Goal: Task Accomplishment & Management: Complete application form

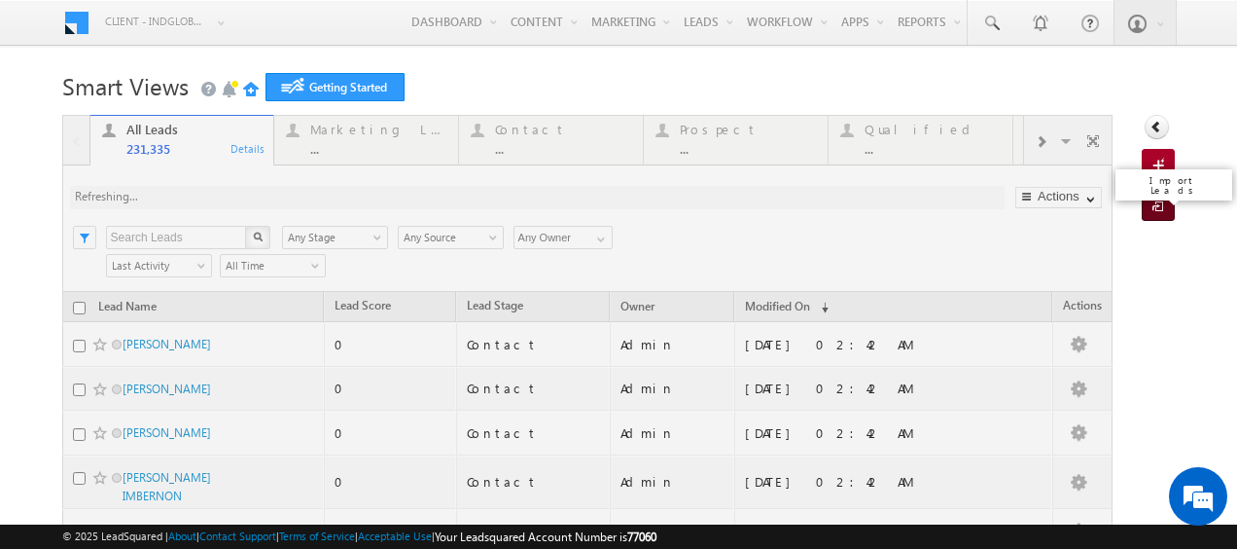
click at [1142, 207] on link "Import Leads" at bounding box center [1158, 205] width 33 height 31
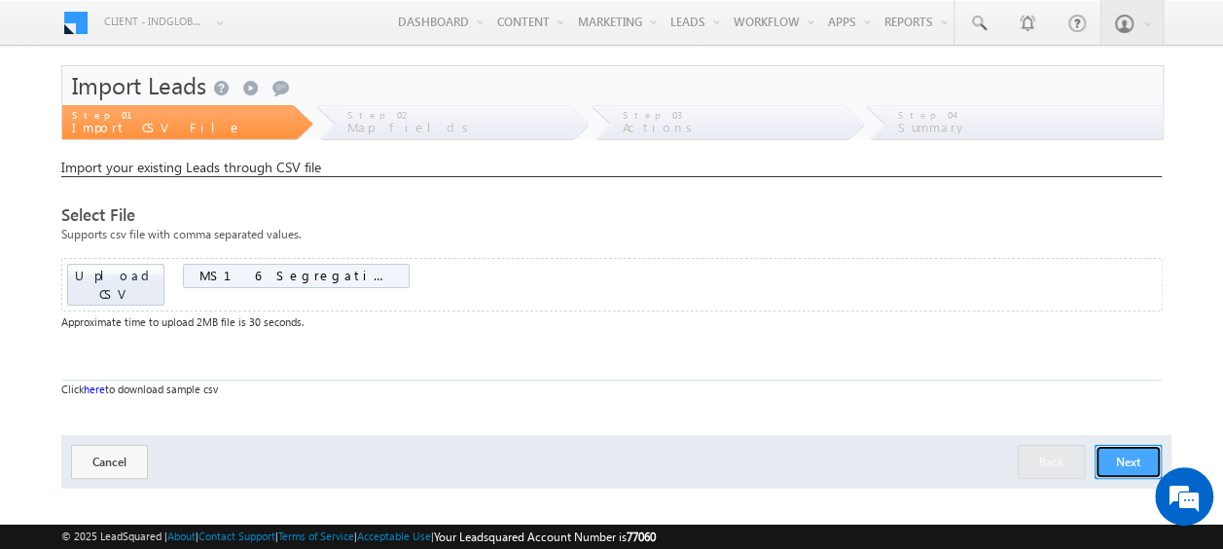
click at [1137, 445] on button "Next" at bounding box center [1127, 462] width 67 height 34
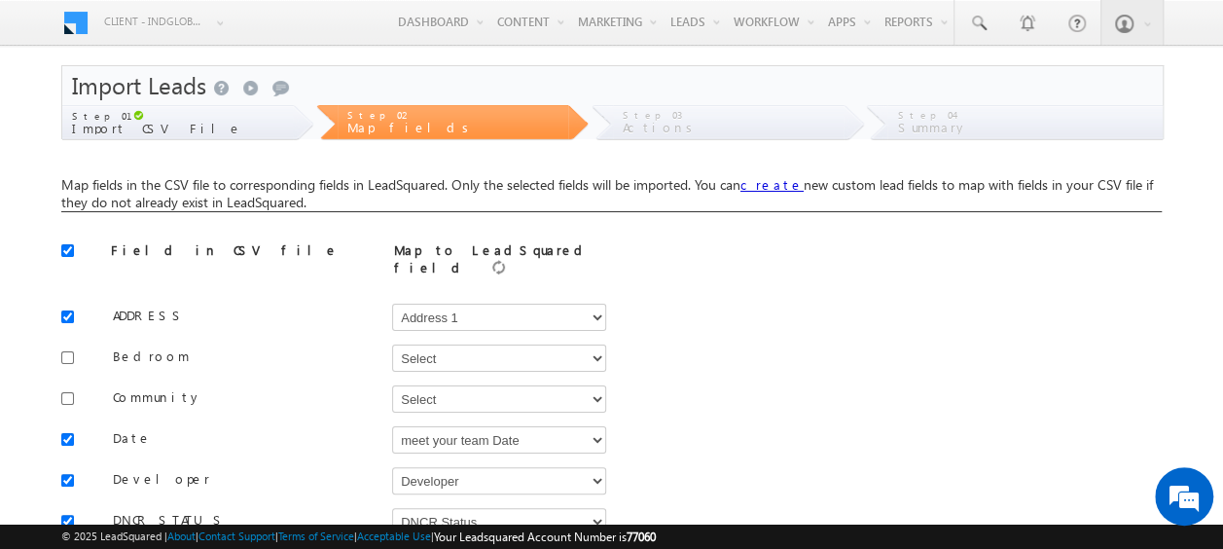
scroll to position [53, 0]
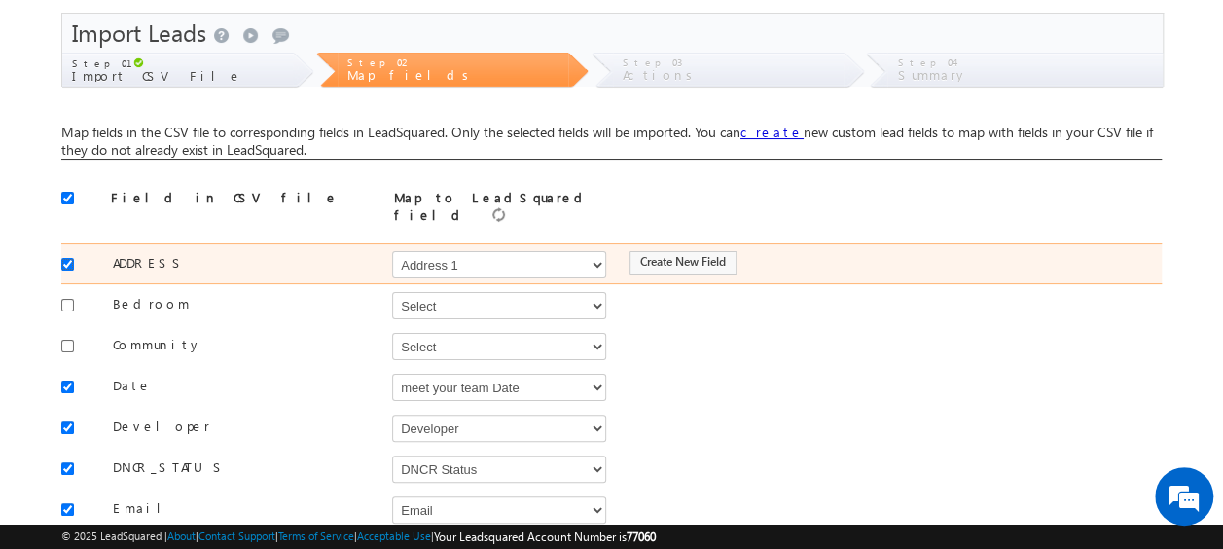
click at [72, 258] on input "checkbox" at bounding box center [67, 264] width 13 height 13
checkbox input "false"
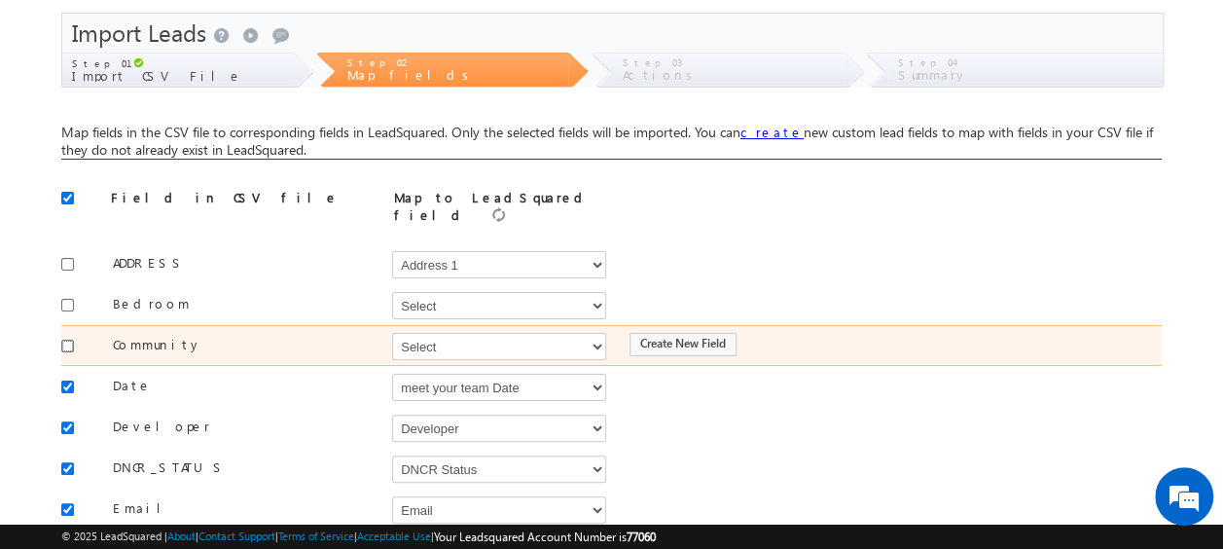
click at [62, 340] on input "checkbox" at bounding box center [67, 346] width 13 height 13
checkbox input "true"
click at [421, 333] on select "Select Select Address 1 Address 2 Budget Building Name Buyer Persona Campaign N…" at bounding box center [499, 346] width 214 height 27
select select "mx_Master_Project"
click at [392, 333] on select "Select Select Address 1 Address 2 Budget Building Name Buyer Persona Campaign N…" at bounding box center [499, 346] width 214 height 27
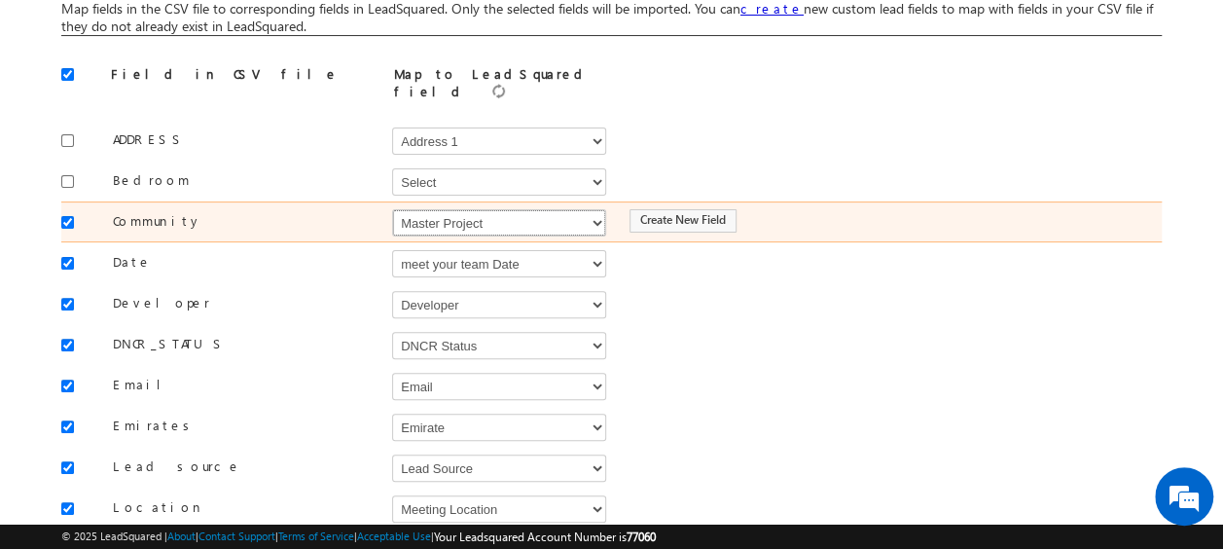
scroll to position [180, 0]
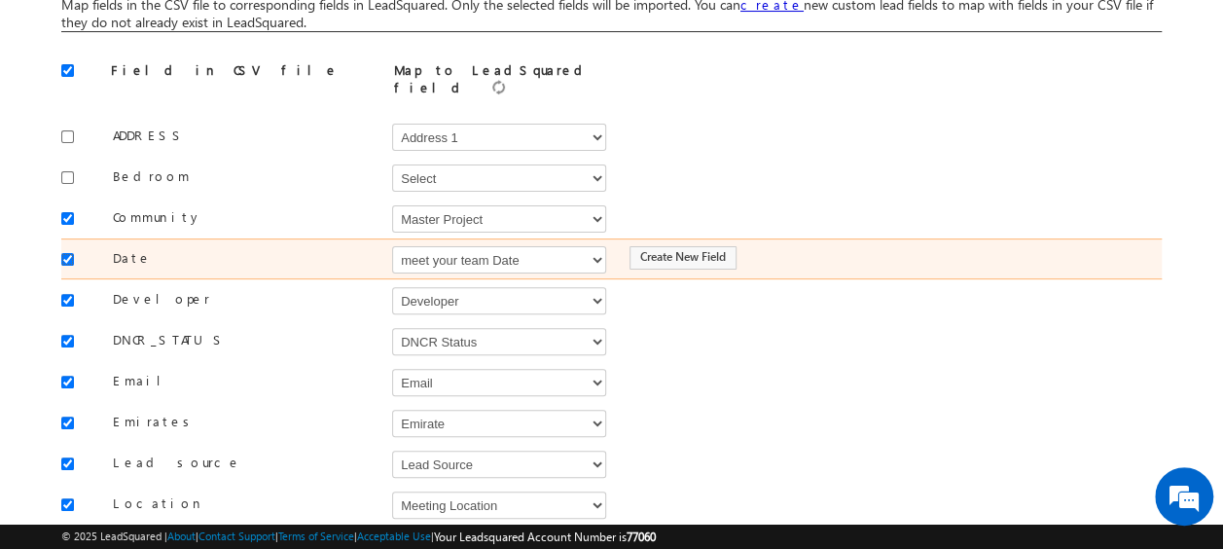
click at [67, 253] on input "checkbox" at bounding box center [67, 259] width 13 height 13
checkbox input "false"
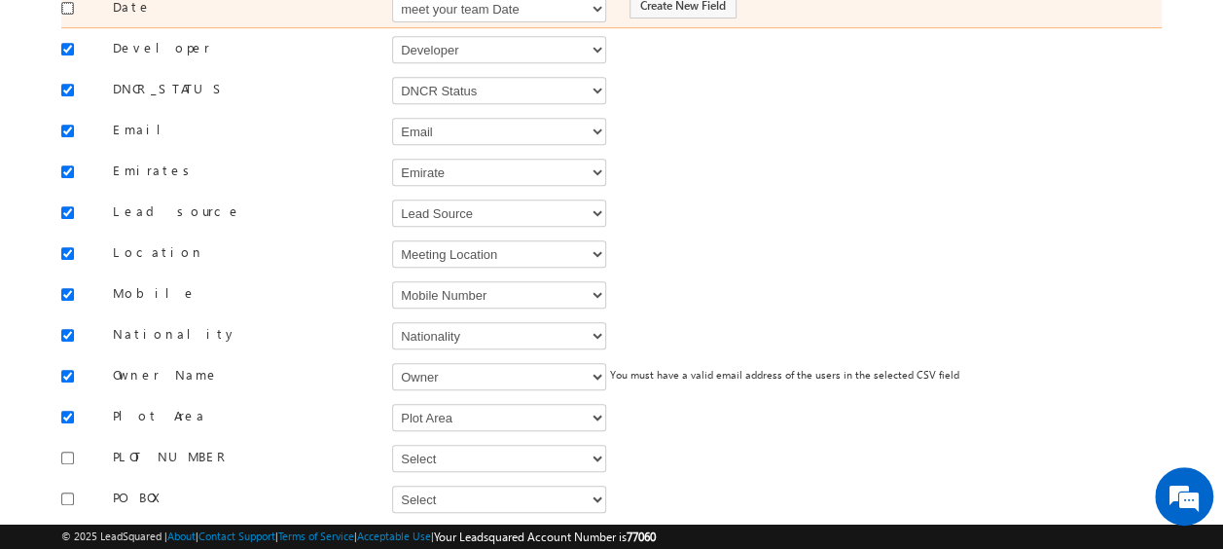
scroll to position [435, 0]
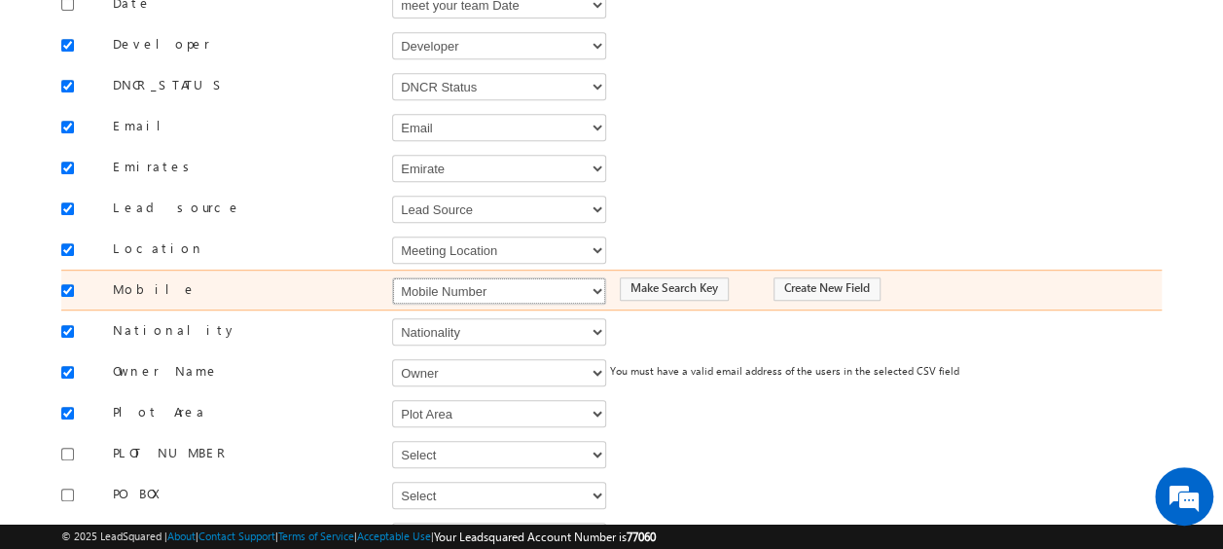
click at [416, 277] on select "Select Select Address 1 Address 2 Budget Building Name Buyer Persona Campaign N…" at bounding box center [499, 290] width 214 height 27
select select "Phone"
click at [392, 277] on select "Select Select Address 1 Address 2 Budget Building Name Buyer Persona Campaign N…" at bounding box center [499, 290] width 214 height 27
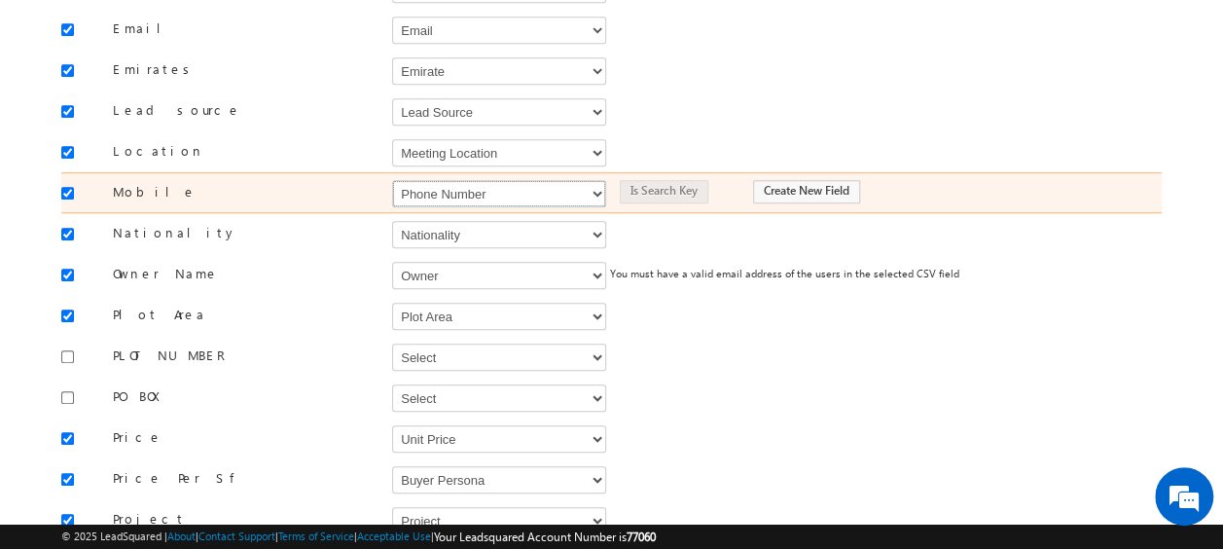
scroll to position [537, 0]
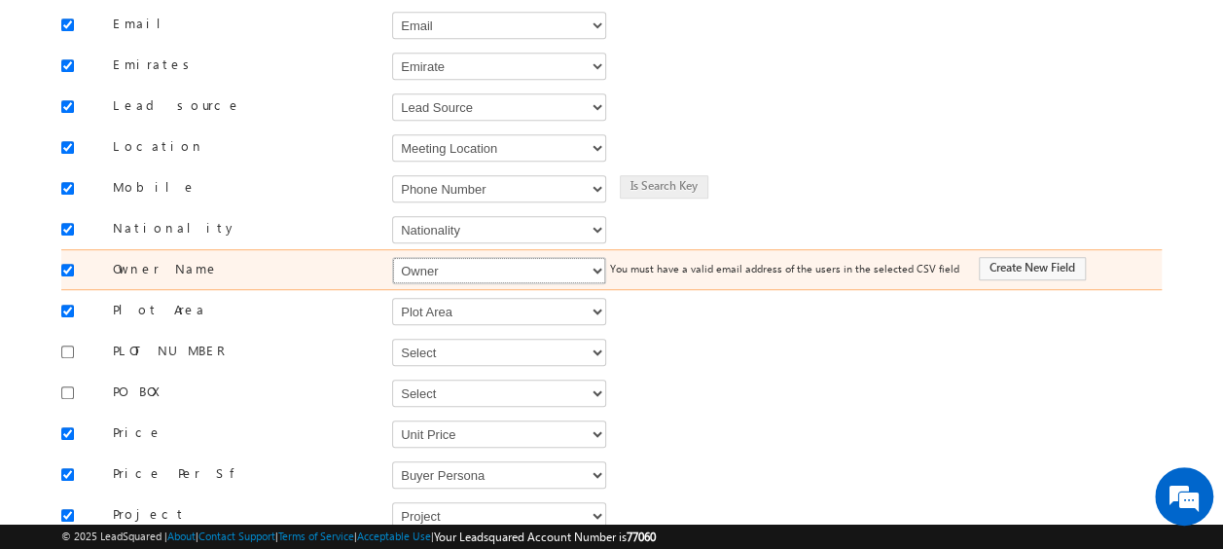
click at [428, 264] on select "Select Select Address 1 Address 2 Budget Building Name Buyer Persona Campaign N…" at bounding box center [499, 270] width 214 height 27
select select "FirstName"
click at [392, 257] on select "Select Select Address 1 Address 2 Budget Building Name Buyer Persona Campaign N…" at bounding box center [499, 270] width 214 height 27
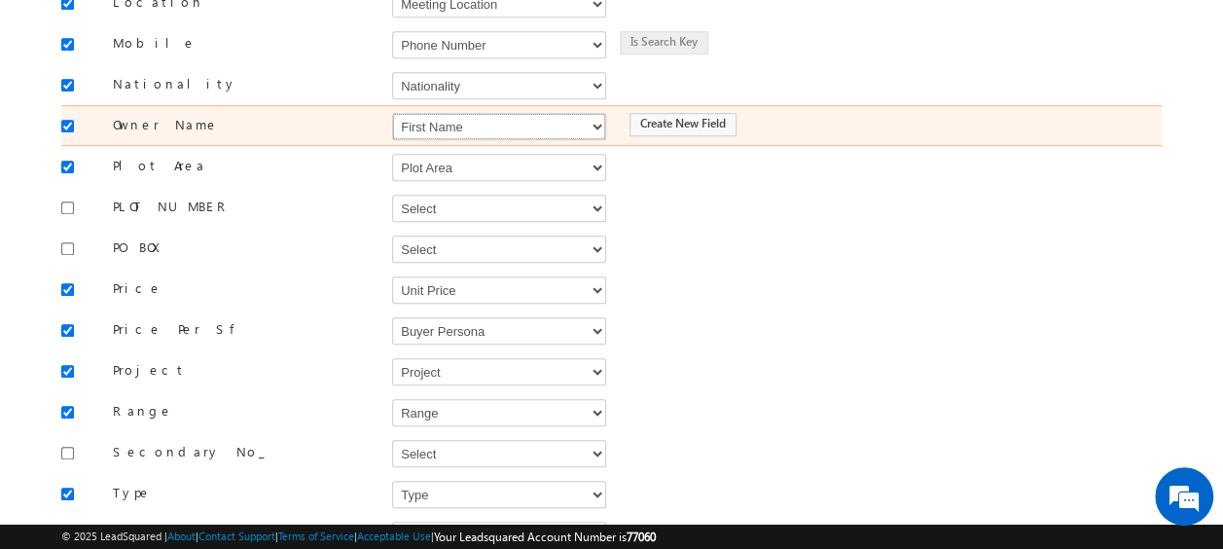
scroll to position [682, 0]
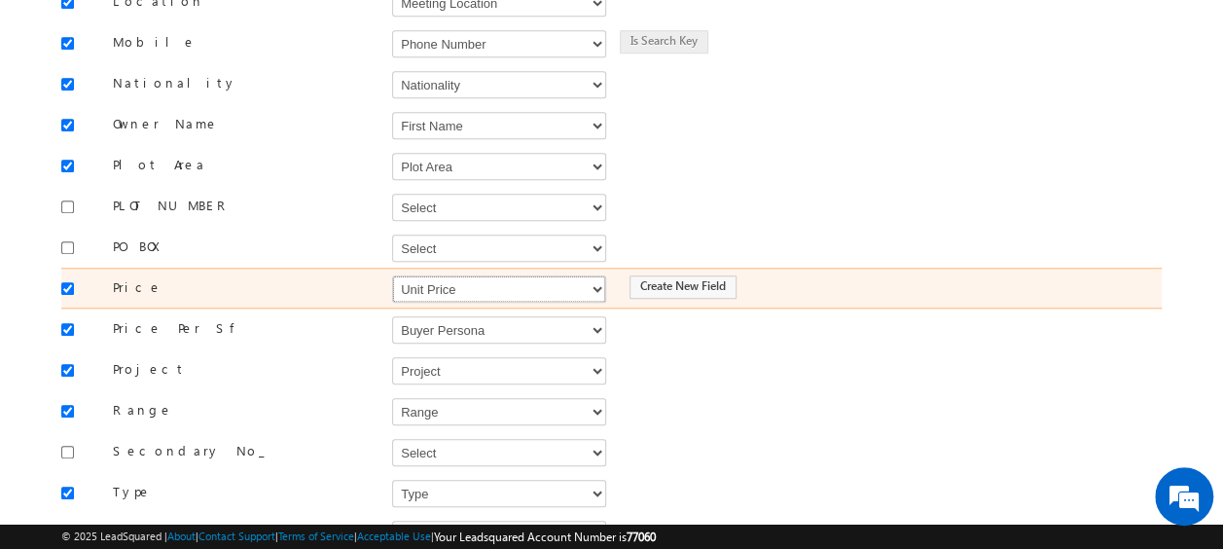
click at [428, 275] on select "Select Select Address 1 Address 2 Budget Building Name Buyer Persona Campaign N…" at bounding box center [499, 288] width 214 height 27
select select "mx_Unit_Number"
click at [392, 275] on select "Select Select Address 1 Address 2 Budget Building Name Buyer Persona Campaign N…" at bounding box center [499, 288] width 214 height 27
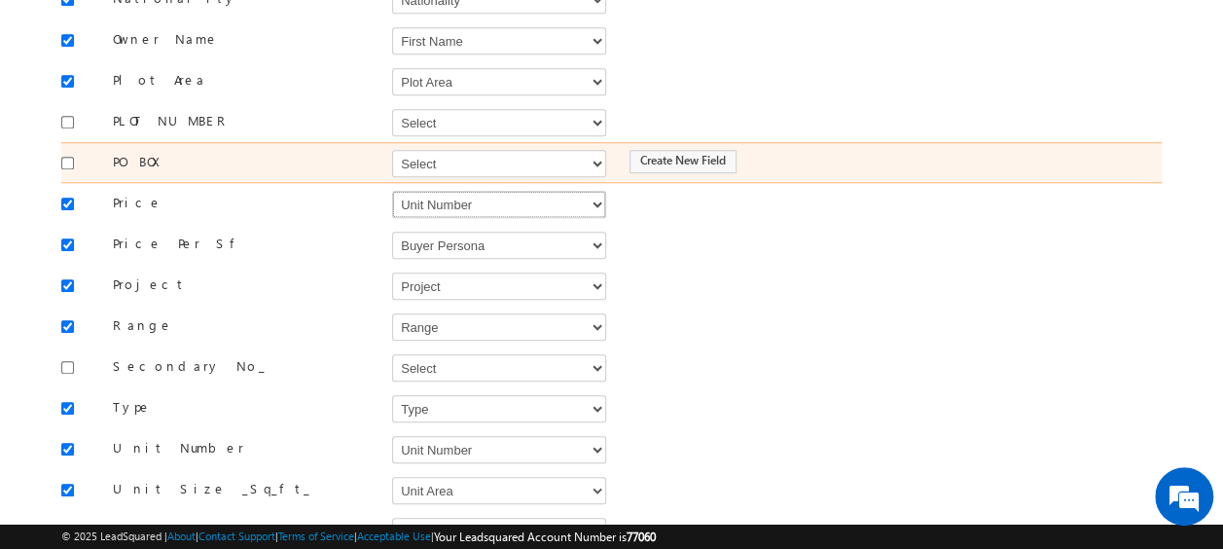
scroll to position [768, 0]
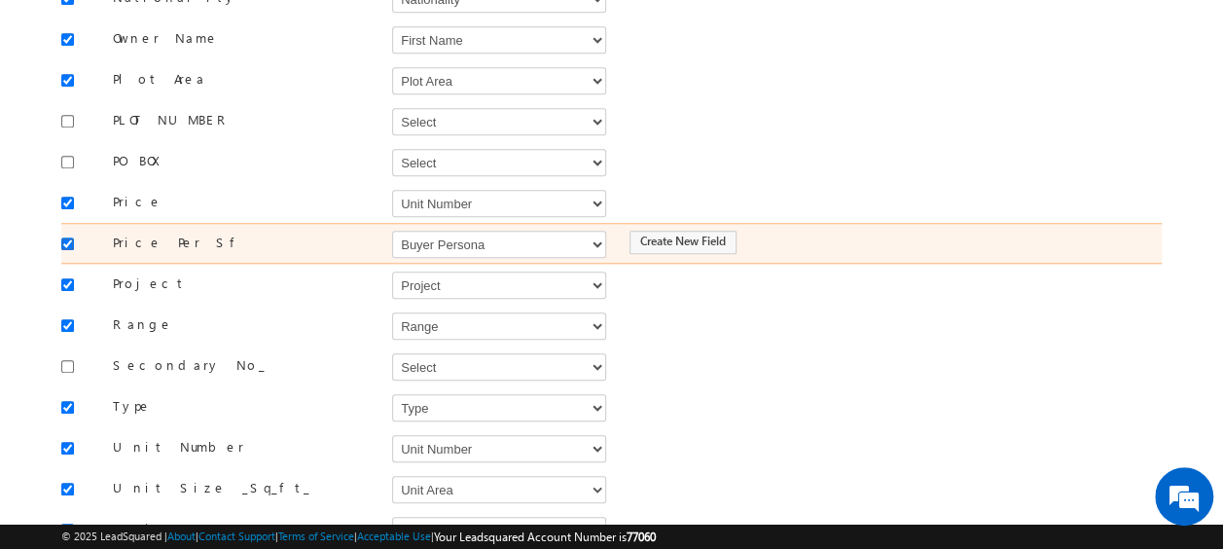
click at [71, 237] on input "checkbox" at bounding box center [67, 243] width 13 height 13
checkbox input "false"
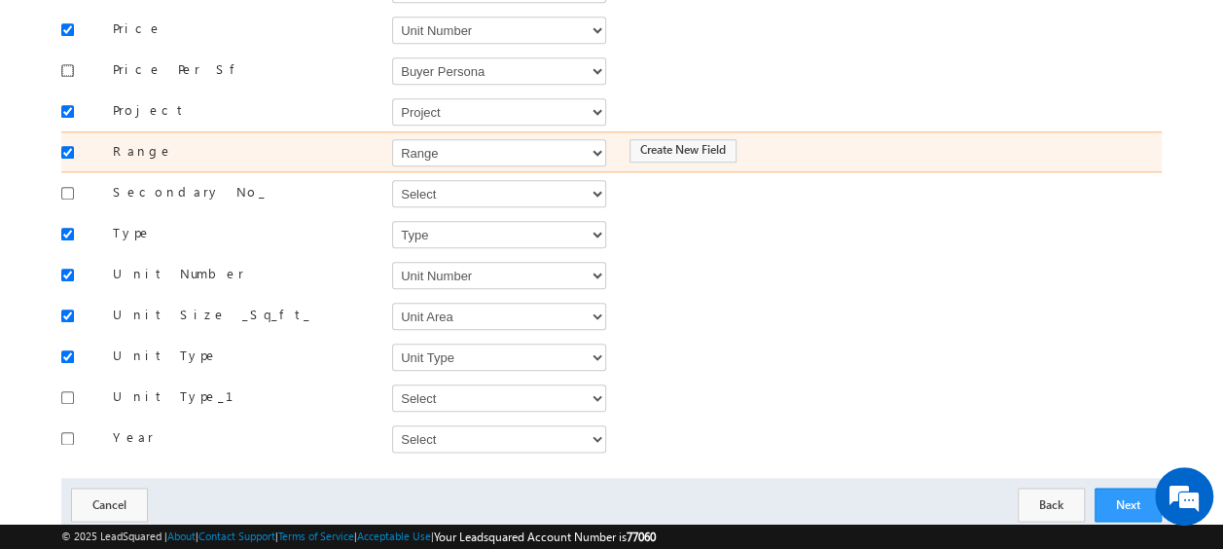
scroll to position [945, 0]
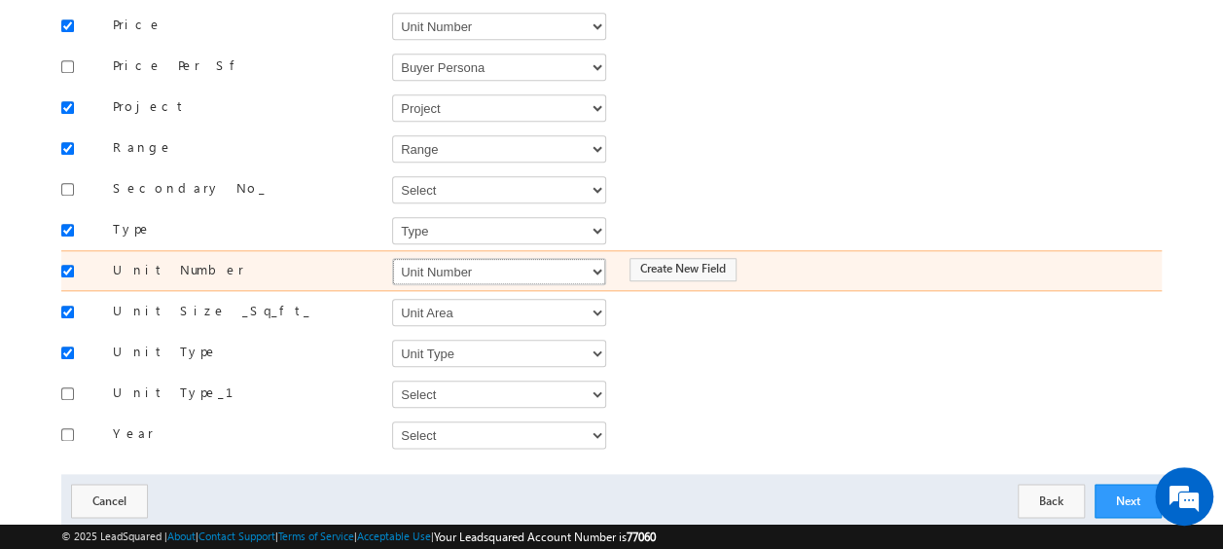
click at [471, 258] on select "Select Select Address 1 Address 2 Budget Building Name Buyer Persona Campaign N…" at bounding box center [499, 271] width 214 height 27
select select "mx_Unit_No"
click at [392, 258] on select "Select Select Address 1 Address 2 Budget Building Name Buyer Persona Campaign N…" at bounding box center [499, 271] width 214 height 27
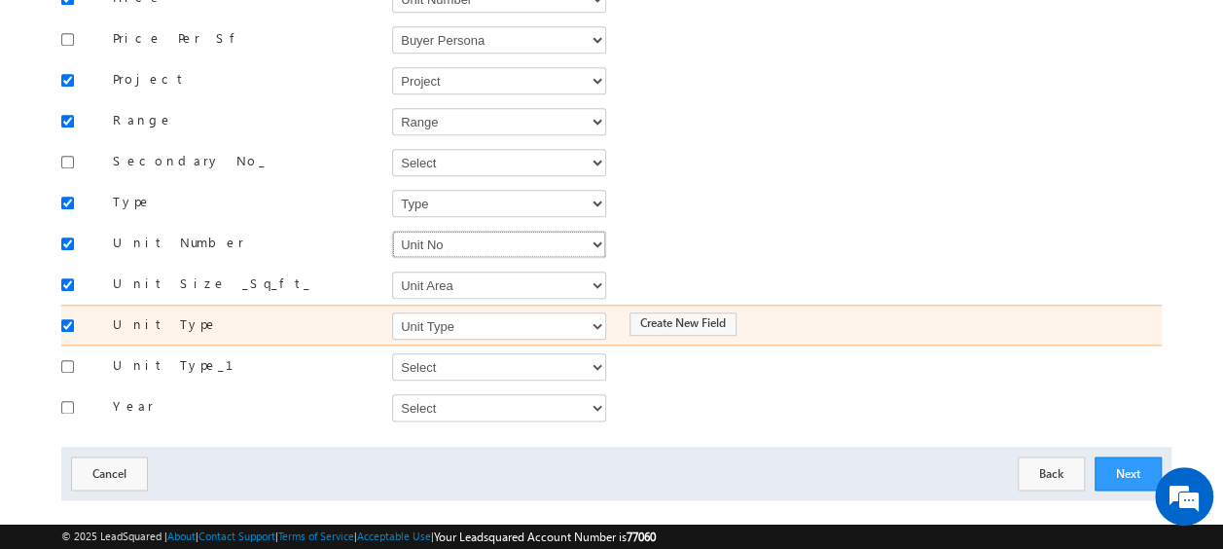
scroll to position [974, 0]
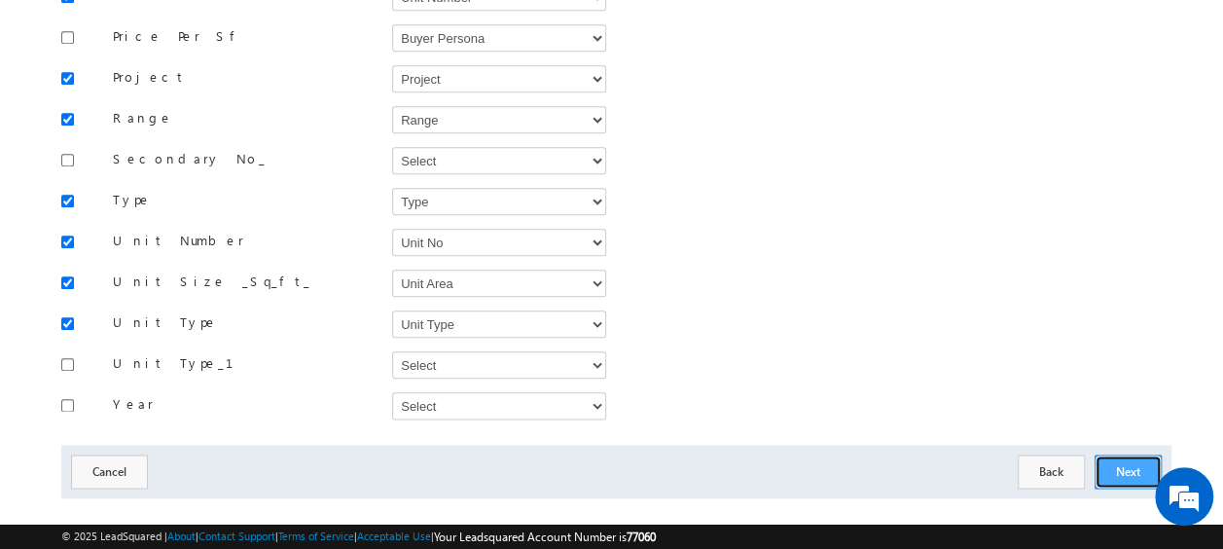
click at [1114, 454] on button "Next" at bounding box center [1127, 471] width 67 height 34
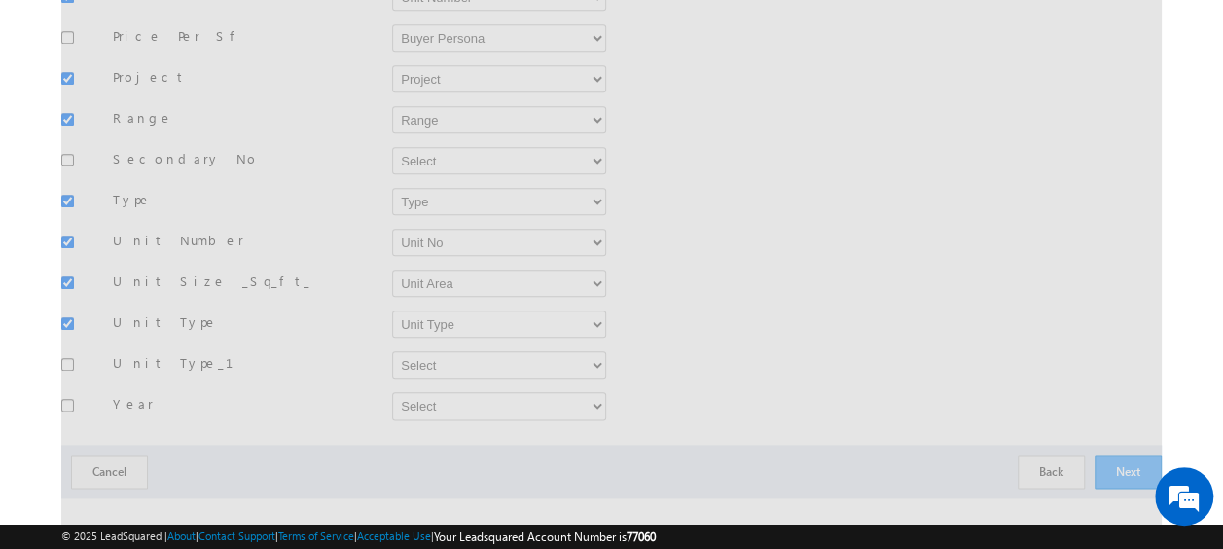
scroll to position [286, 0]
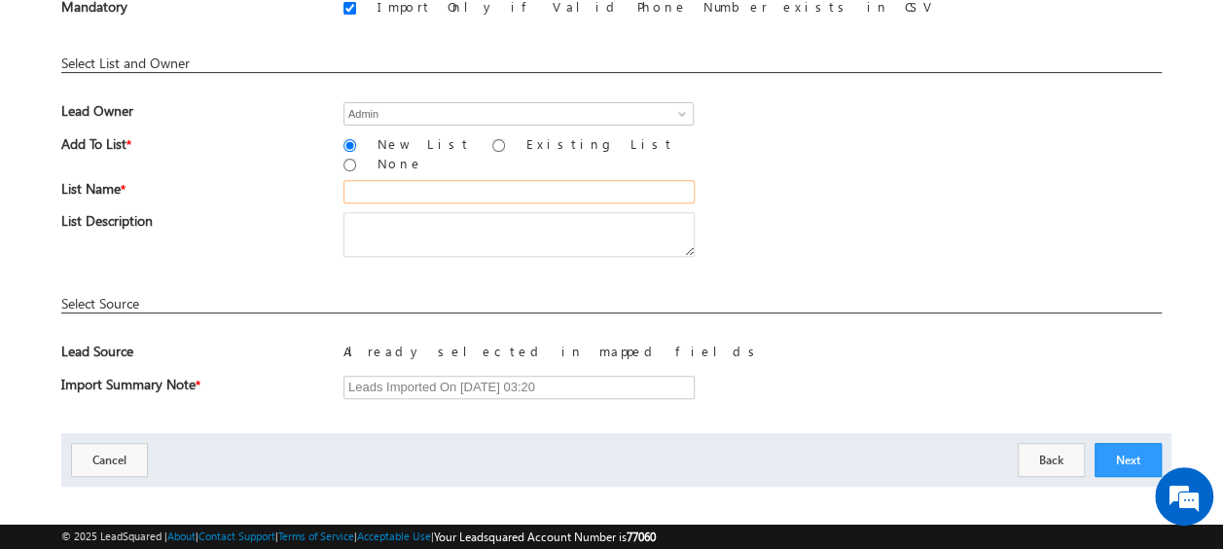
click at [417, 180] on input "text" at bounding box center [518, 191] width 351 height 23
type input "26_Aug_MS16"
click at [1133, 446] on button "Next" at bounding box center [1127, 460] width 67 height 34
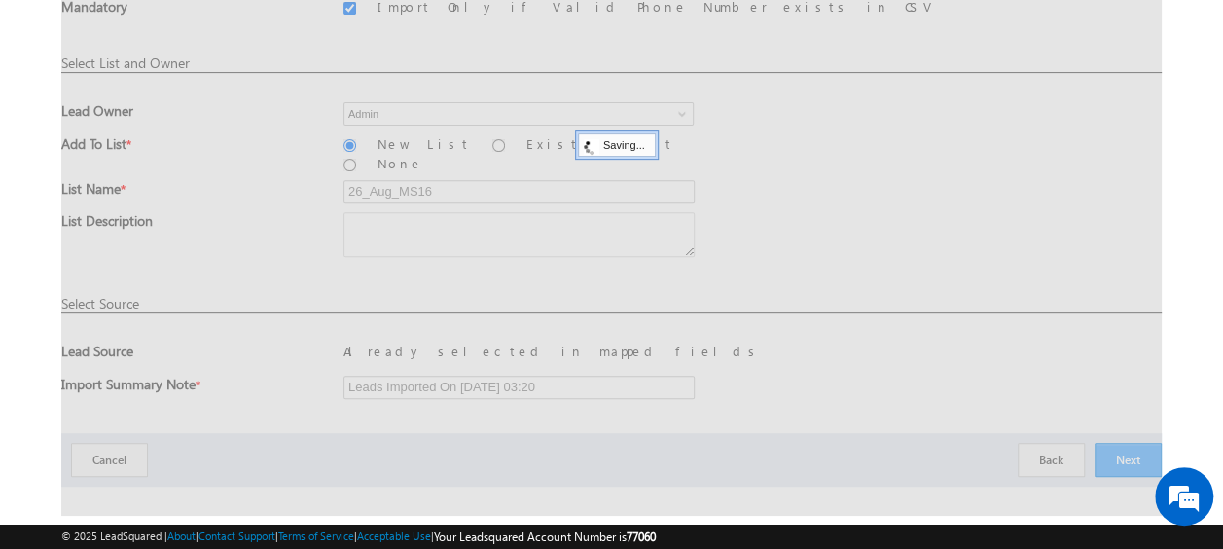
scroll to position [52, 0]
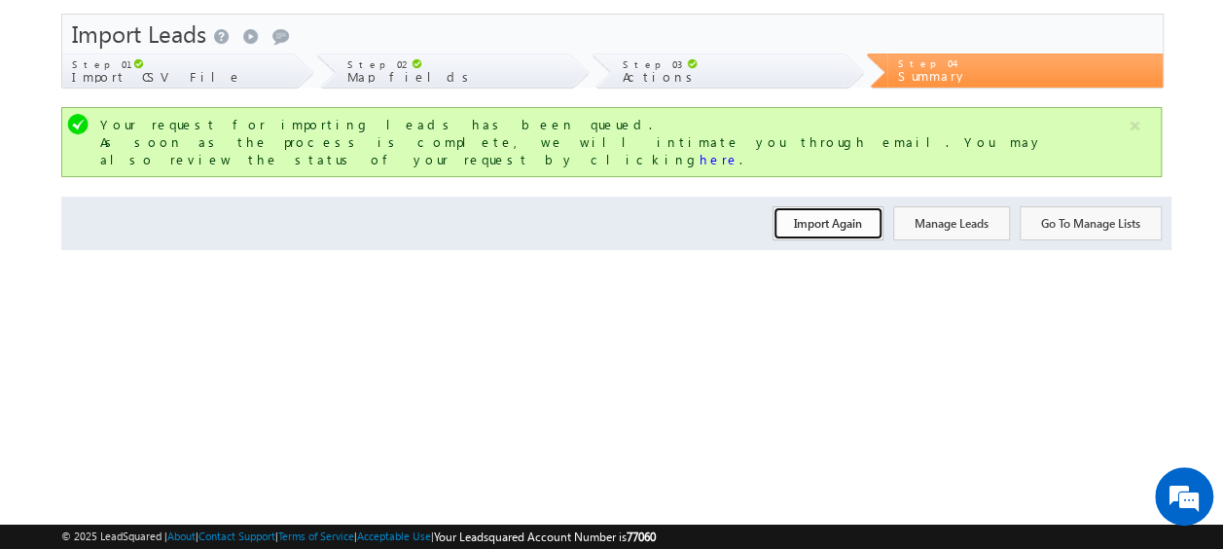
click at [825, 206] on button "Import Again" at bounding box center [827, 223] width 111 height 34
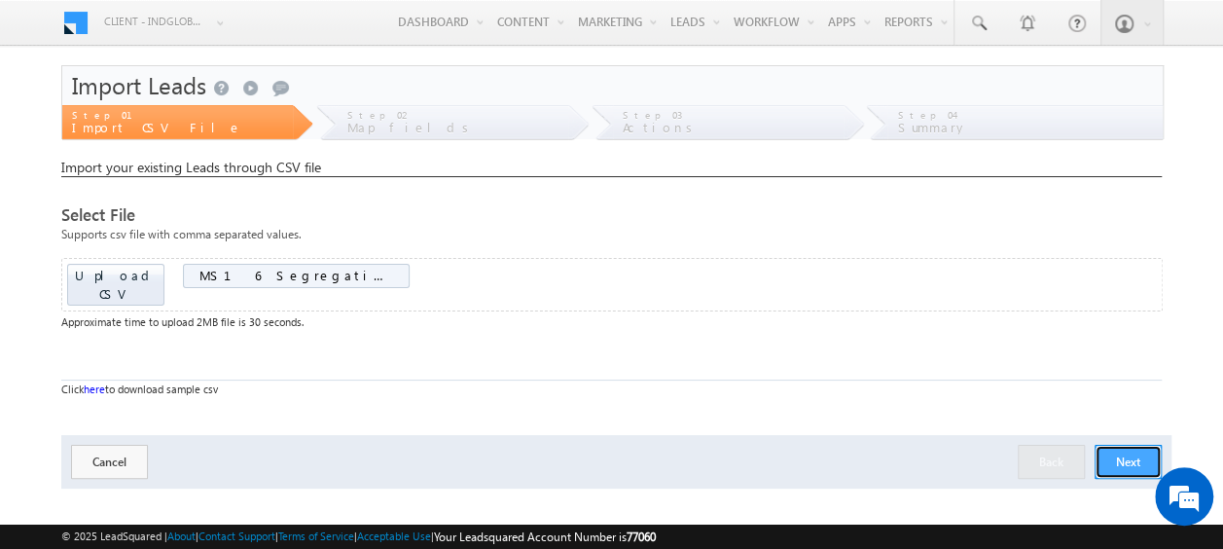
click at [1128, 445] on button "Next" at bounding box center [1127, 462] width 67 height 34
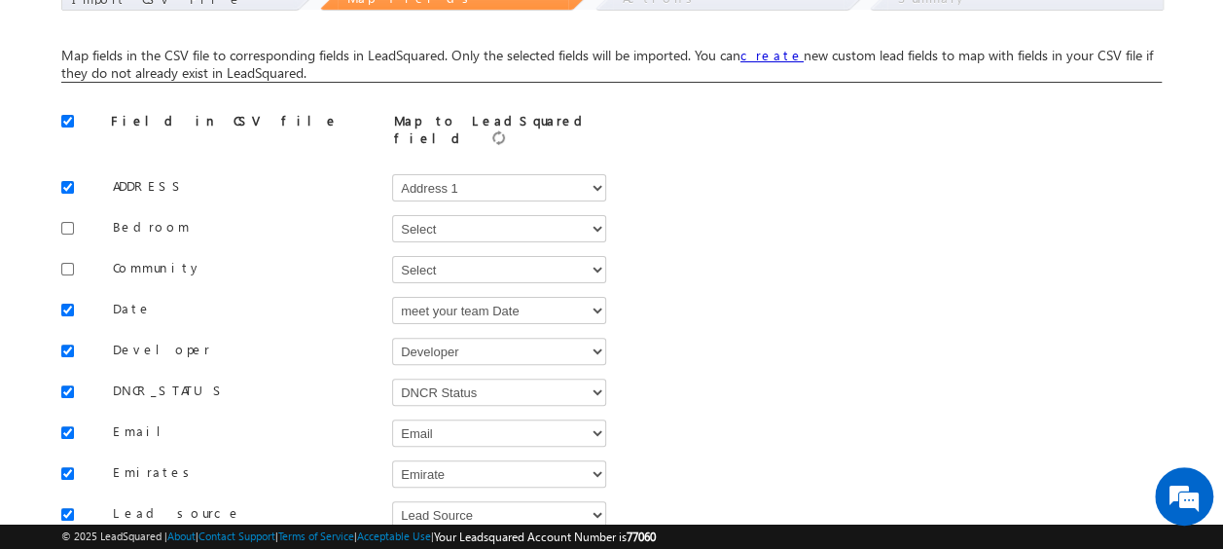
scroll to position [132, 0]
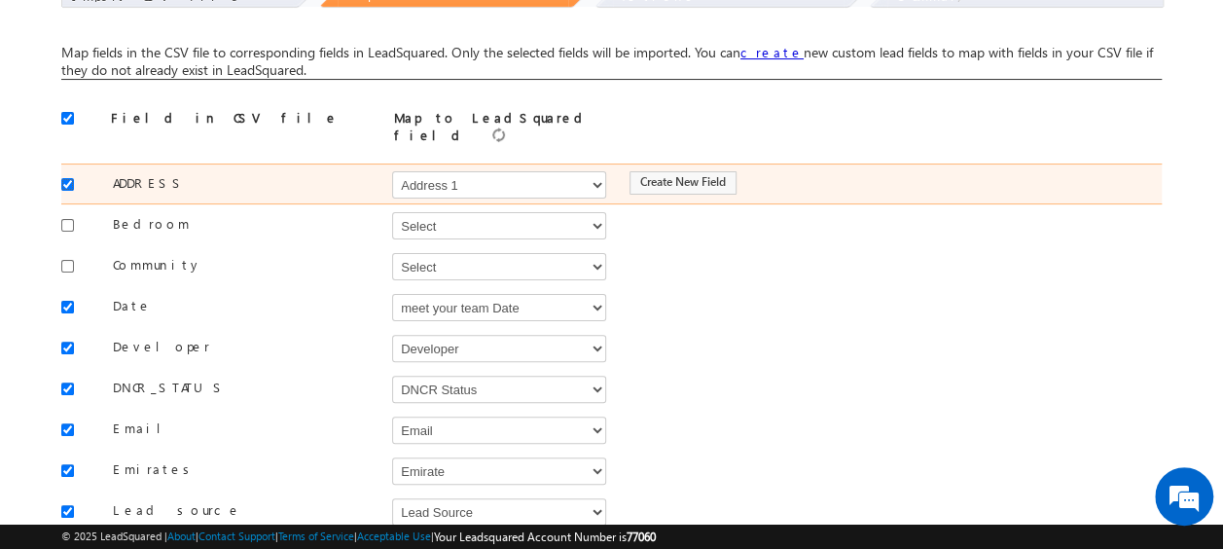
click at [61, 178] on input "checkbox" at bounding box center [67, 184] width 13 height 13
checkbox input "false"
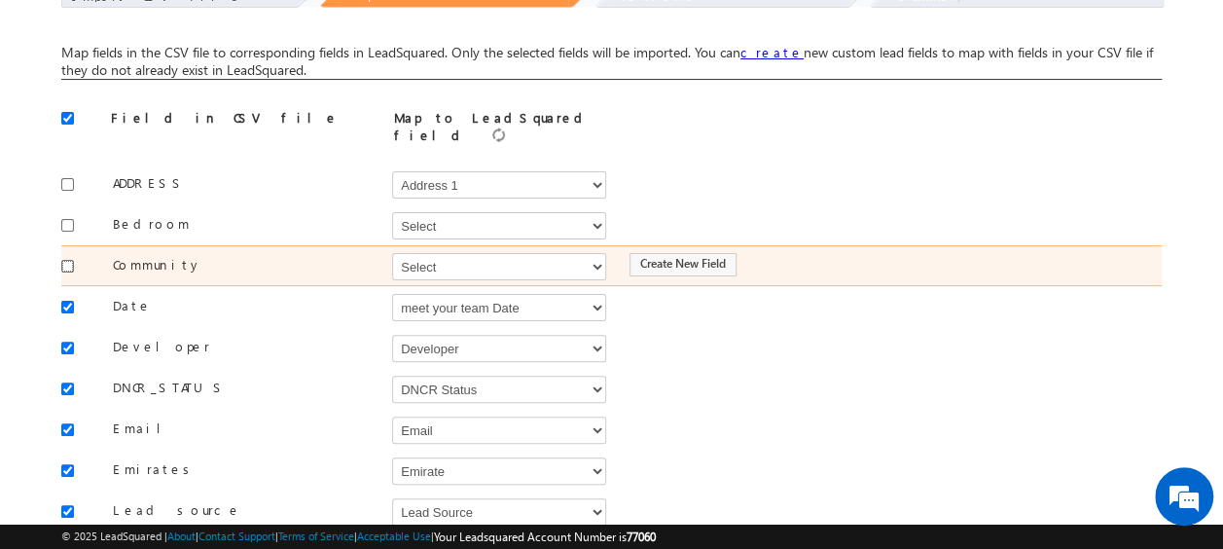
click at [62, 260] on input "checkbox" at bounding box center [67, 266] width 13 height 13
checkbox input "true"
click at [466, 253] on select "Select Select Address 1 Address 2 Budget Building Name Buyer Persona Campaign N…" at bounding box center [499, 266] width 214 height 27
select select "mx_Master_Project"
click at [392, 253] on select "Select Select Address 1 Address 2 Budget Building Name Buyer Persona Campaign N…" at bounding box center [499, 266] width 214 height 27
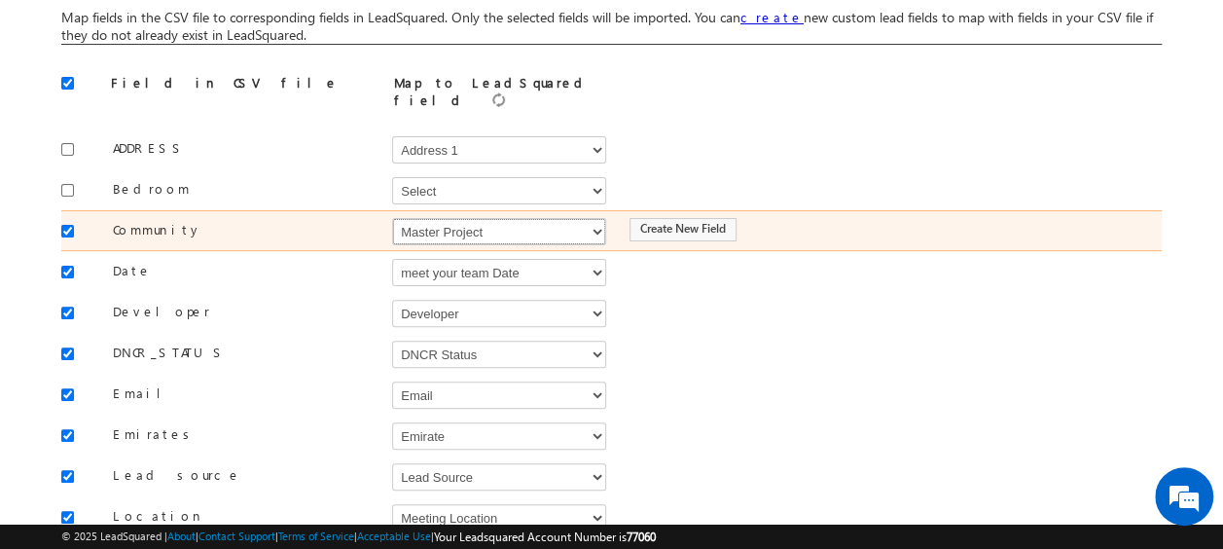
scroll to position [175, 0]
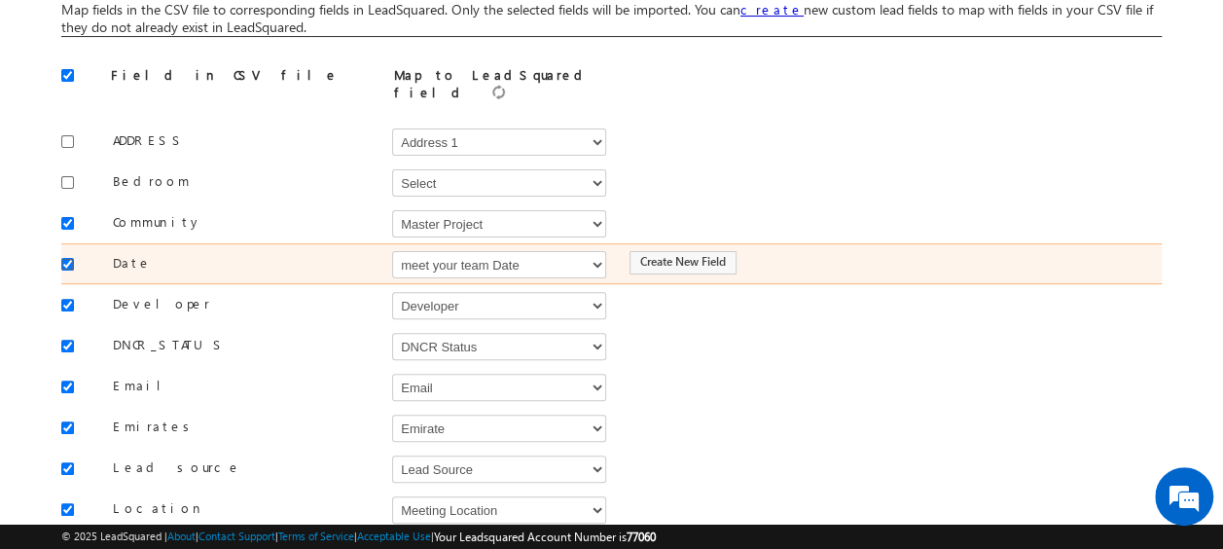
click at [69, 258] on input "checkbox" at bounding box center [67, 264] width 13 height 13
checkbox input "false"
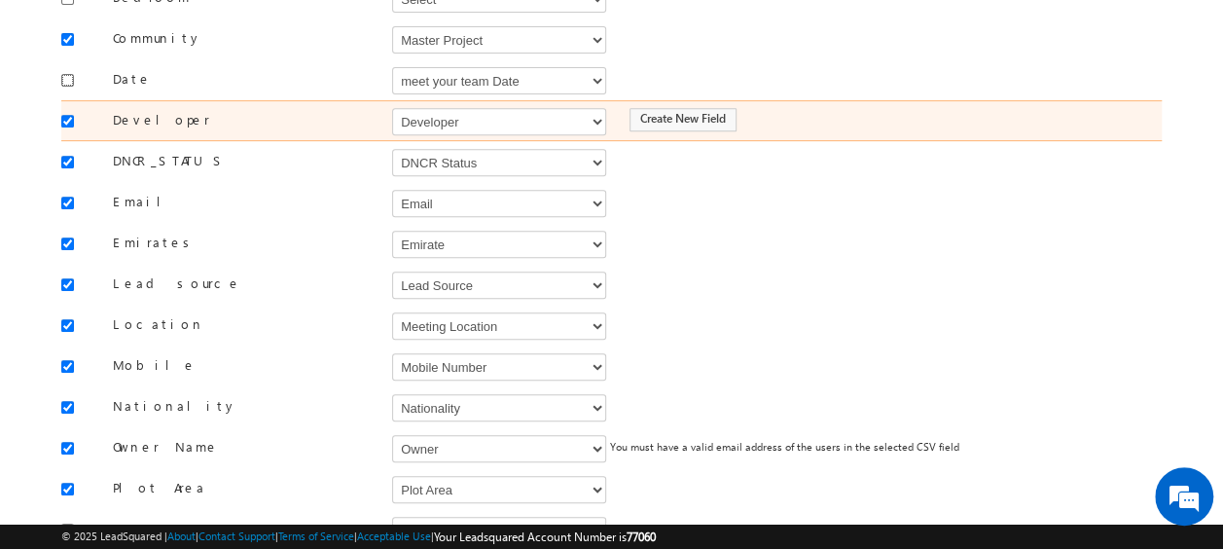
scroll to position [362, 0]
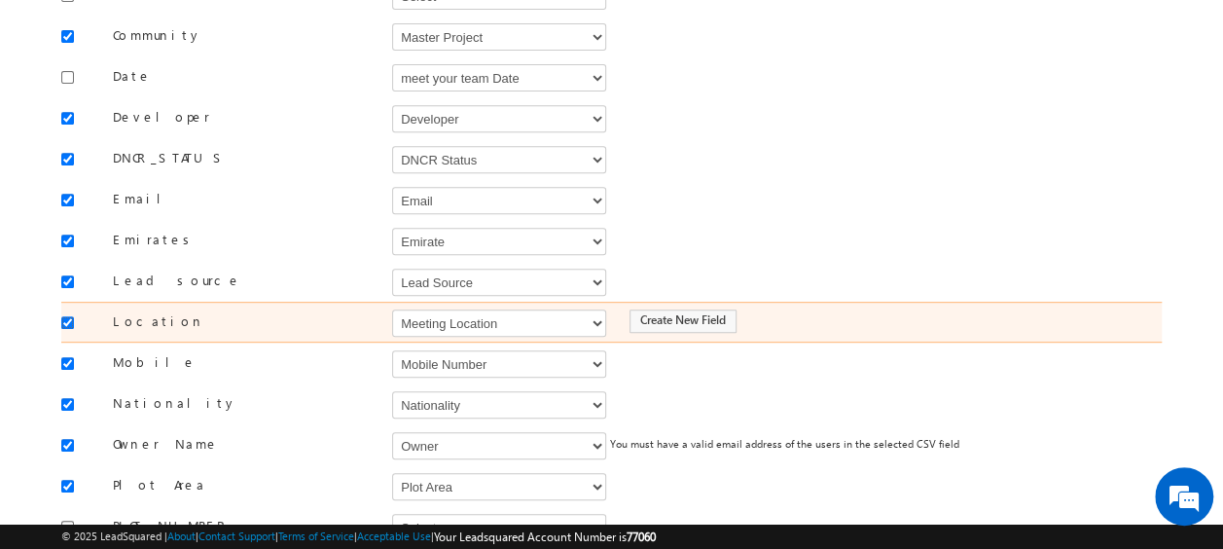
click at [71, 316] on input "checkbox" at bounding box center [67, 322] width 13 height 13
checkbox input "false"
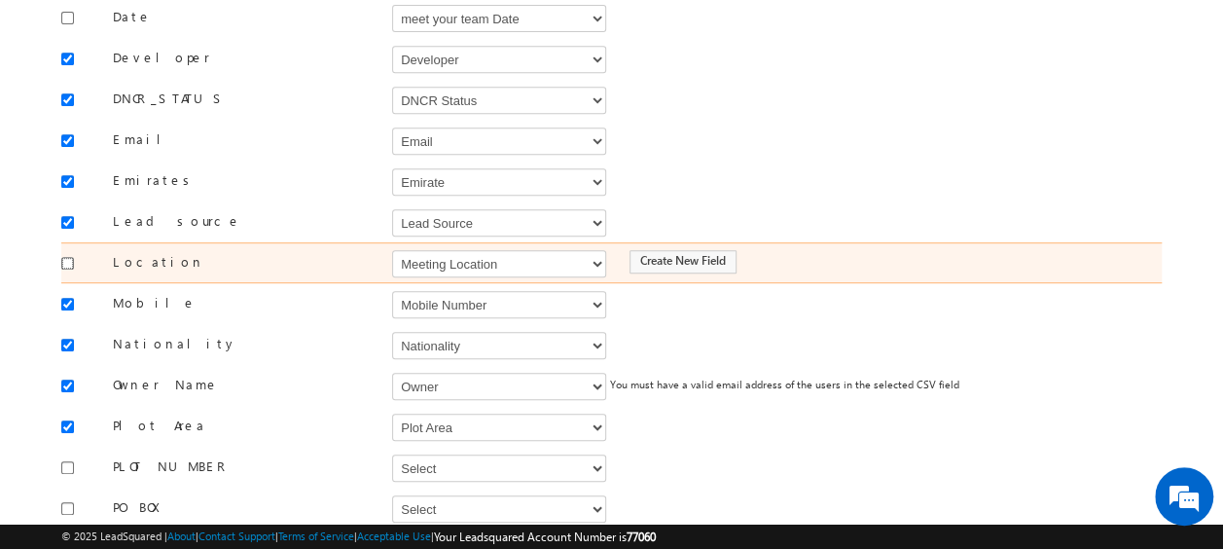
scroll to position [427, 0]
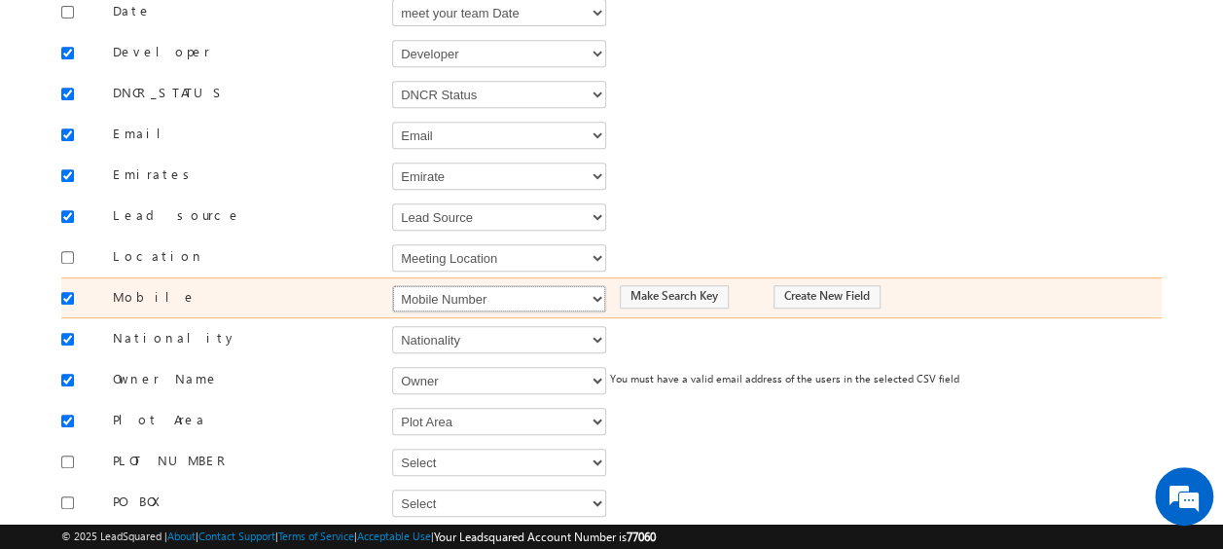
click at [408, 285] on select "Select Select Address 1 Address 2 Budget Building Name Buyer Persona Campaign N…" at bounding box center [499, 298] width 214 height 27
select select "Phone"
click at [392, 285] on select "Select Select Address 1 Address 2 Budget Building Name Buyer Persona Campaign N…" at bounding box center [499, 298] width 214 height 27
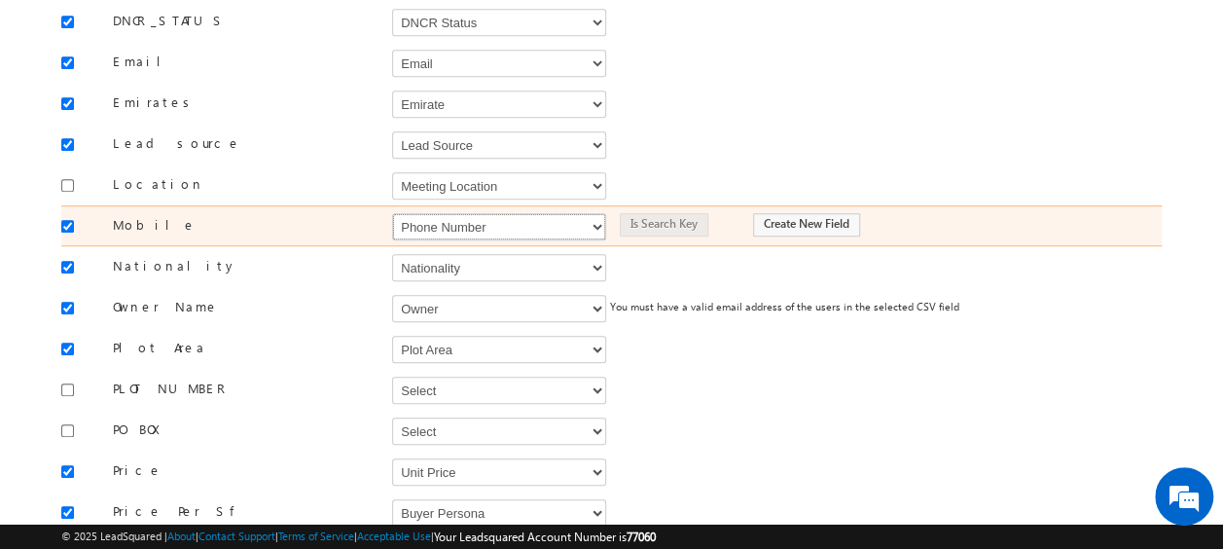
scroll to position [507, 0]
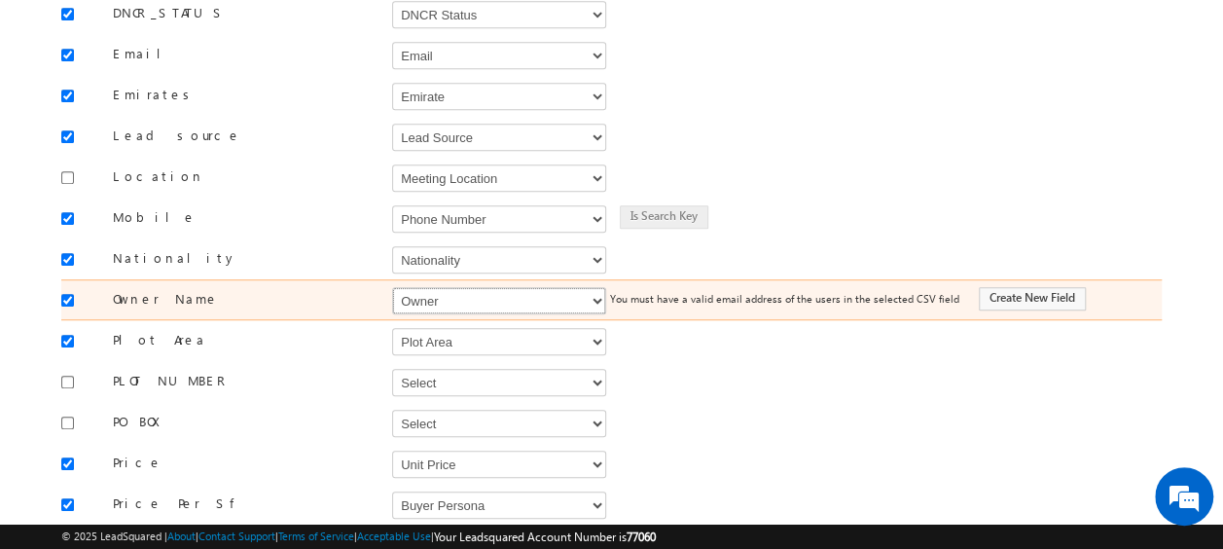
click at [414, 290] on select "Select Select Address 1 Address 2 Budget Building Name Buyer Persona Campaign N…" at bounding box center [499, 300] width 214 height 27
select select "FirstName"
click at [392, 287] on select "Select Select Address 1 Address 2 Budget Building Name Buyer Persona Campaign N…" at bounding box center [499, 300] width 214 height 27
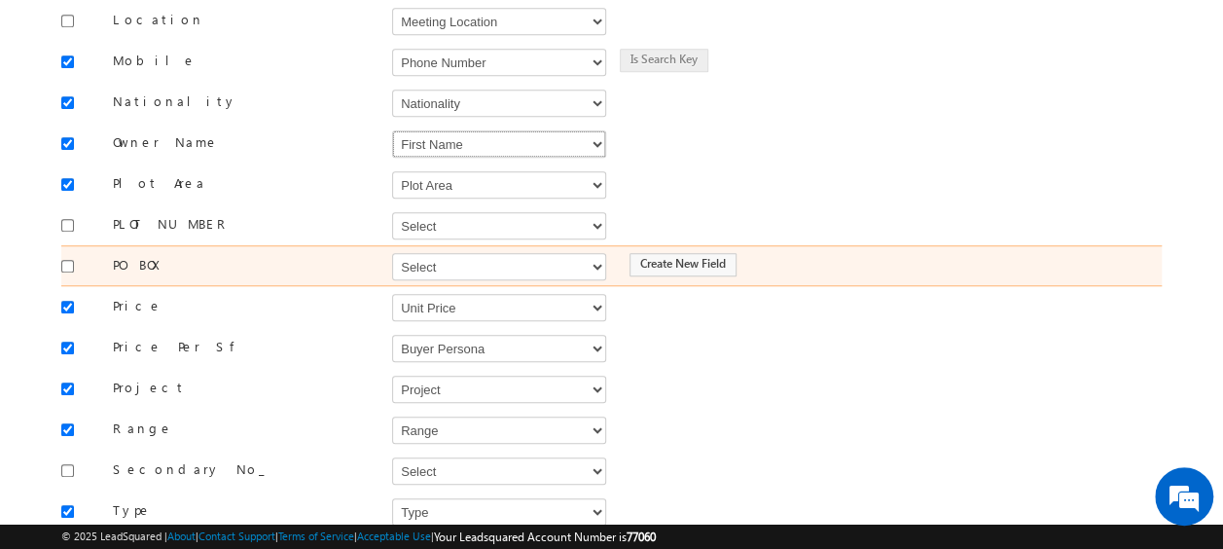
scroll to position [667, 0]
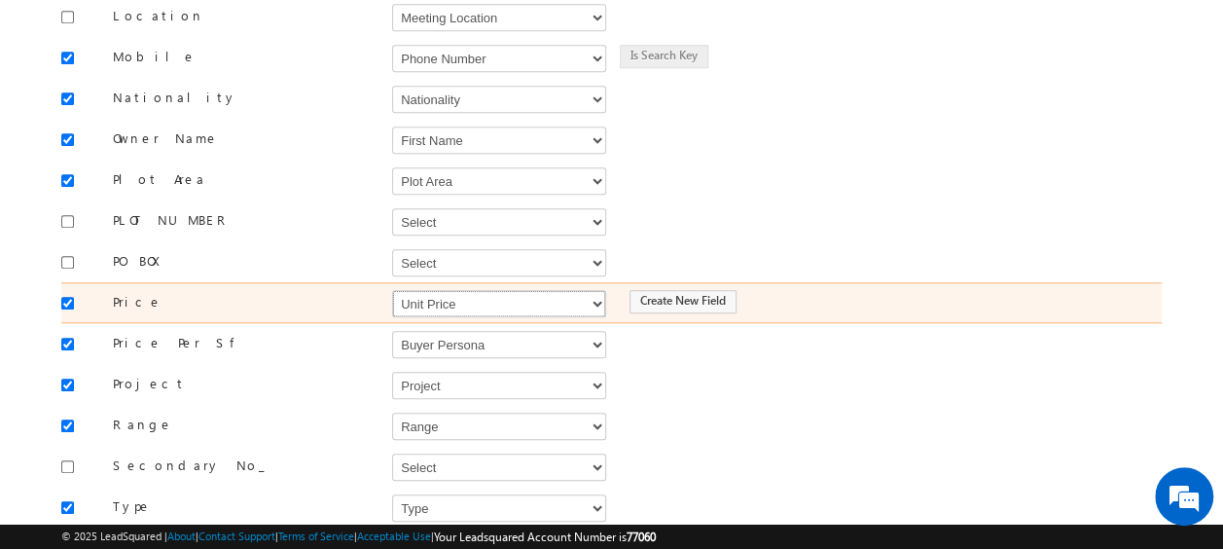
click at [444, 290] on select "Select Select Address 1 Address 2 Budget Building Name Buyer Persona Campaign N…" at bounding box center [499, 303] width 214 height 27
select select "mx_Unit_Number"
click at [392, 290] on select "Select Select Address 1 Address 2 Budget Building Name Buyer Persona Campaign N…" at bounding box center [499, 303] width 214 height 27
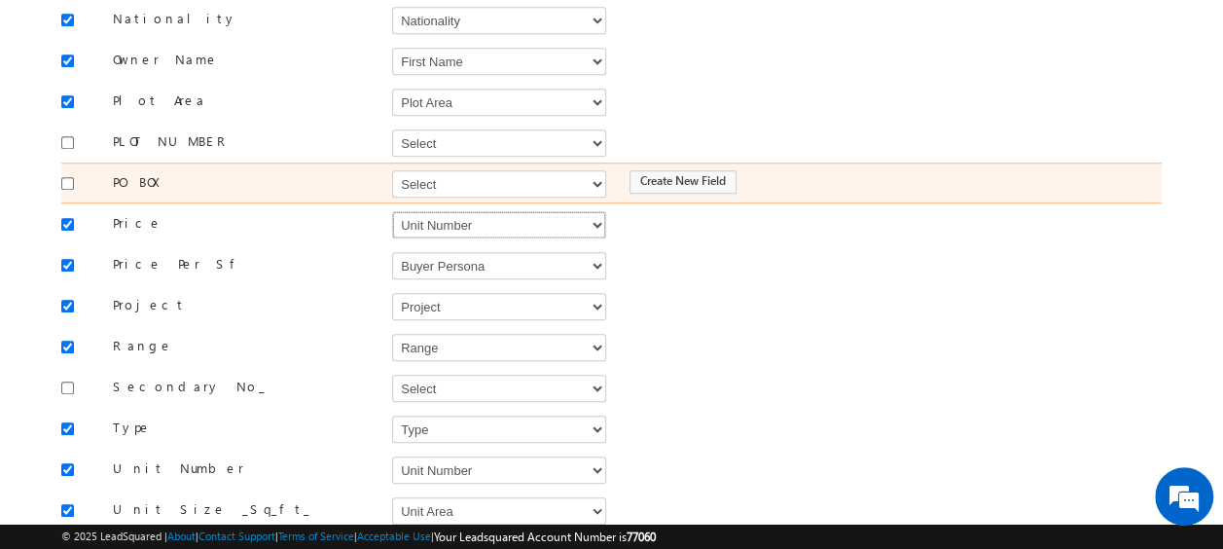
scroll to position [748, 0]
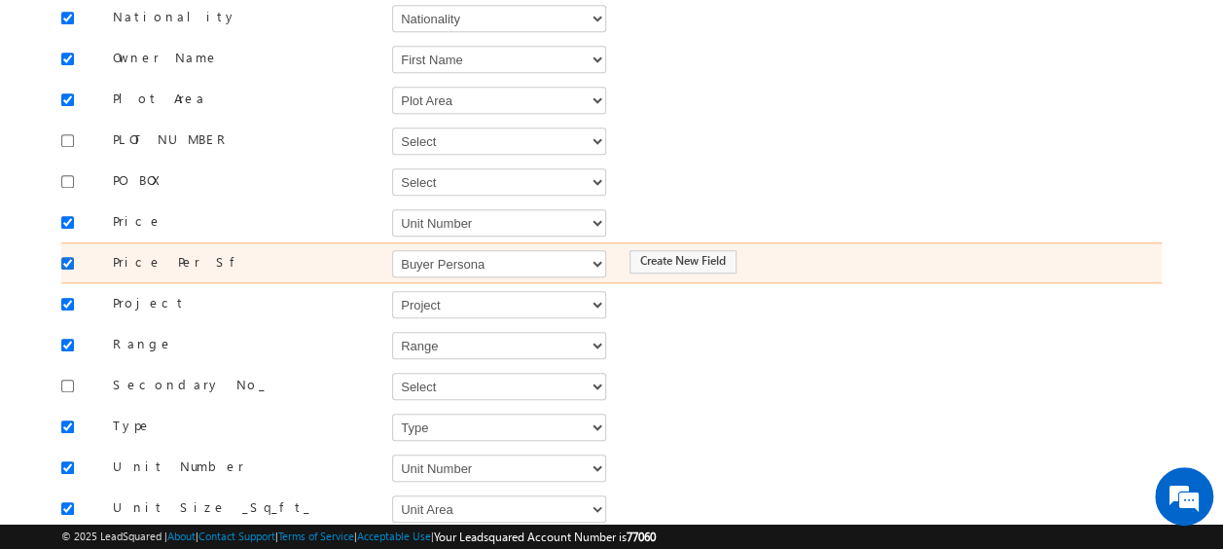
click at [66, 257] on input "checkbox" at bounding box center [67, 263] width 13 height 13
checkbox input "false"
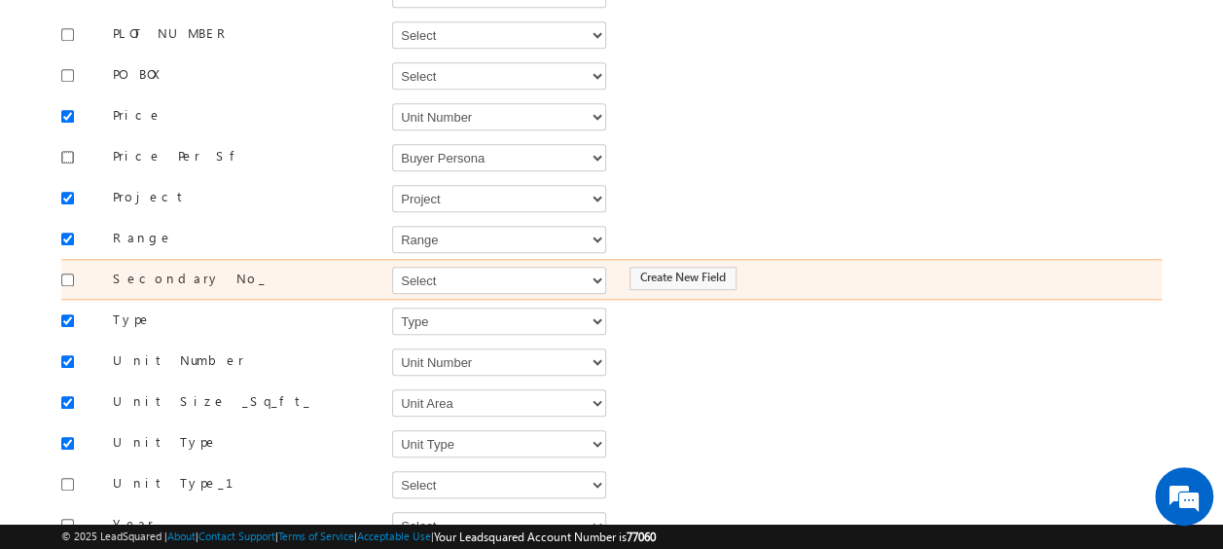
scroll to position [855, 0]
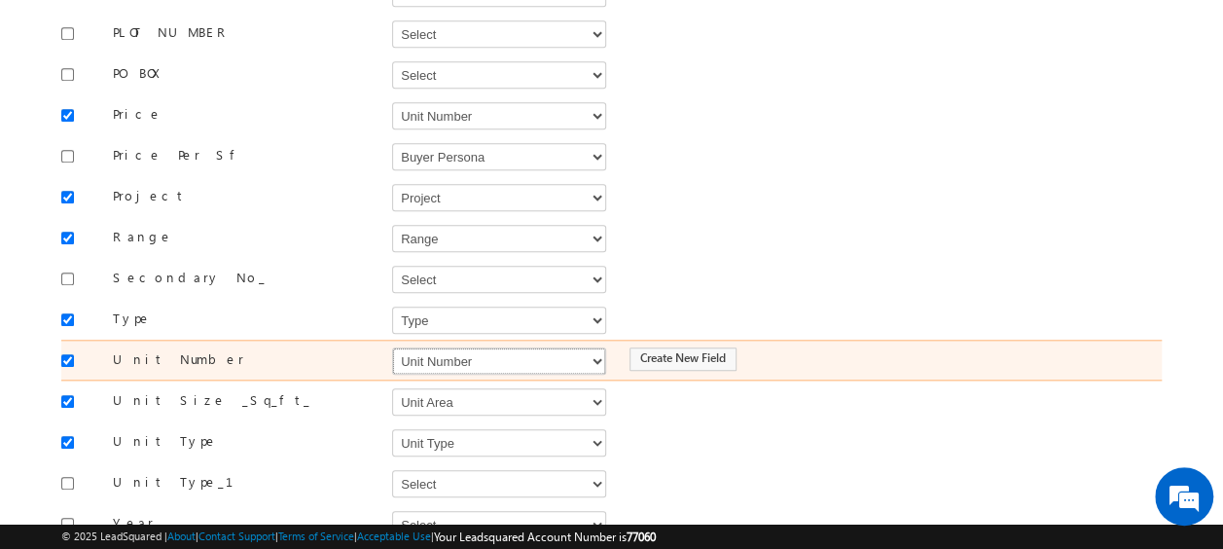
click at [509, 347] on select "Select Select Address 1 Address 2 Budget Building Name Buyer Persona Campaign N…" at bounding box center [499, 360] width 214 height 27
select select "mx_Unit_No"
click at [392, 347] on select "Select Select Address 1 Address 2 Budget Building Name Buyer Persona Campaign N…" at bounding box center [499, 360] width 214 height 27
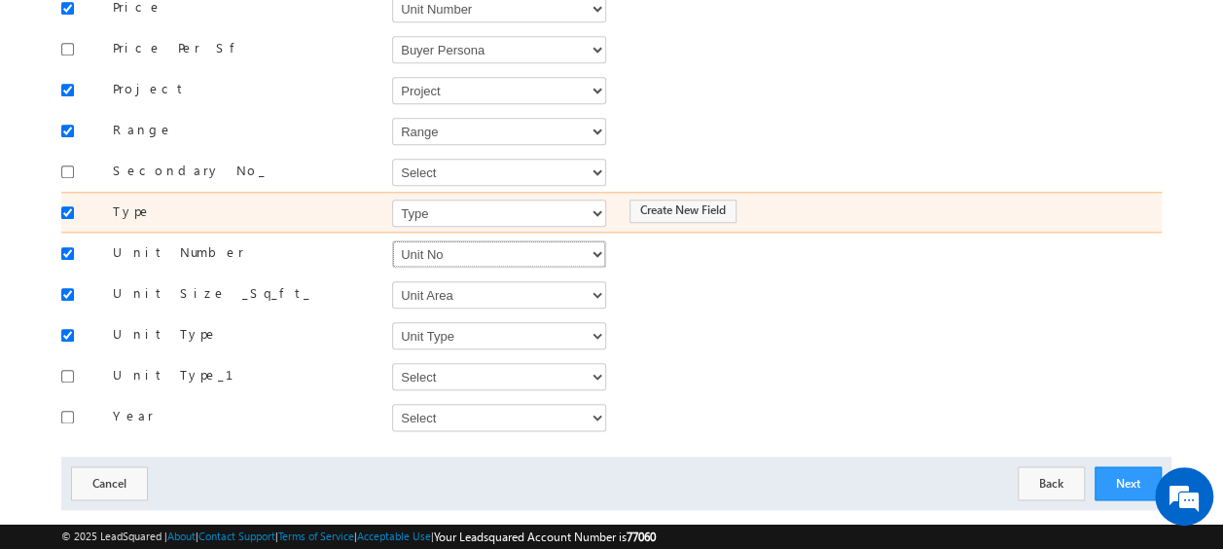
scroll to position [974, 0]
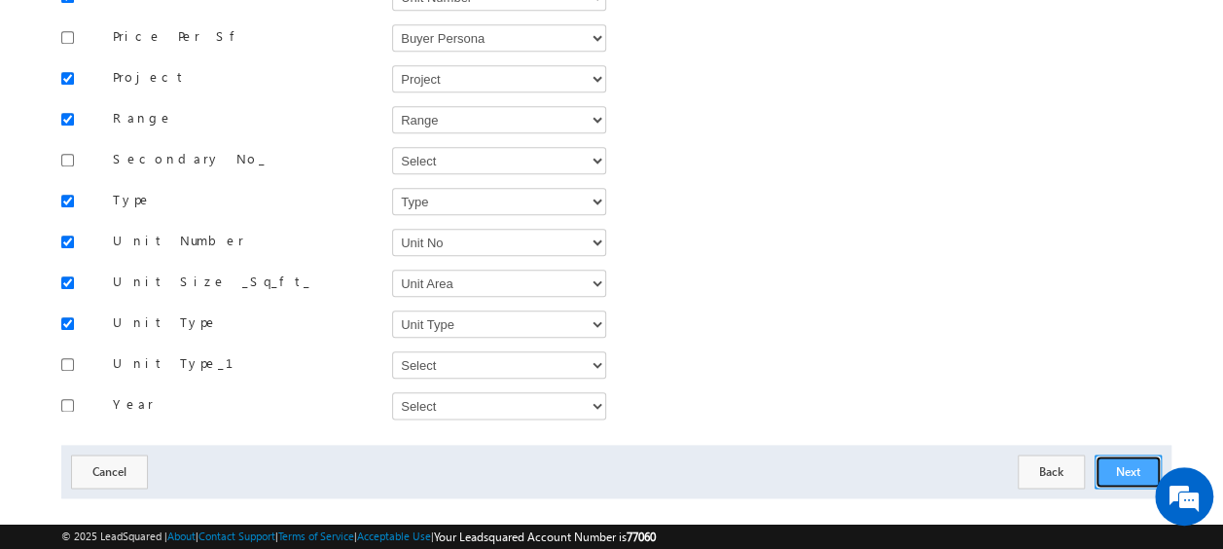
click at [1103, 454] on button "Next" at bounding box center [1127, 471] width 67 height 34
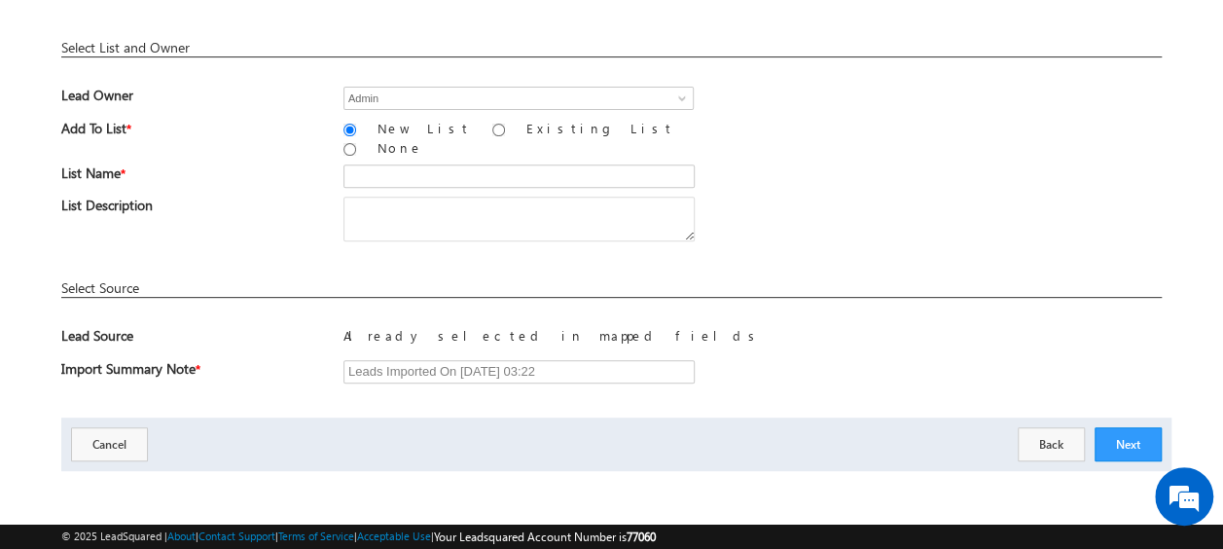
scroll to position [286, 0]
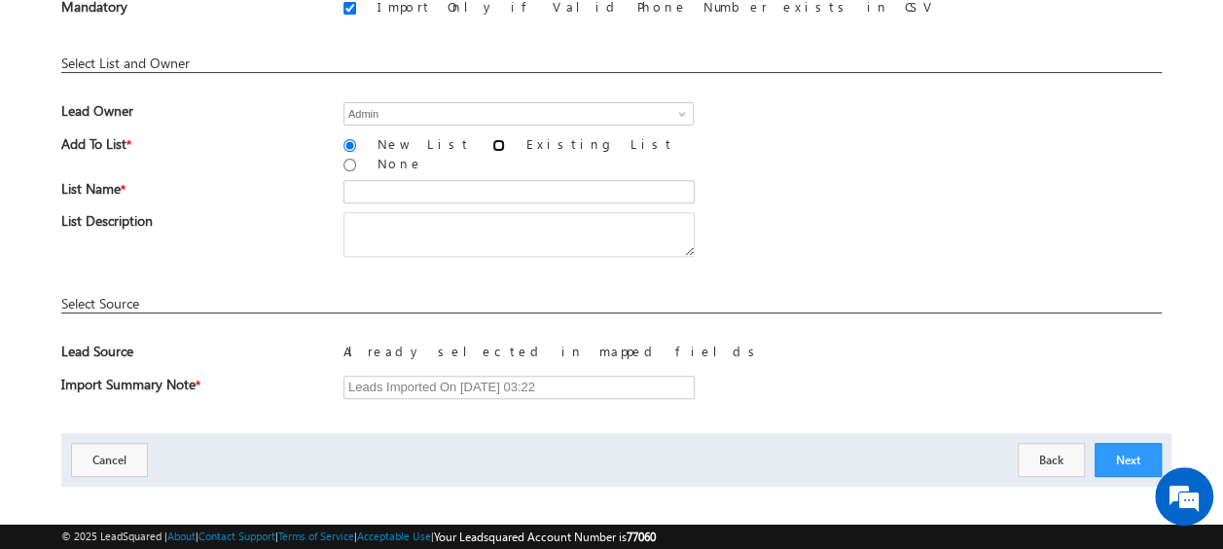
click at [492, 142] on input "Existing List" at bounding box center [498, 145] width 13 height 13
radio input "true"
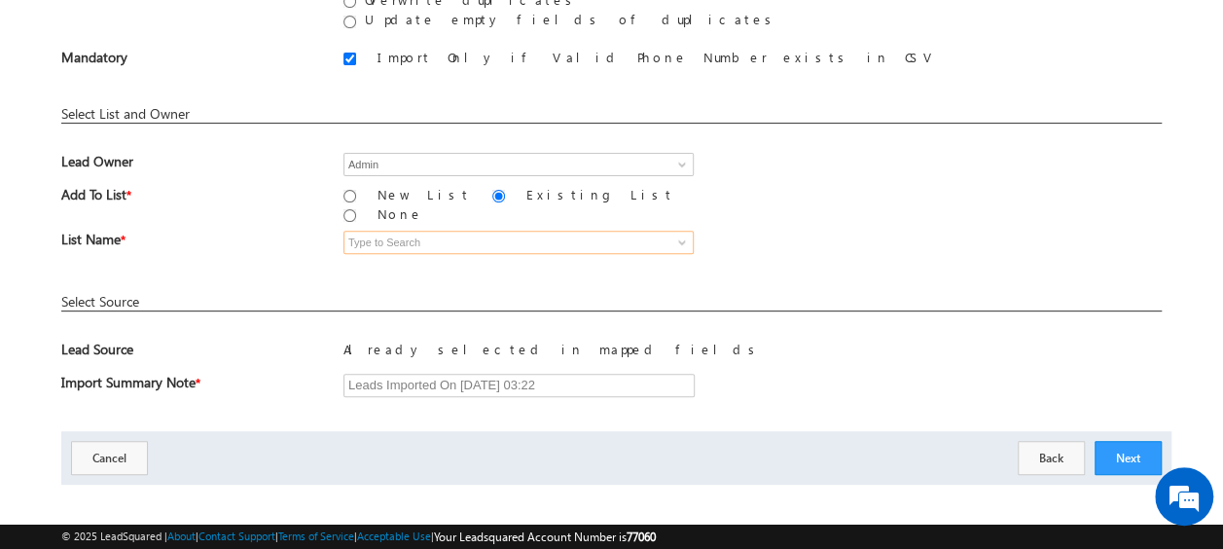
click at [418, 231] on input at bounding box center [518, 242] width 350 height 23
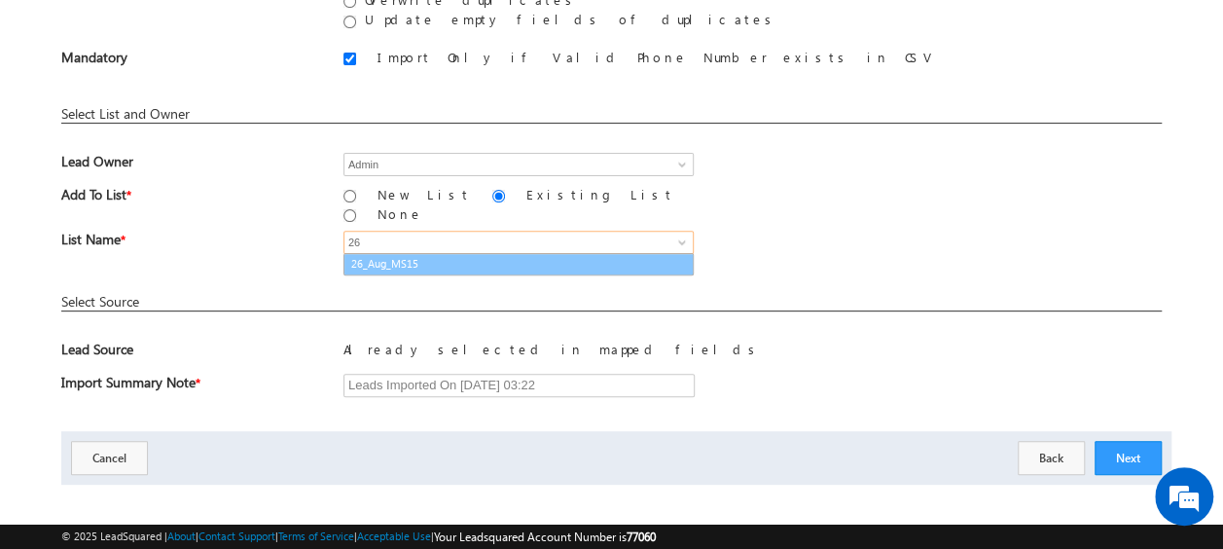
click at [422, 253] on link "26_Aug_MS15" at bounding box center [518, 264] width 350 height 22
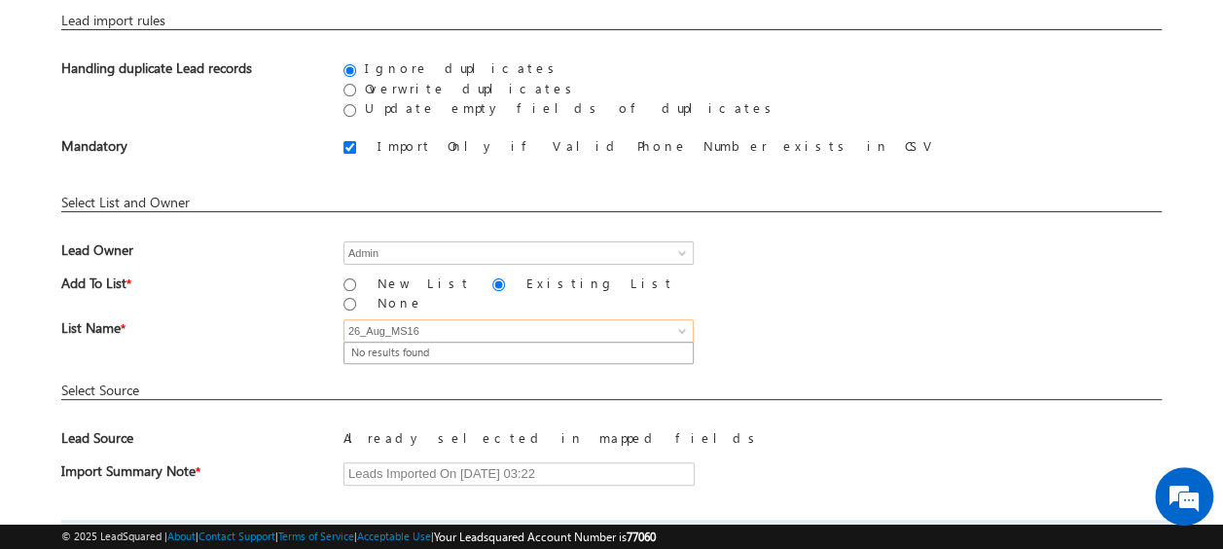
scroll to position [125, 0]
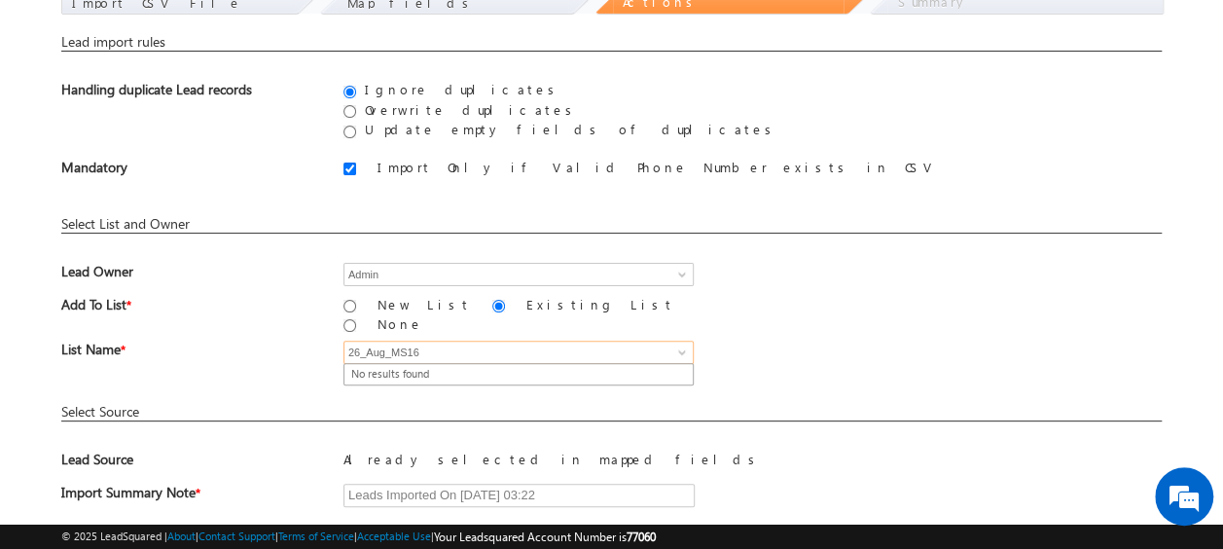
type input "26_Aug_MS16"
type input "26_Aug_Ms16"
click at [405, 340] on input at bounding box center [518, 351] width 350 height 23
type input "1"
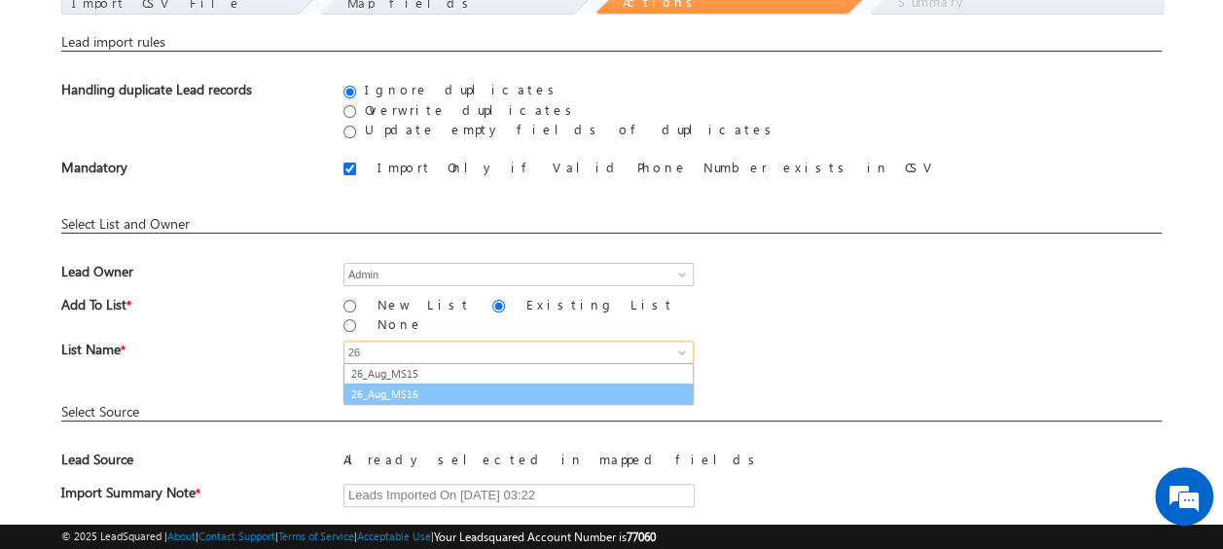
click at [401, 383] on link "26_Aug_MS16" at bounding box center [518, 394] width 350 height 22
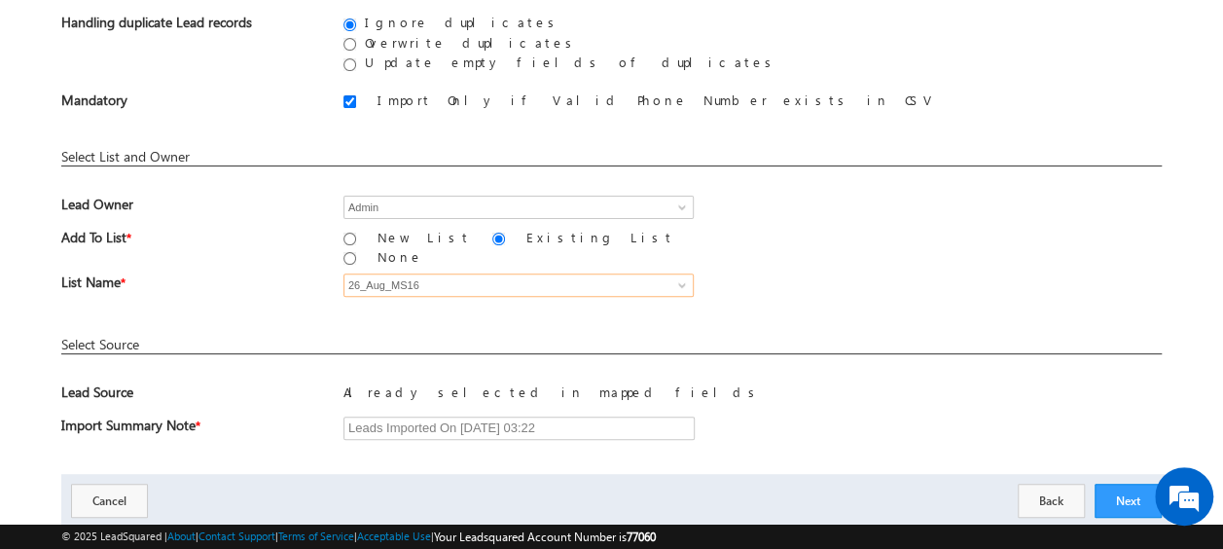
scroll to position [194, 0]
type input "26_Aug_MS16"
click at [1131, 483] on button "Next" at bounding box center [1127, 500] width 67 height 34
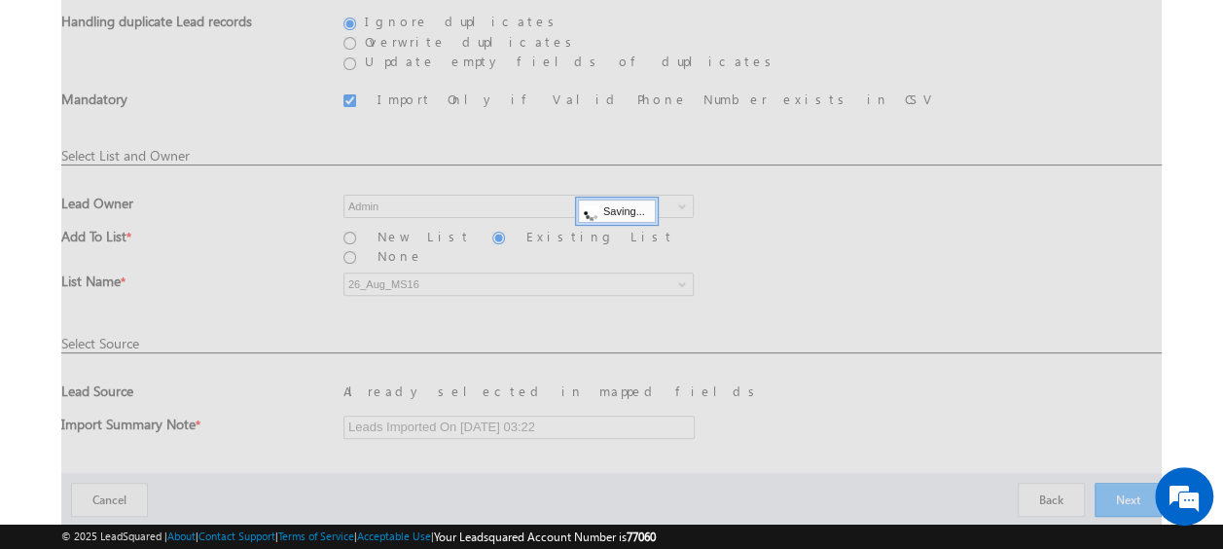
scroll to position [52, 0]
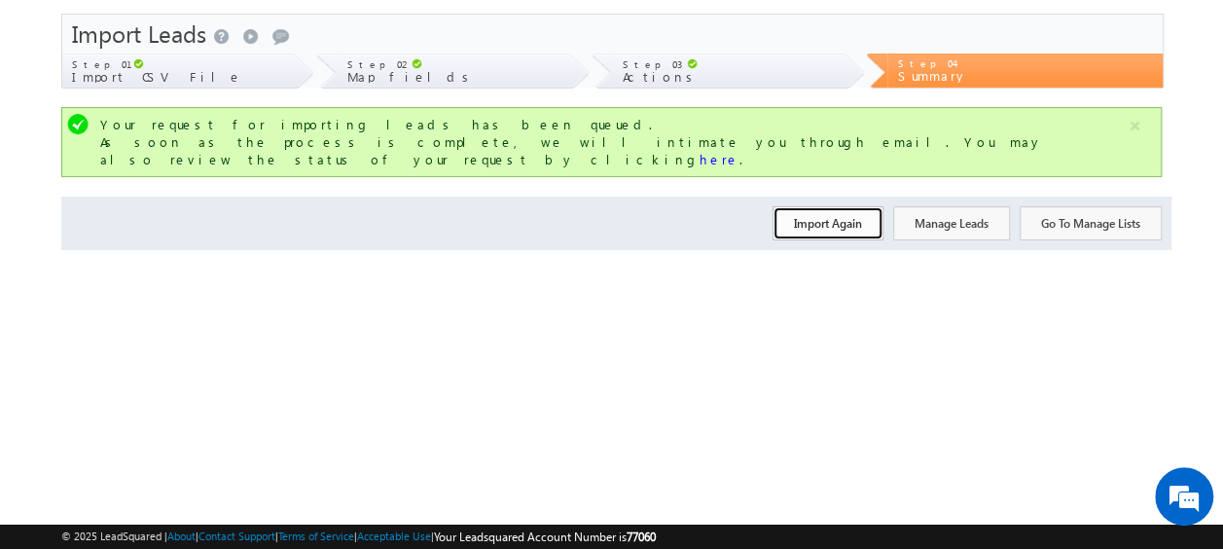
click at [804, 210] on button "Import Again" at bounding box center [827, 223] width 111 height 34
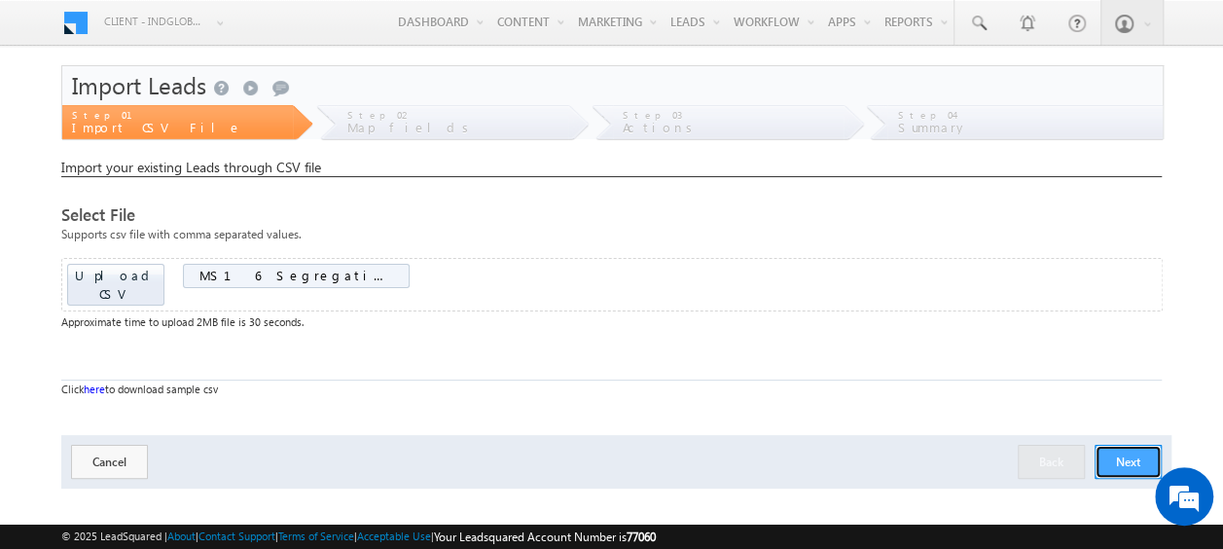
click at [1109, 445] on button "Next" at bounding box center [1127, 462] width 67 height 34
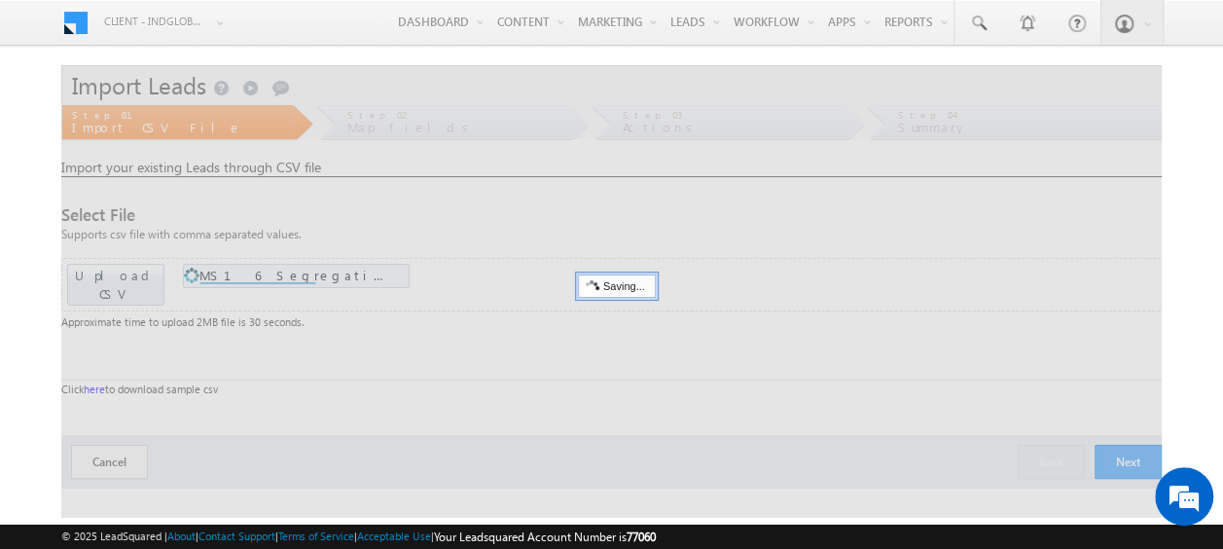
drag, startPoint x: 1109, startPoint y: 438, endPoint x: 888, endPoint y: 330, distance: 245.8
click at [888, 330] on div at bounding box center [611, 291] width 1100 height 452
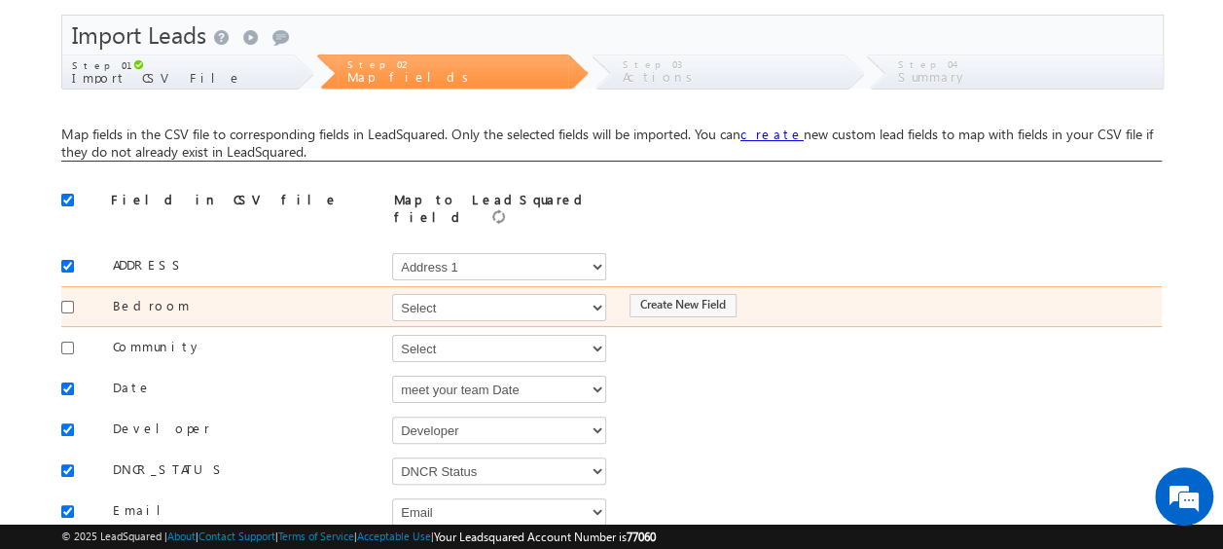
scroll to position [52, 0]
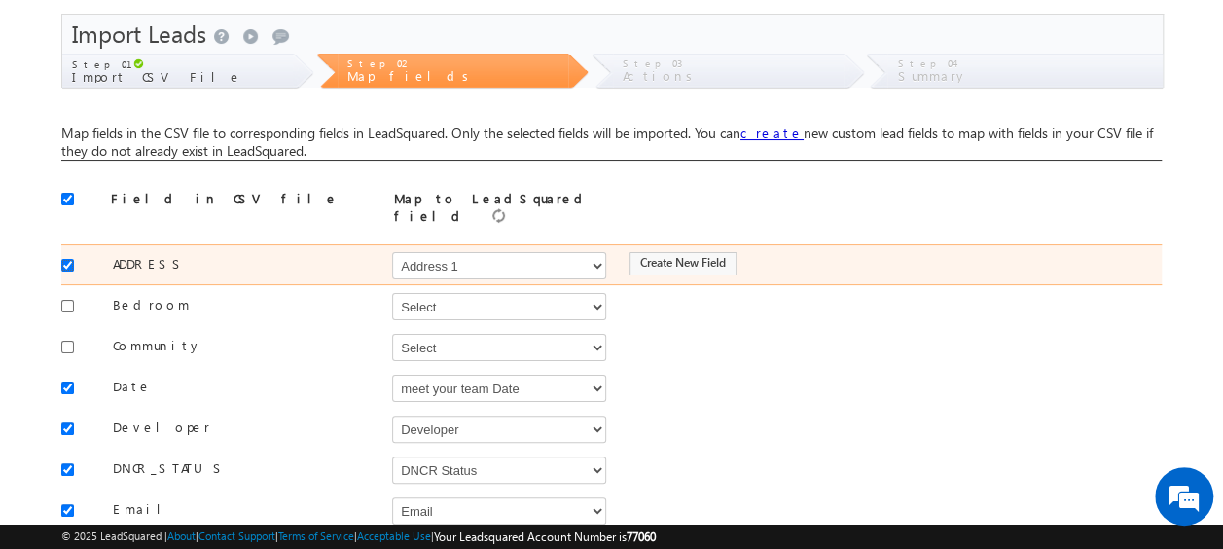
click at [72, 259] on input "checkbox" at bounding box center [67, 265] width 13 height 13
checkbox input "false"
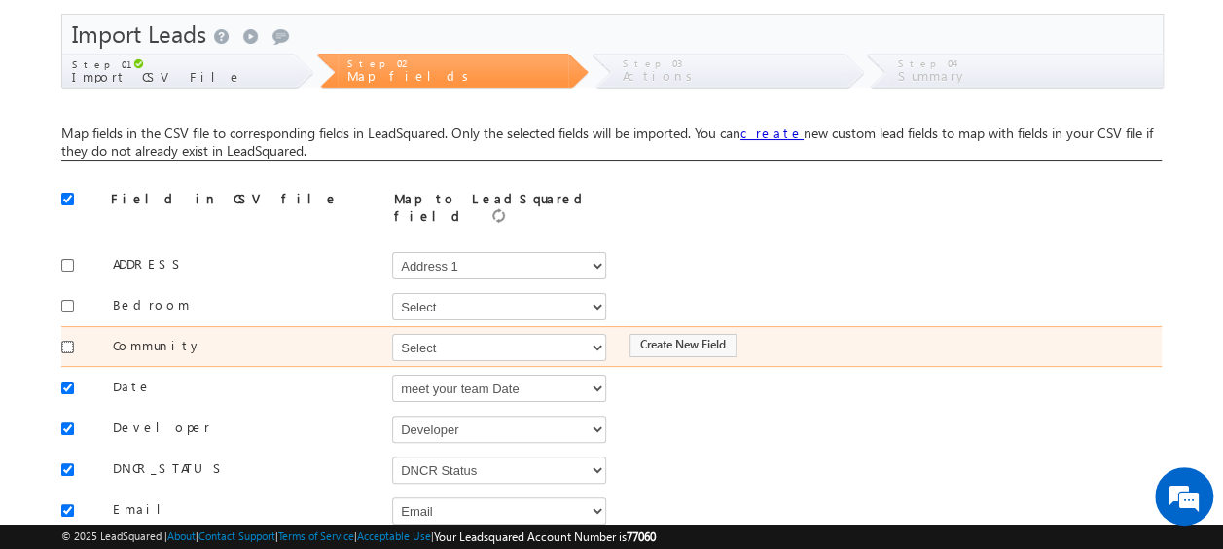
click at [68, 340] on input "checkbox" at bounding box center [67, 346] width 13 height 13
checkbox input "true"
click at [442, 336] on select "Select Select Address 1 Address 2 Budget Building Name Buyer Persona Campaign N…" at bounding box center [499, 347] width 214 height 27
select select "mx_Master_Project"
click at [392, 334] on select "Select Select Address 1 Address 2 Budget Building Name Buyer Persona Campaign N…" at bounding box center [499, 347] width 214 height 27
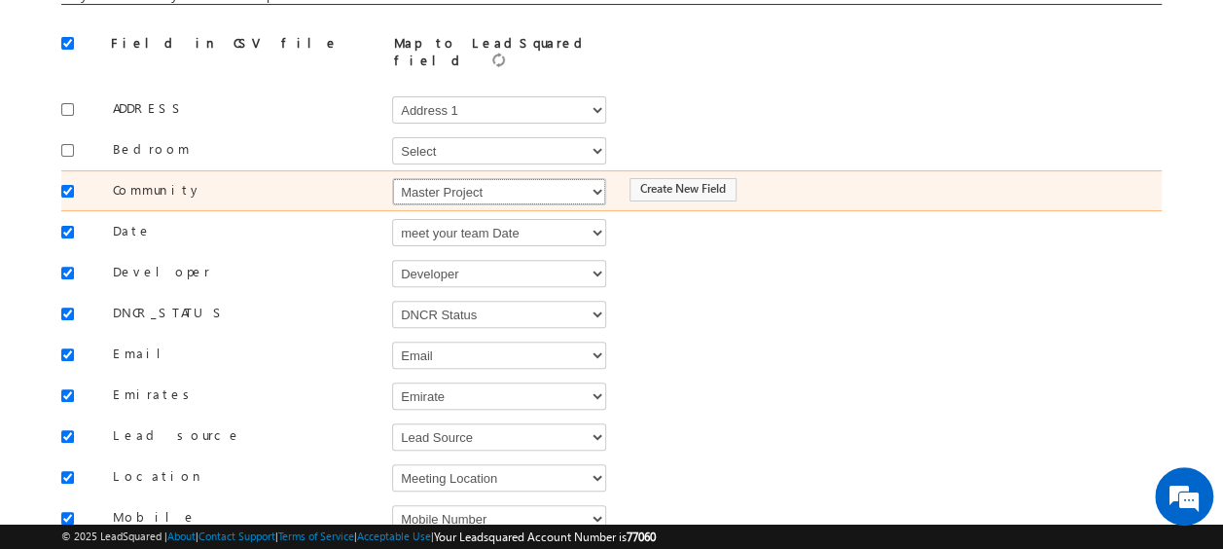
scroll to position [208, 0]
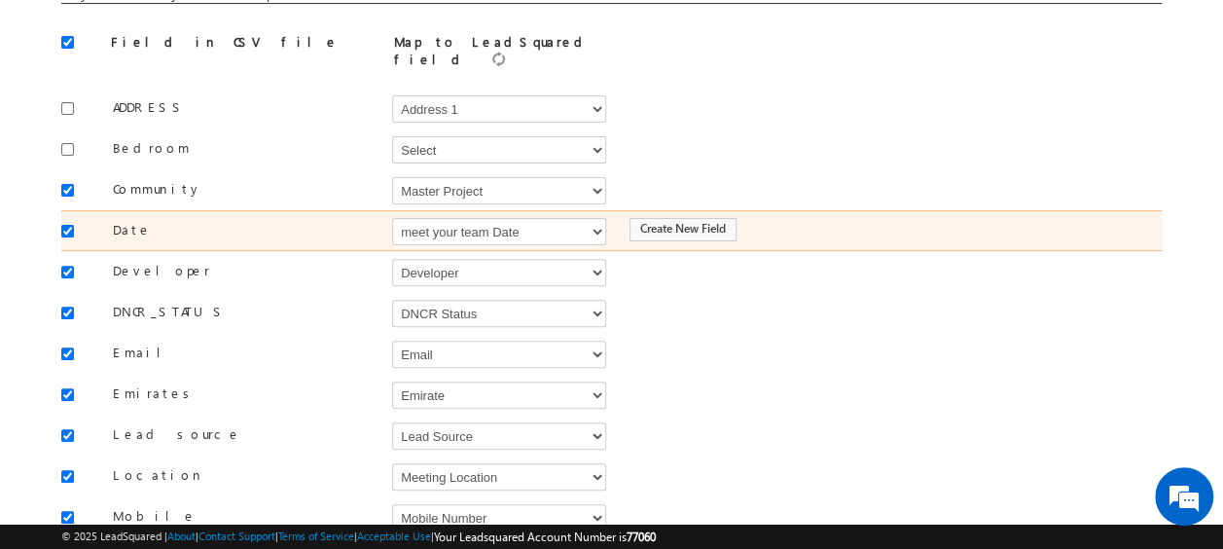
click at [73, 226] on div at bounding box center [72, 229] width 22 height 27
click at [70, 225] on input "checkbox" at bounding box center [67, 231] width 13 height 13
checkbox input "false"
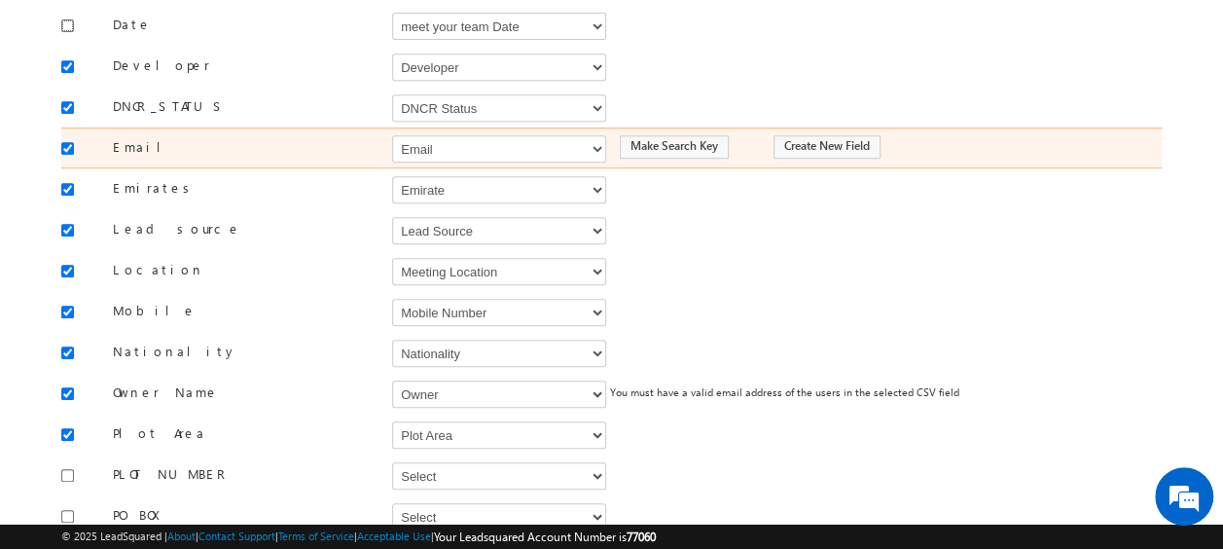
scroll to position [414, 0]
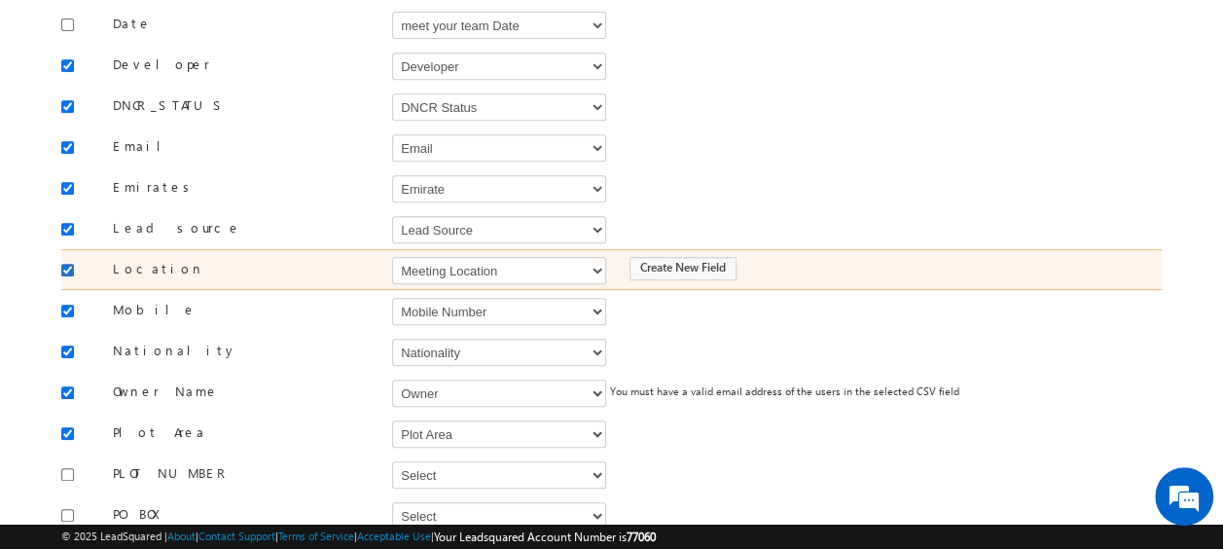
click at [64, 264] on input "checkbox" at bounding box center [67, 270] width 13 height 13
checkbox input "false"
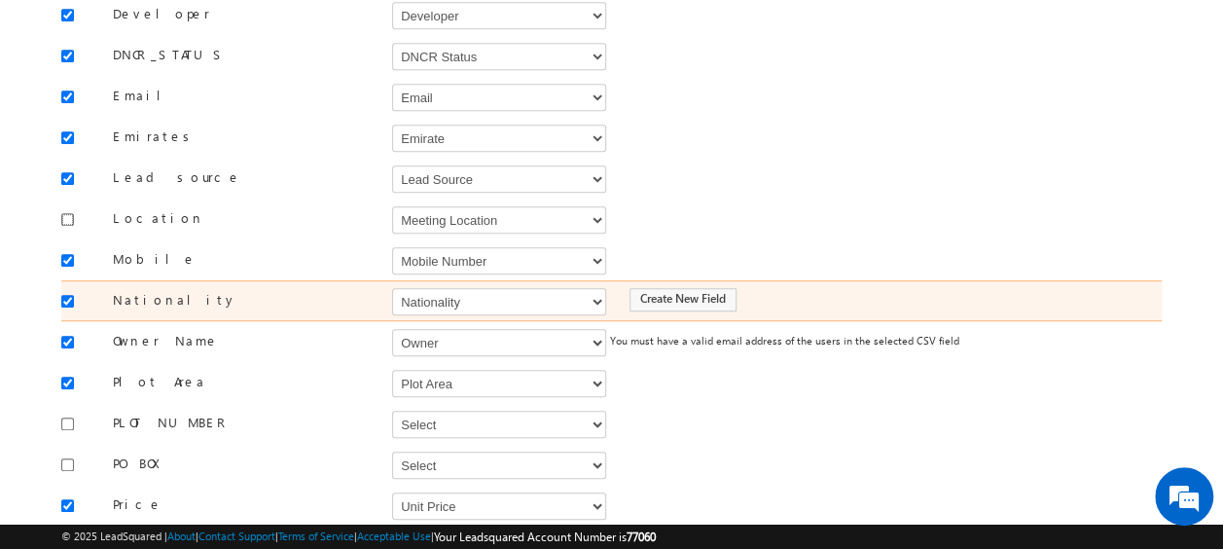
scroll to position [467, 0]
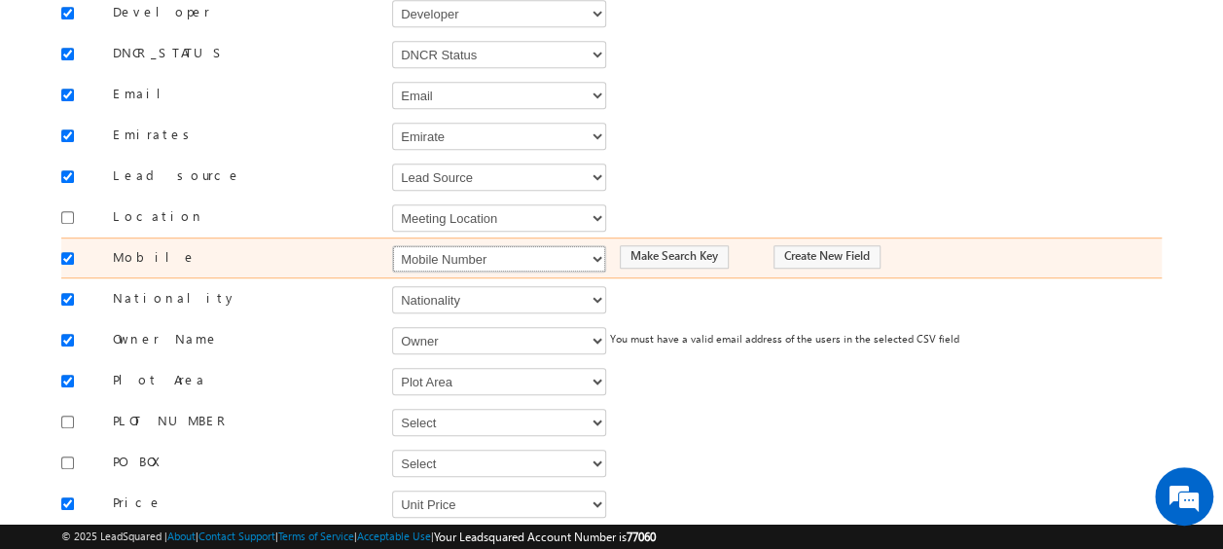
click at [462, 245] on select "Select Select Address 1 Address 2 Budget Building Name Buyer Persona Campaign N…" at bounding box center [499, 258] width 214 height 27
select select "Phone"
click at [392, 245] on select "Select Select Address 1 Address 2 Budget Building Name Buyer Persona Campaign N…" at bounding box center [499, 258] width 214 height 27
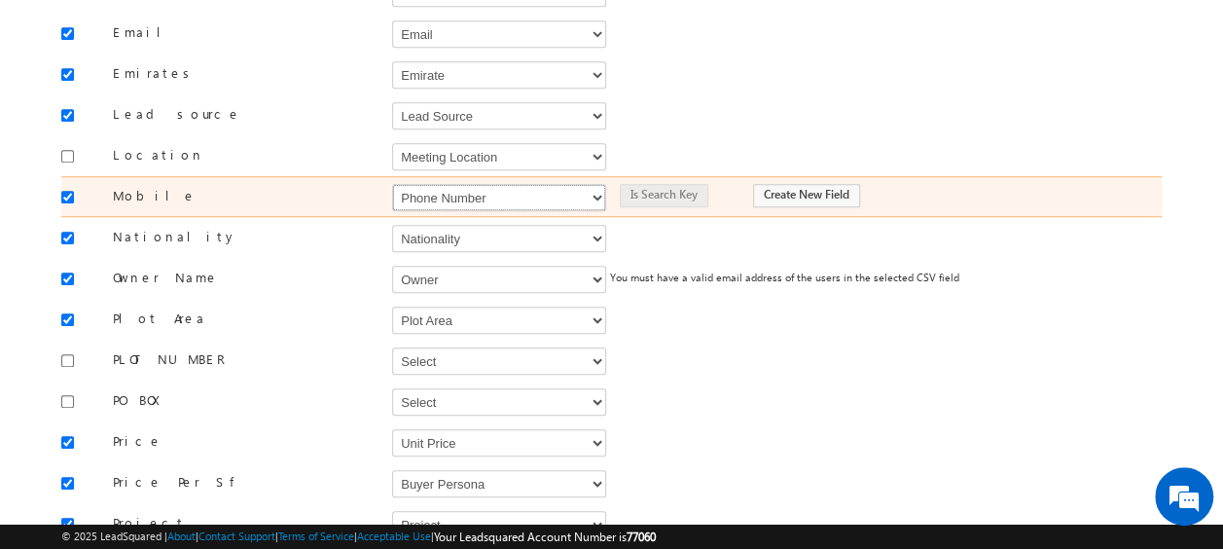
scroll to position [536, 0]
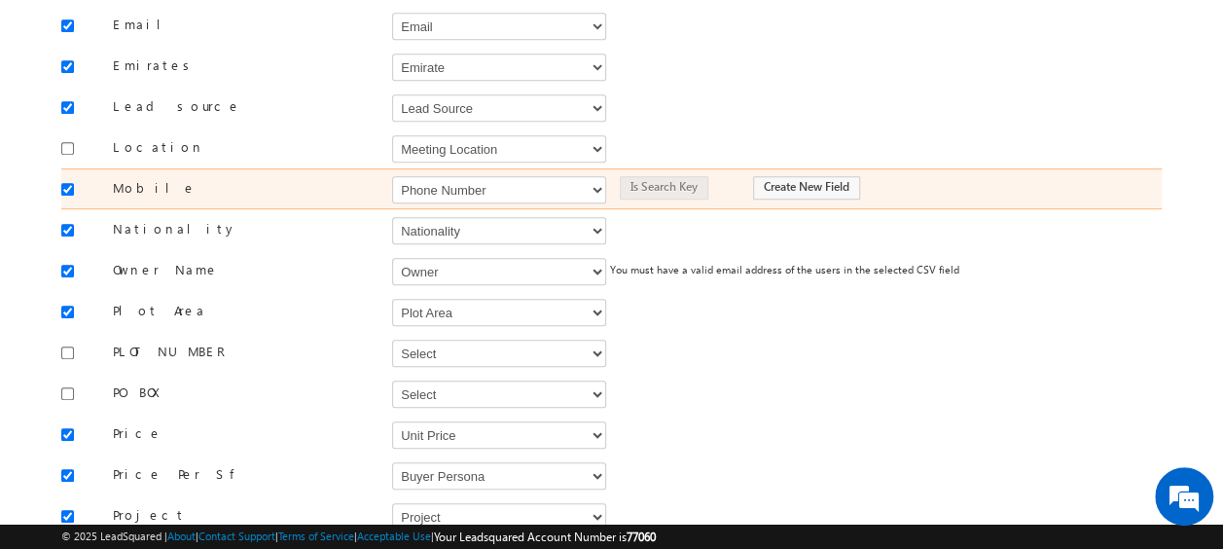
click at [462, 250] on div "Owner Name Select Select Address 1 Address 2 Budget Building Name Buyer Persona…" at bounding box center [611, 270] width 1100 height 41
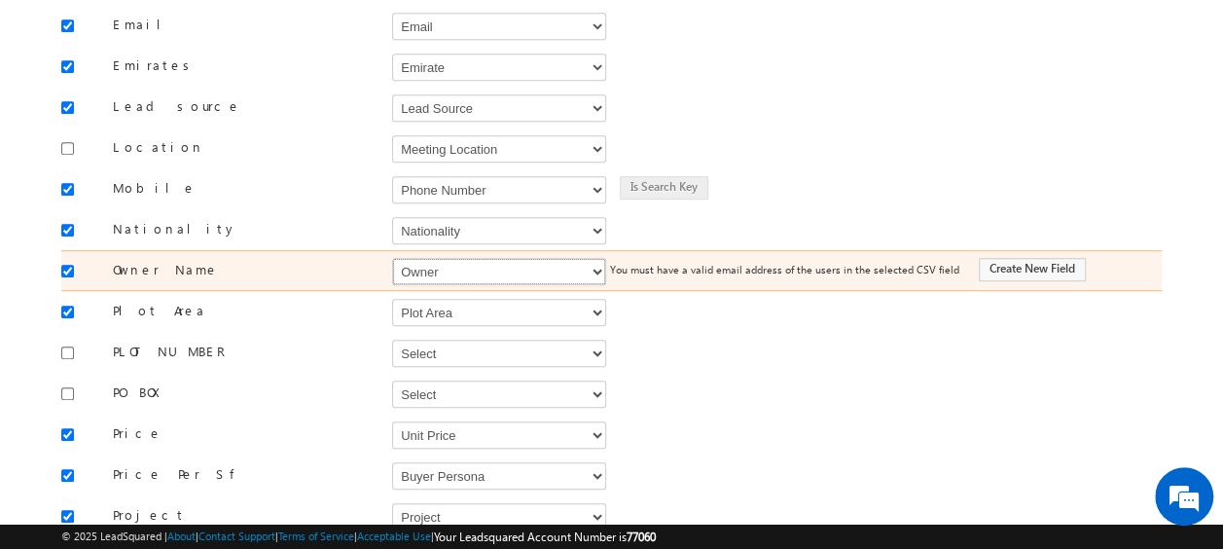
click at [461, 258] on select "Select Select Address 1 Address 2 Budget Building Name Buyer Persona Campaign N…" at bounding box center [499, 271] width 214 height 27
select select "FirstName"
click at [392, 258] on select "Select Select Address 1 Address 2 Budget Building Name Buyer Persona Campaign N…" at bounding box center [499, 271] width 214 height 27
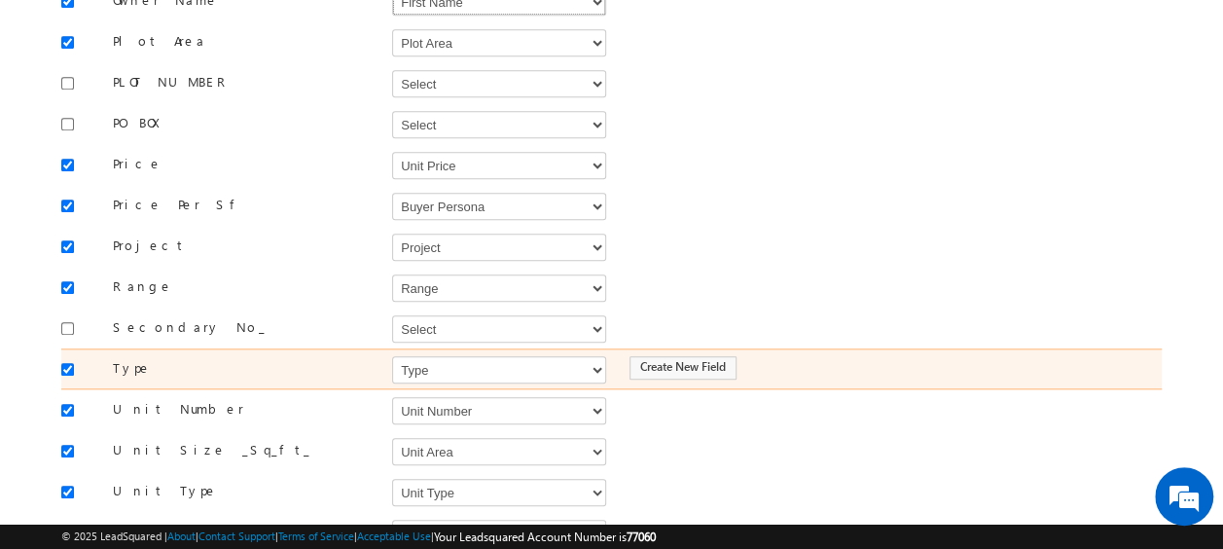
scroll to position [805, 0]
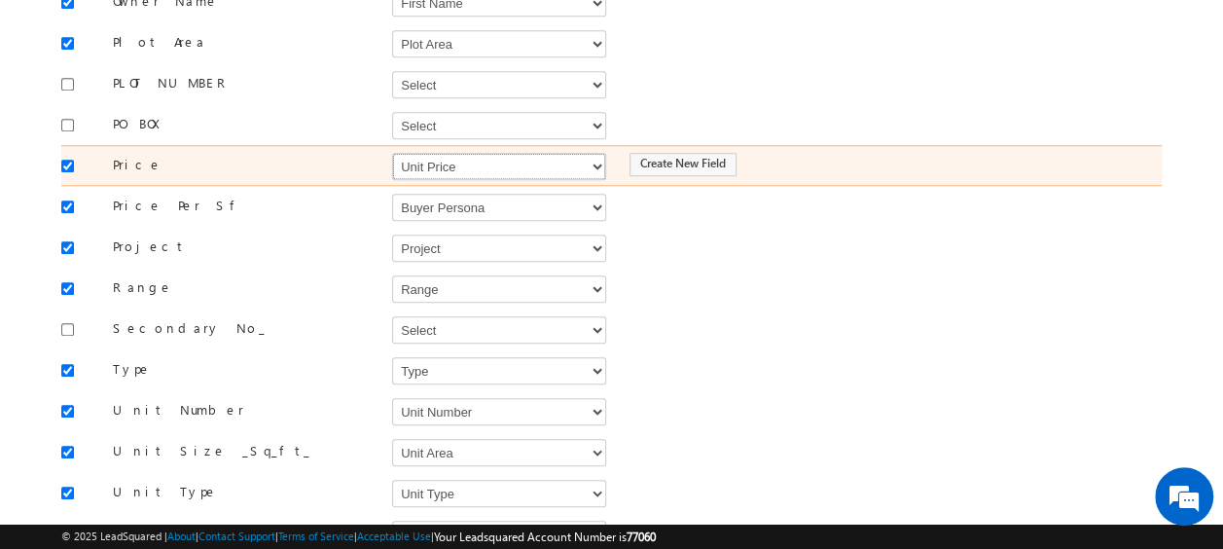
click at [514, 153] on select "Select Select Address 1 Address 2 Budget Building Name Buyer Persona Campaign N…" at bounding box center [499, 166] width 214 height 27
select select "mx_Unit_Number"
click at [392, 153] on select "Select Select Address 1 Address 2 Budget Building Name Buyer Persona Campaign N…" at bounding box center [499, 166] width 214 height 27
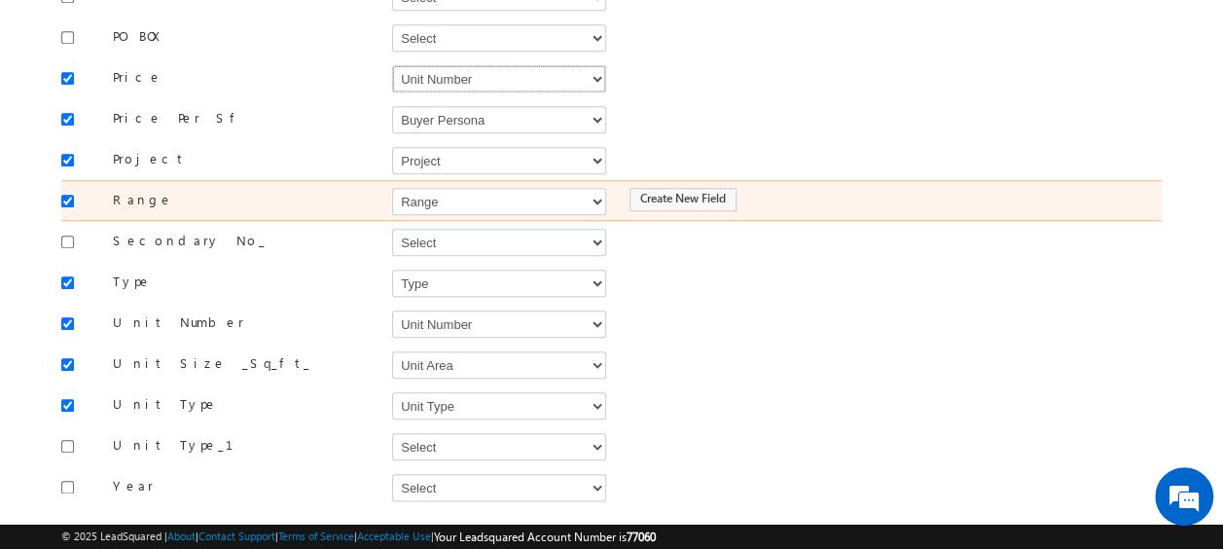
scroll to position [901, 0]
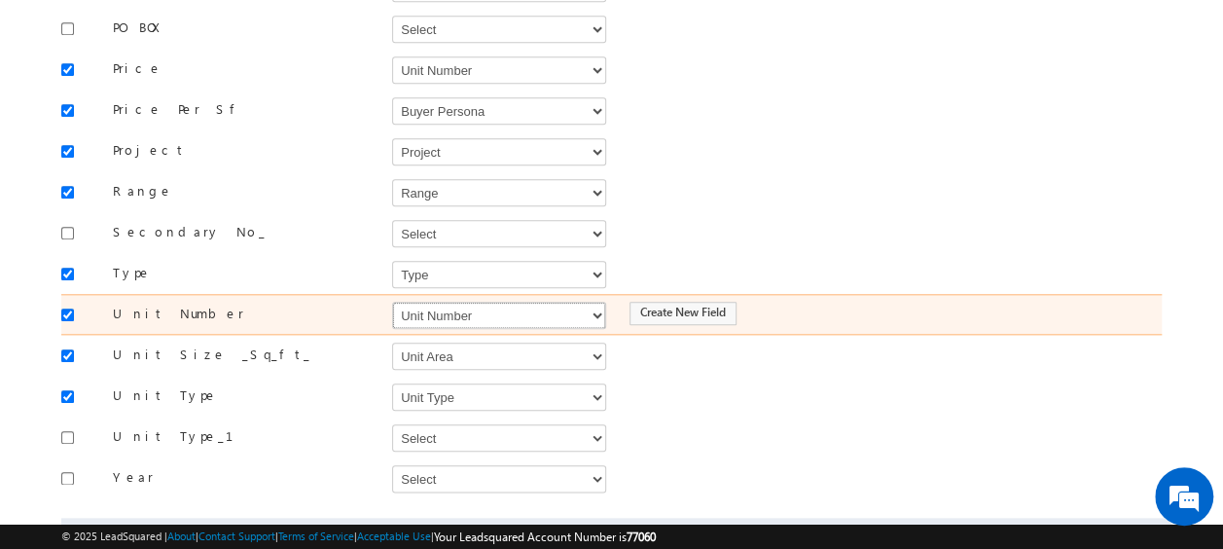
click at [418, 302] on select "Select Select Address 1 Address 2 Budget Building Name Buyer Persona Campaign N…" at bounding box center [499, 315] width 214 height 27
select select "mx_Unit_No"
click at [392, 302] on select "Select Select Address 1 Address 2 Budget Building Name Buyer Persona Campaign N…" at bounding box center [499, 315] width 214 height 27
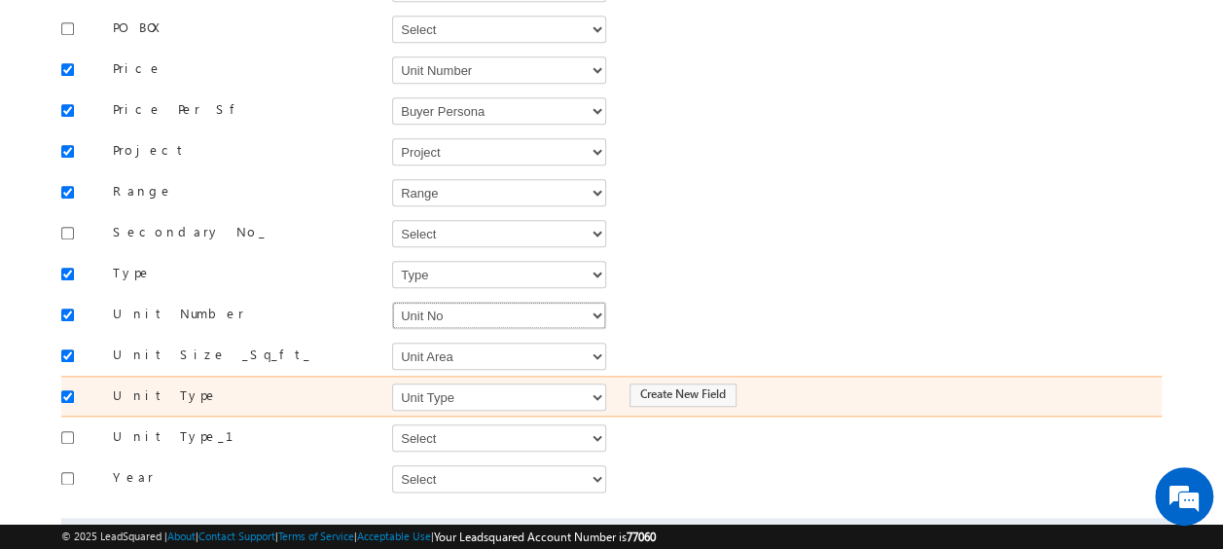
scroll to position [974, 0]
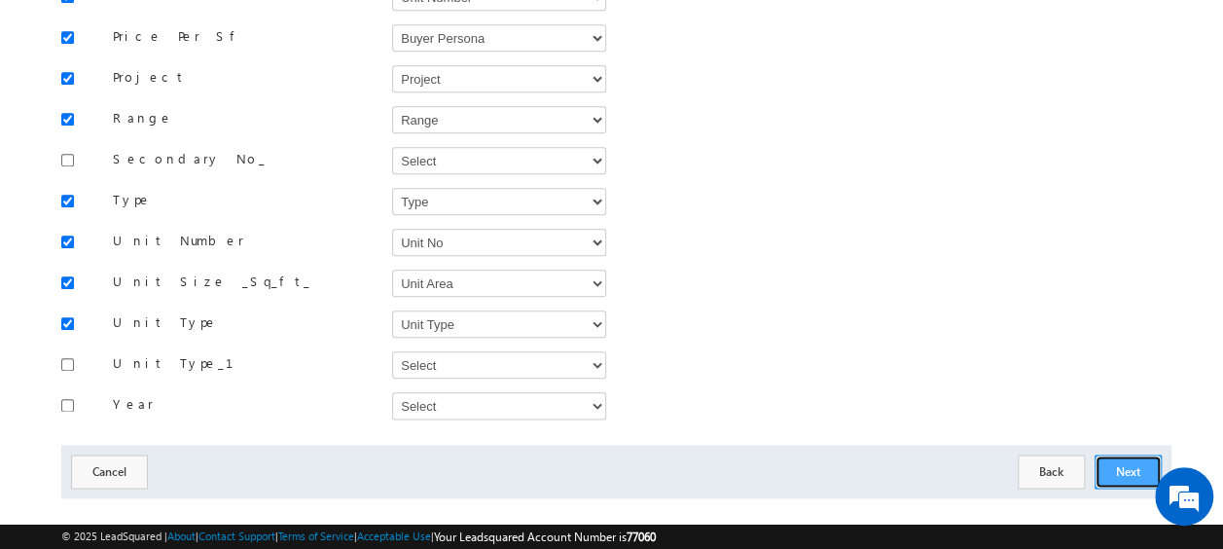
click at [1118, 454] on button "Next" at bounding box center [1127, 471] width 67 height 34
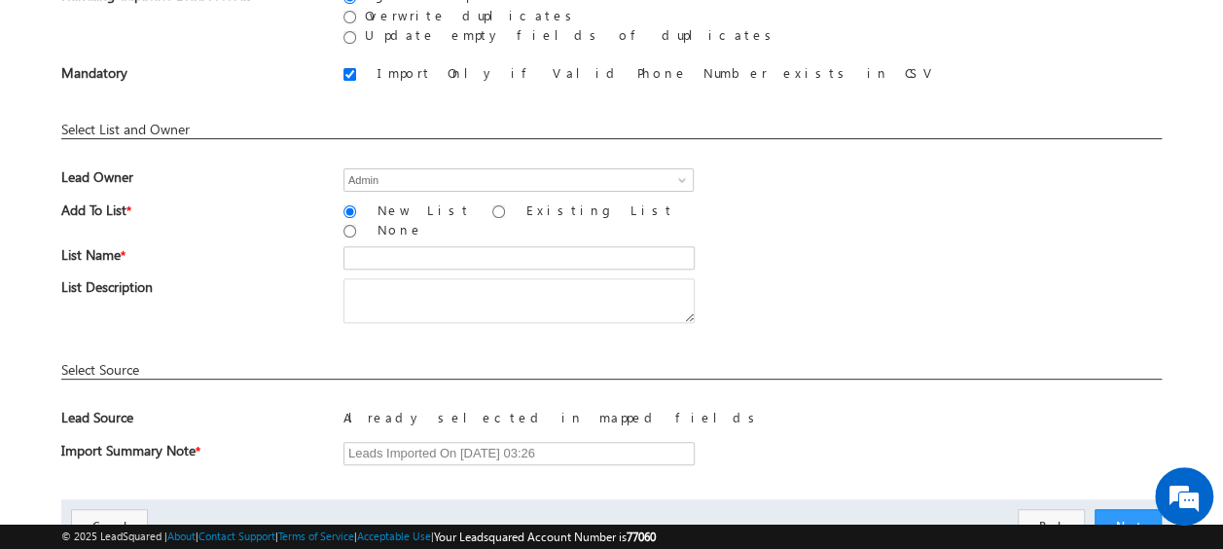
scroll to position [218, 0]
click at [492, 214] on input "Existing List" at bounding box center [498, 213] width 13 height 13
radio input "true"
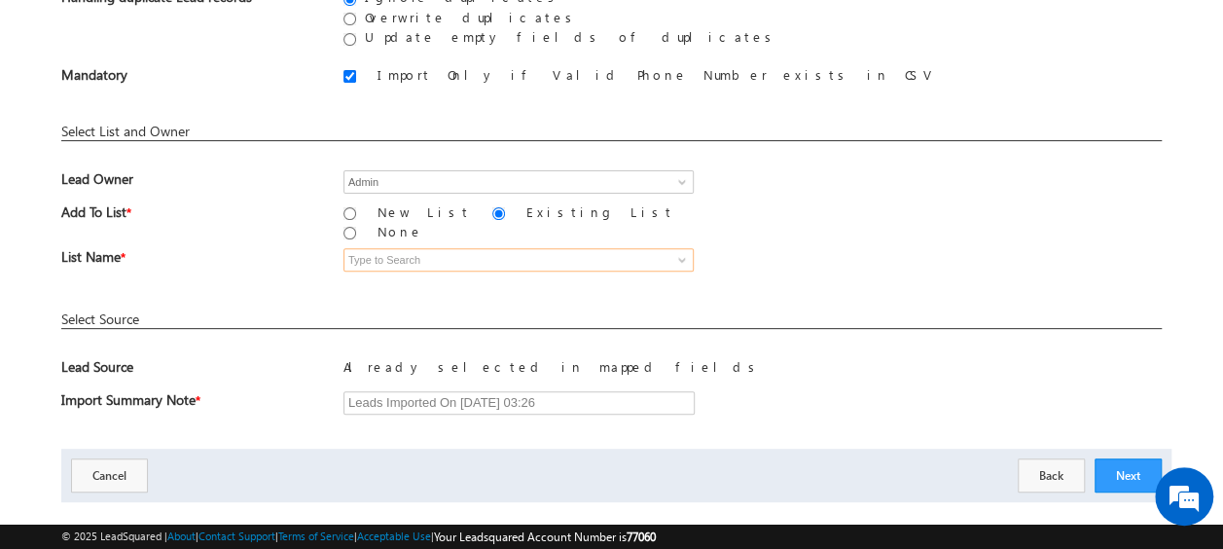
click at [422, 248] on input at bounding box center [518, 259] width 350 height 23
type input "26_Aug_MS16"
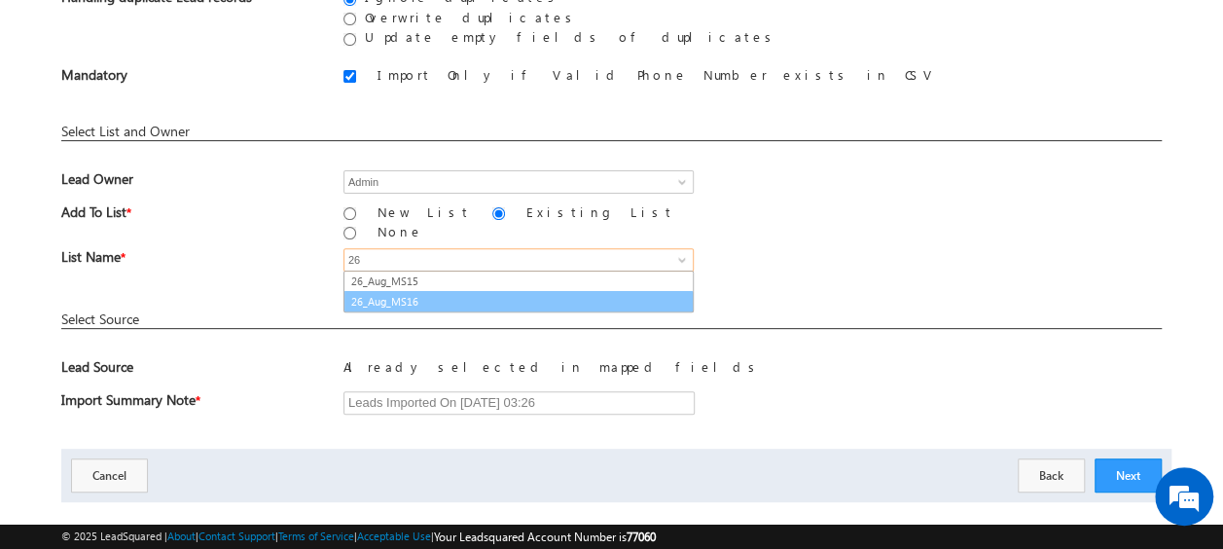
click at [418, 291] on link "26_Aug_MS16" at bounding box center [518, 302] width 350 height 22
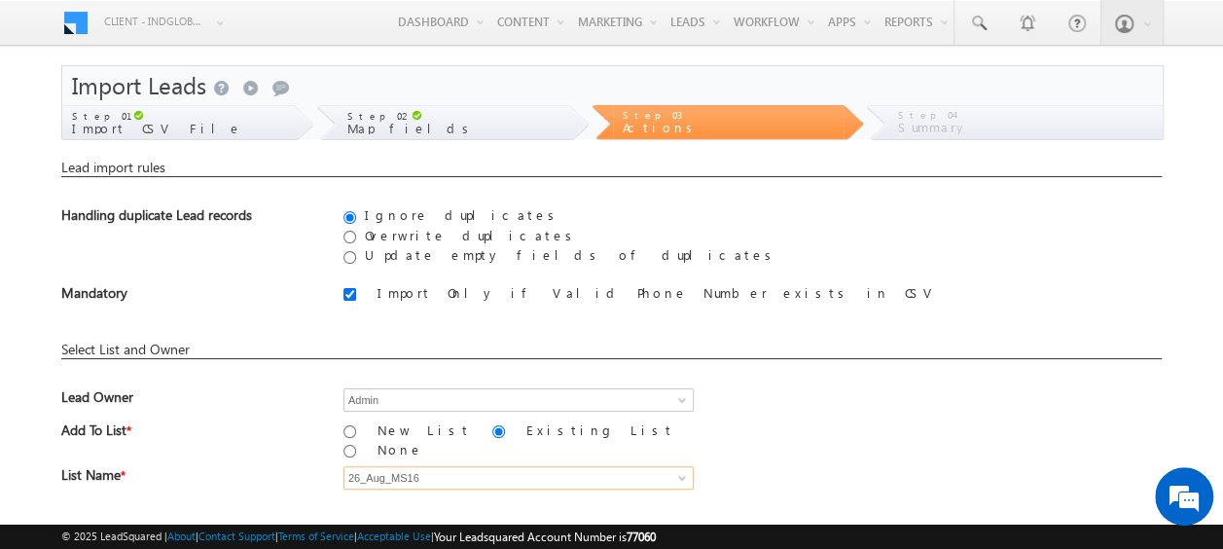
scroll to position [235, 0]
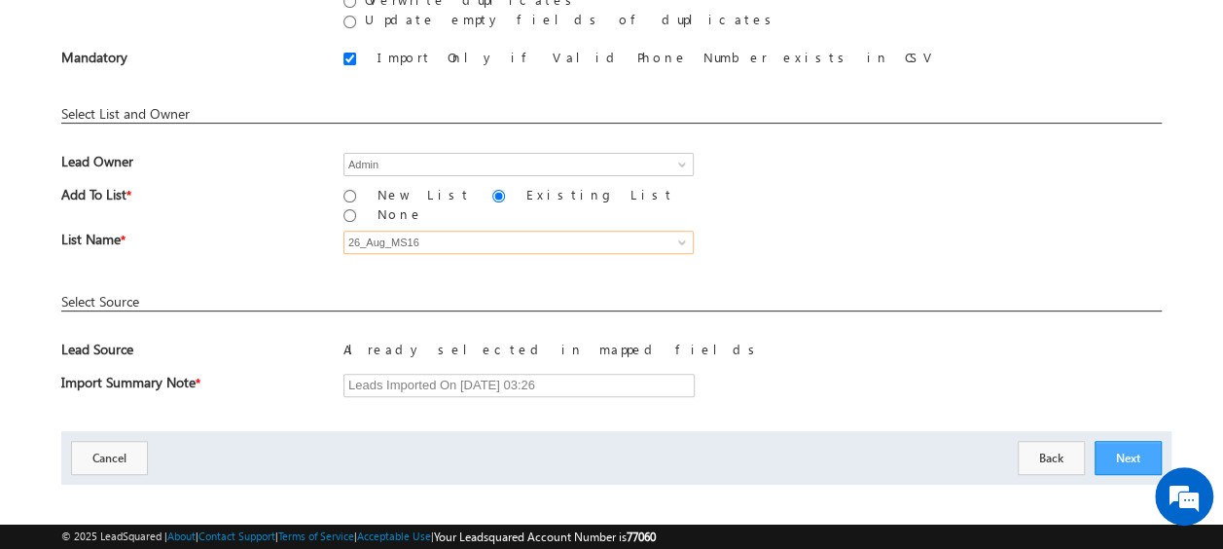
type input "26_Aug_MS16"
click at [1097, 441] on button "Next" at bounding box center [1127, 458] width 67 height 34
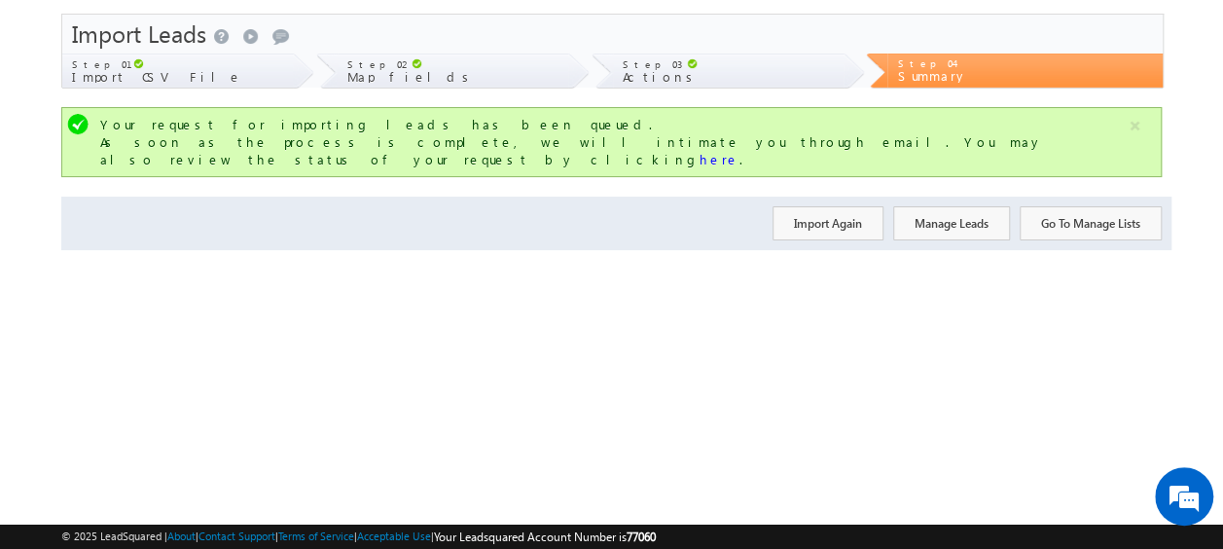
scroll to position [52, 0]
click at [831, 207] on button "Import Again" at bounding box center [827, 223] width 111 height 34
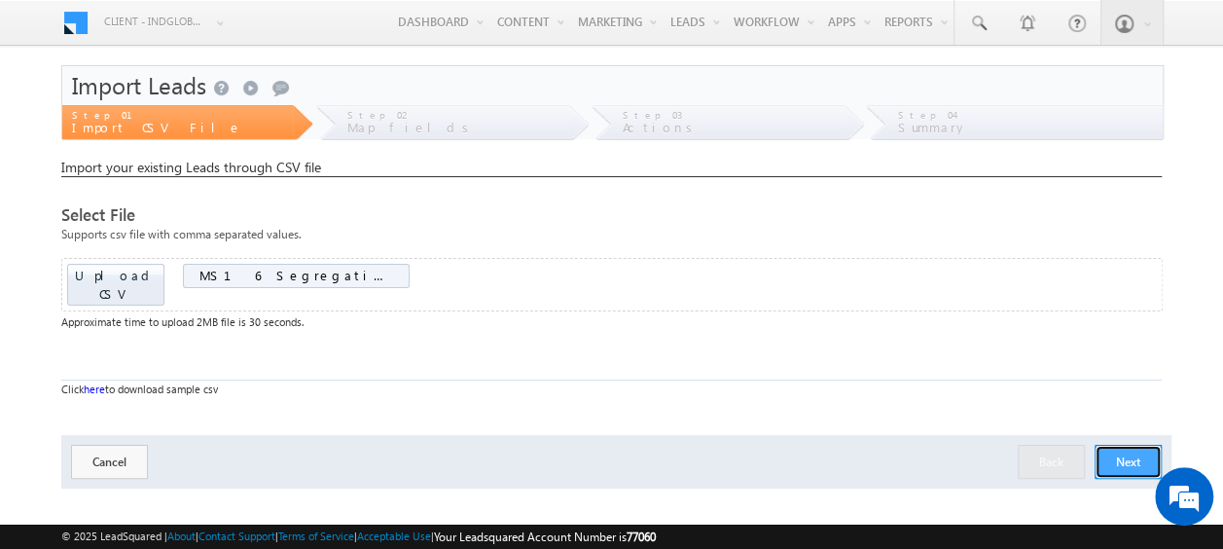
click at [1116, 445] on button "Next" at bounding box center [1127, 462] width 67 height 34
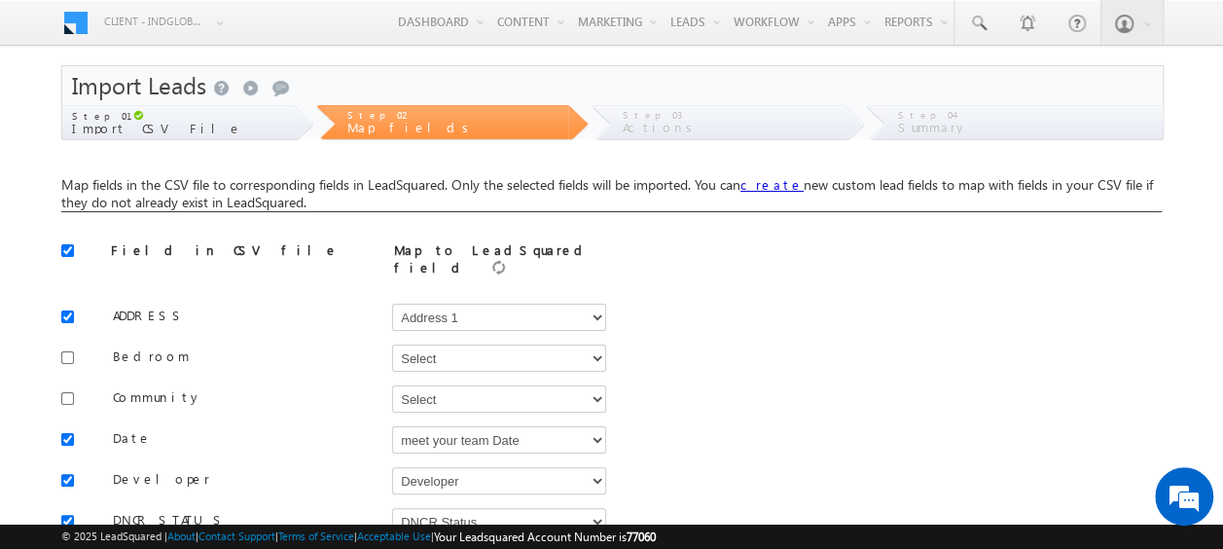
scroll to position [45, 0]
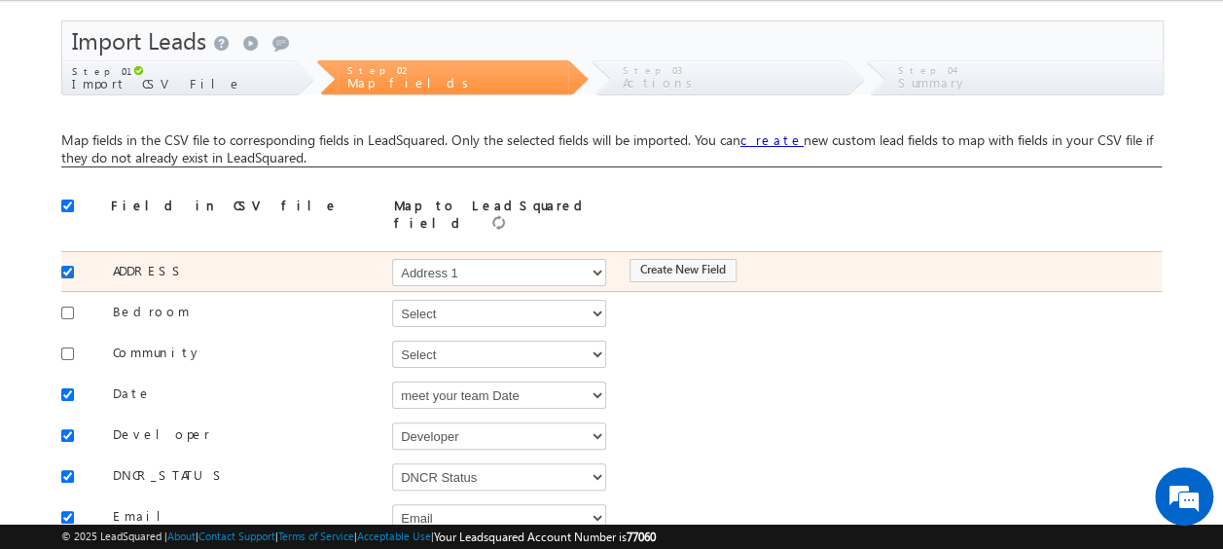
click at [64, 266] on input "checkbox" at bounding box center [67, 272] width 13 height 13
checkbox input "false"
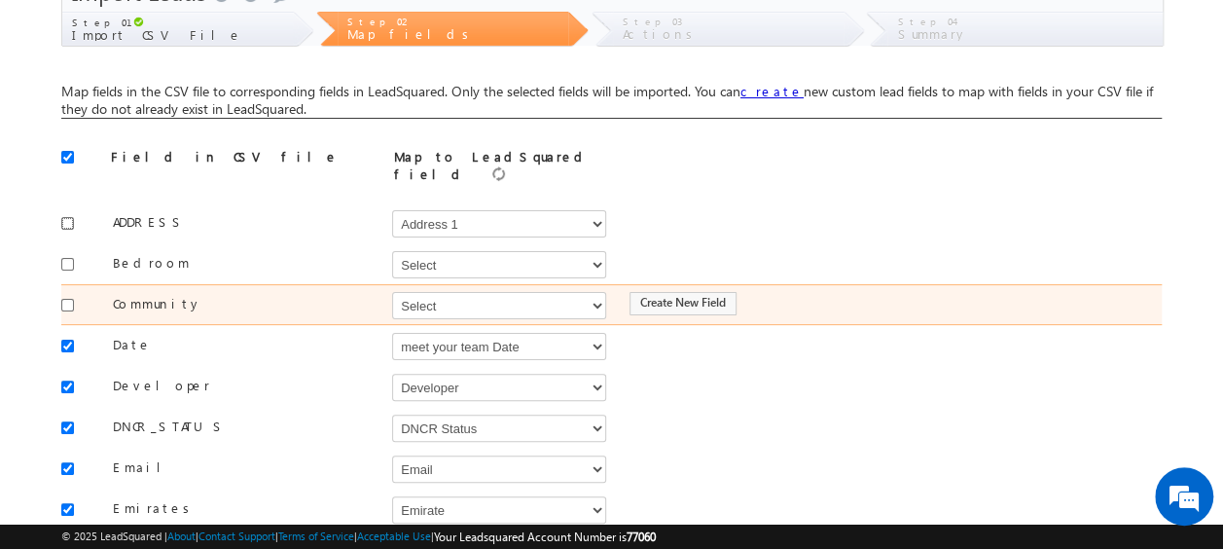
scroll to position [103, 0]
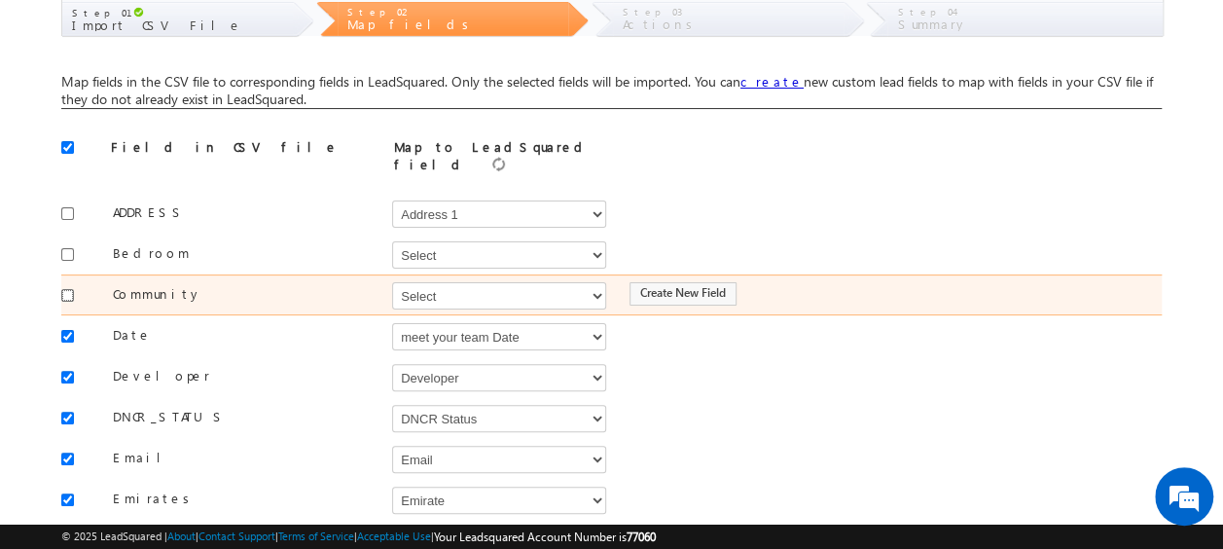
click at [65, 289] on input "checkbox" at bounding box center [67, 295] width 13 height 13
checkbox input "true"
click at [427, 286] on select "Select Select Address 1 Address 2 Budget Building Name Buyer Persona Campaign N…" at bounding box center [499, 295] width 214 height 27
select select "mx_Master_Project"
click at [392, 282] on select "Select Select Address 1 Address 2 Budget Building Name Buyer Persona Campaign N…" at bounding box center [499, 295] width 214 height 27
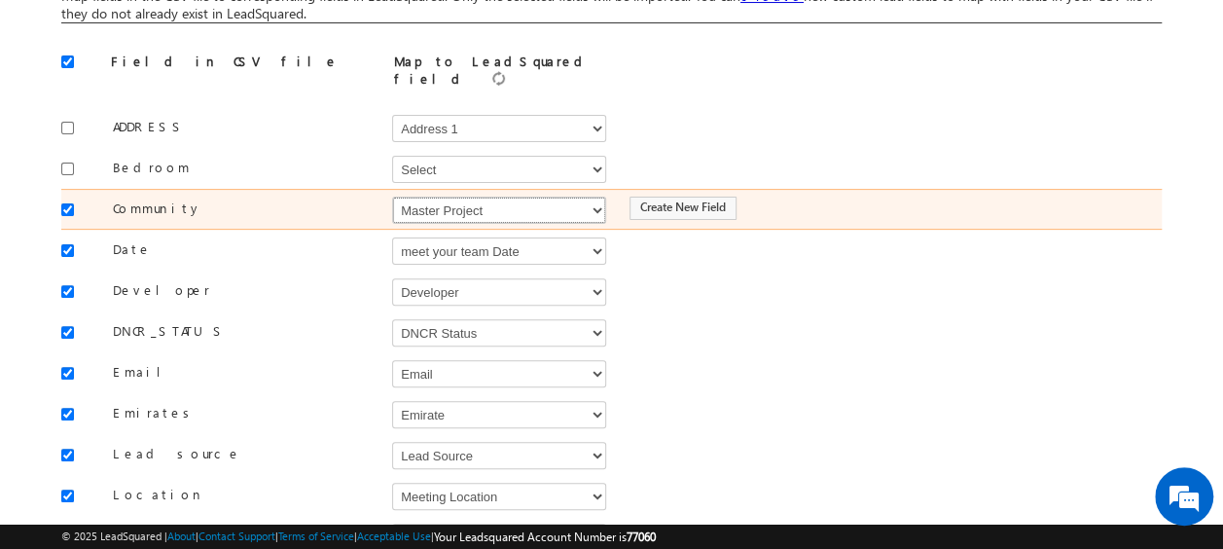
scroll to position [190, 0]
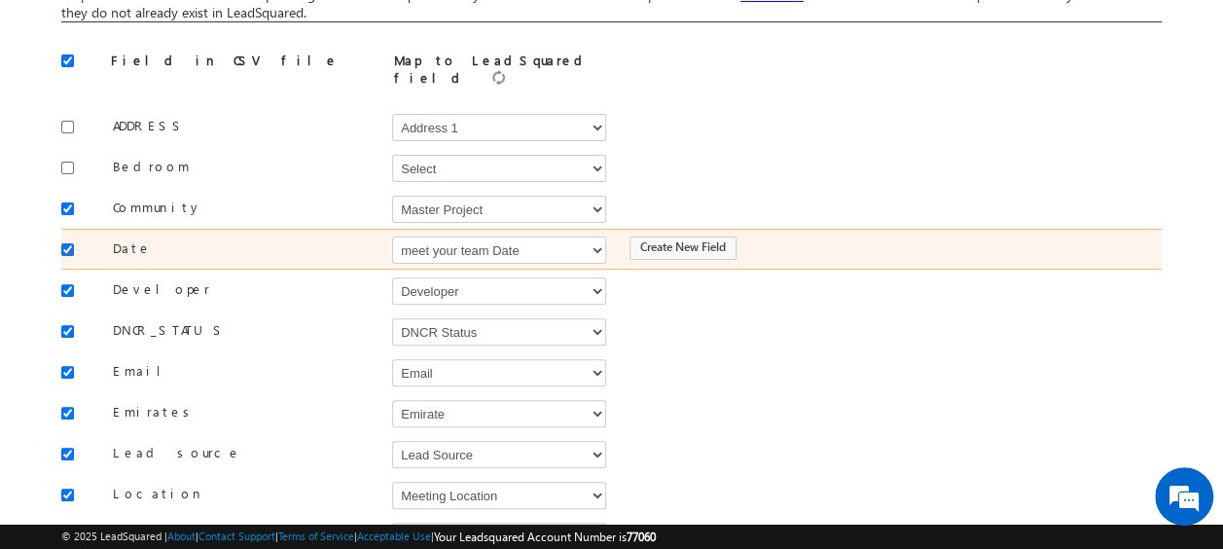
click at [68, 243] on input "checkbox" at bounding box center [67, 249] width 13 height 13
checkbox input "false"
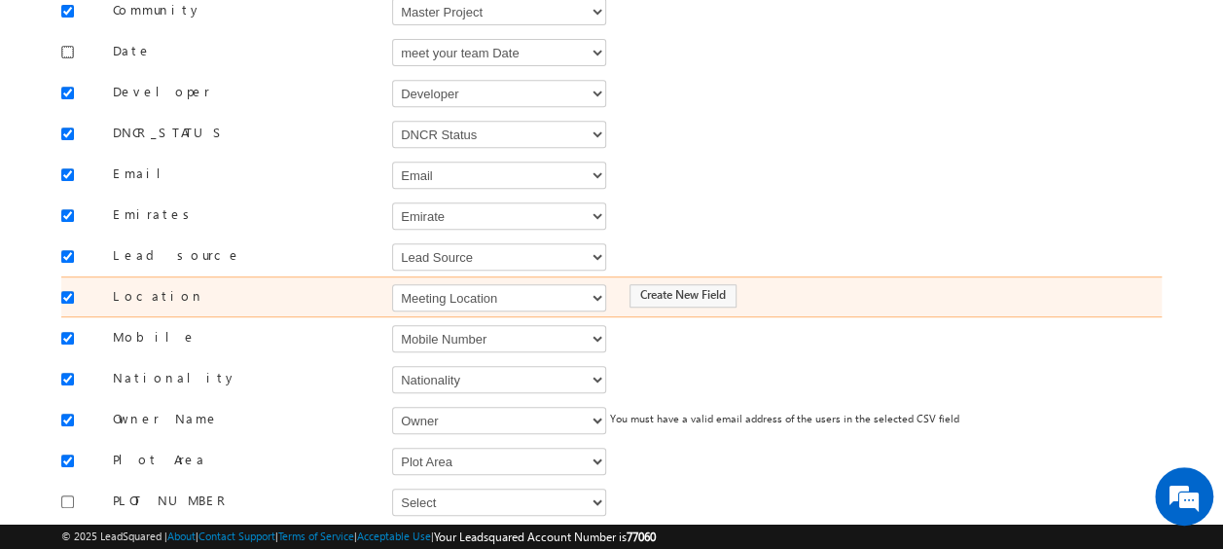
scroll to position [441, 0]
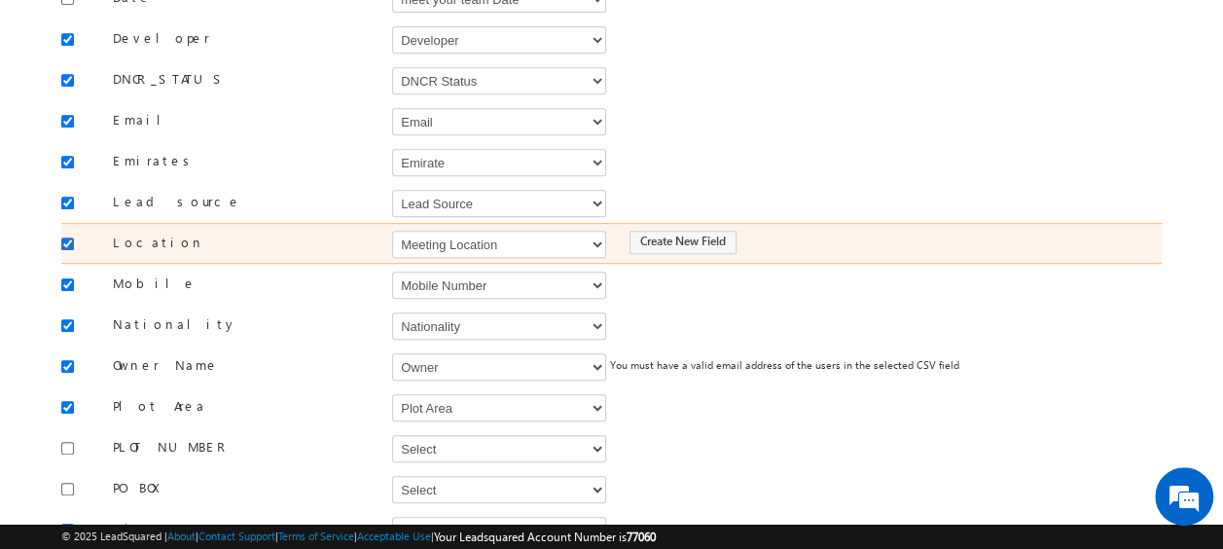
click at [64, 237] on input "checkbox" at bounding box center [67, 243] width 13 height 13
checkbox input "false"
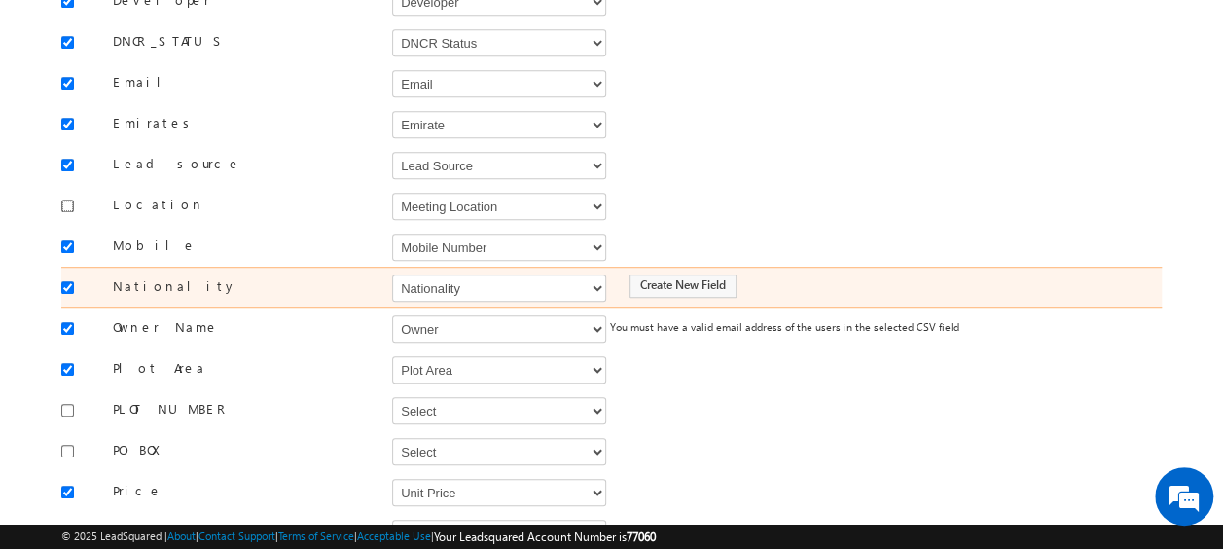
scroll to position [480, 0]
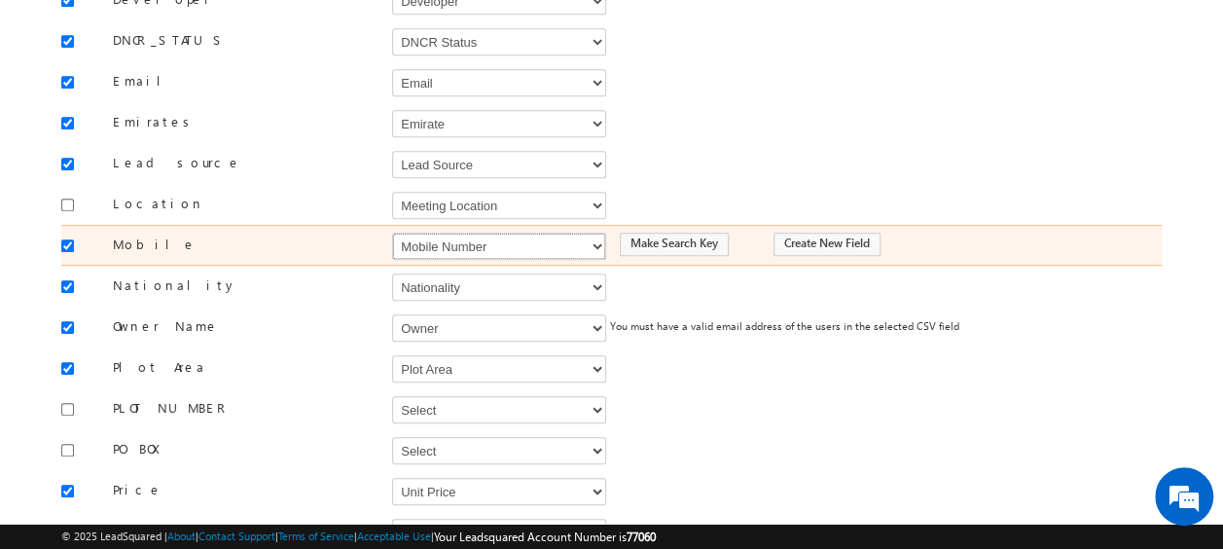
click at [455, 234] on select "Select Select Address 1 Address 2 Budget Building Name Buyer Persona Campaign N…" at bounding box center [499, 246] width 214 height 27
select select "Phone"
click at [392, 233] on select "Select Select Address 1 Address 2 Budget Building Name Buyer Persona Campaign N…" at bounding box center [499, 246] width 214 height 27
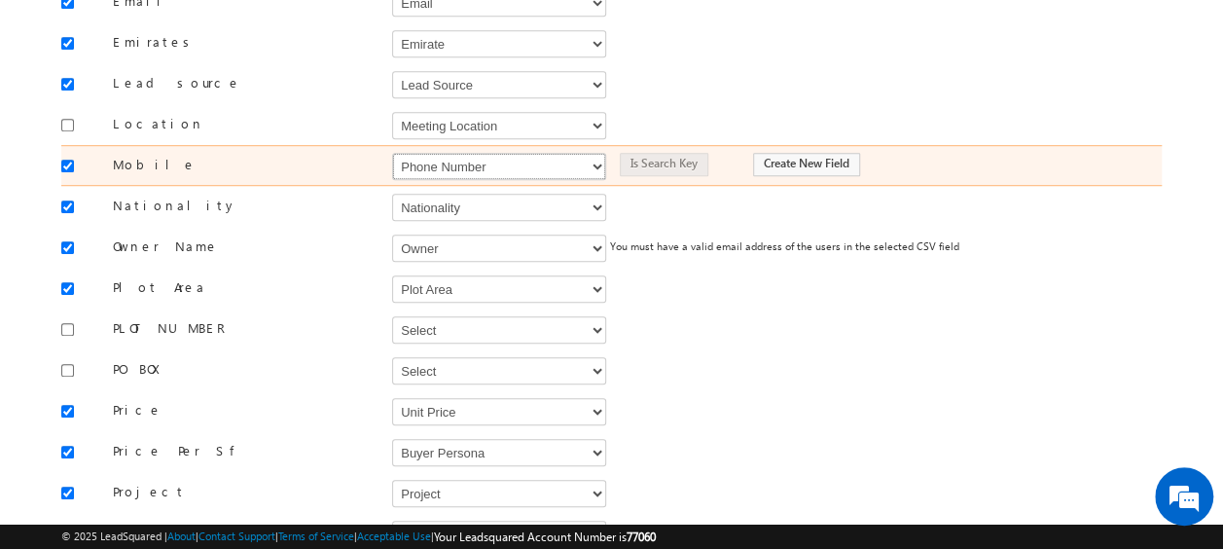
scroll to position [563, 0]
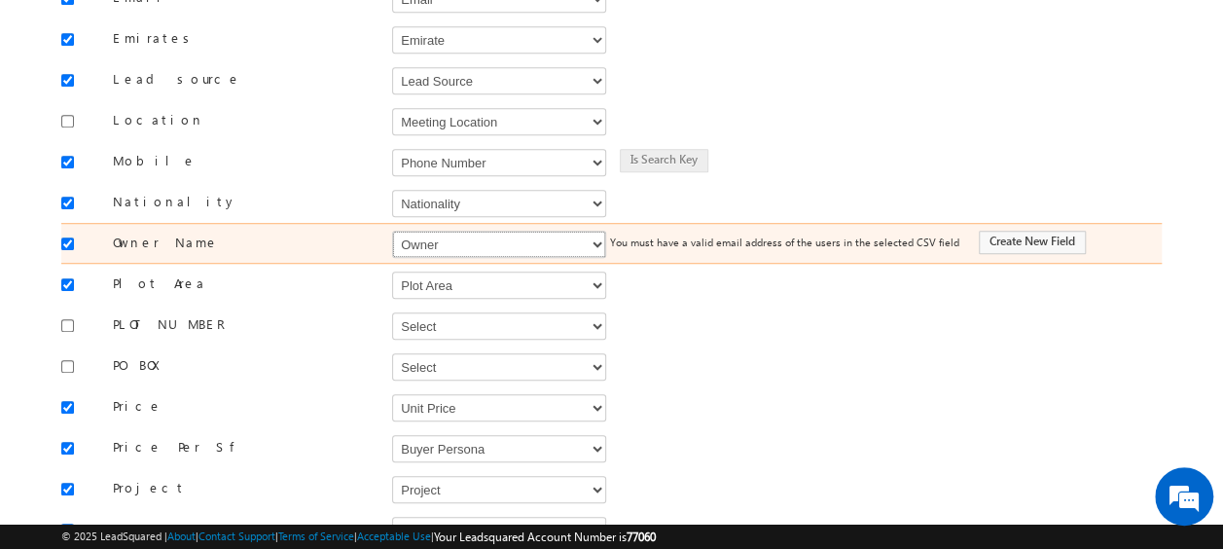
click at [455, 234] on select "Select Select Address 1 Address 2 Budget Building Name Buyer Persona Campaign N…" at bounding box center [499, 244] width 214 height 27
select select "FirstName"
click at [392, 231] on select "Select Select Address 1 Address 2 Budget Building Name Buyer Persona Campaign N…" at bounding box center [499, 244] width 214 height 27
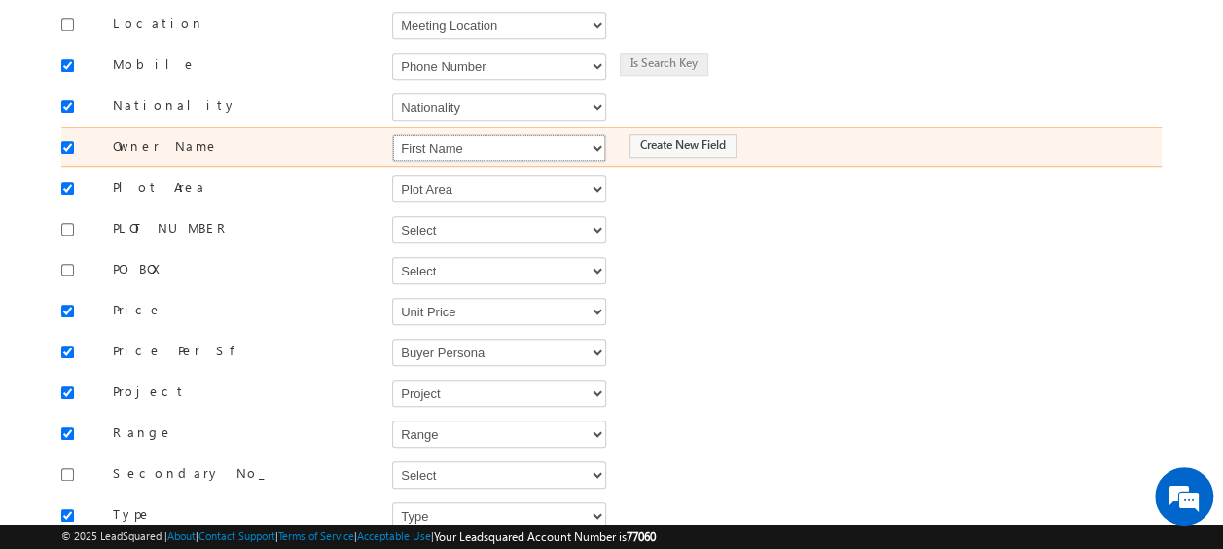
scroll to position [661, 0]
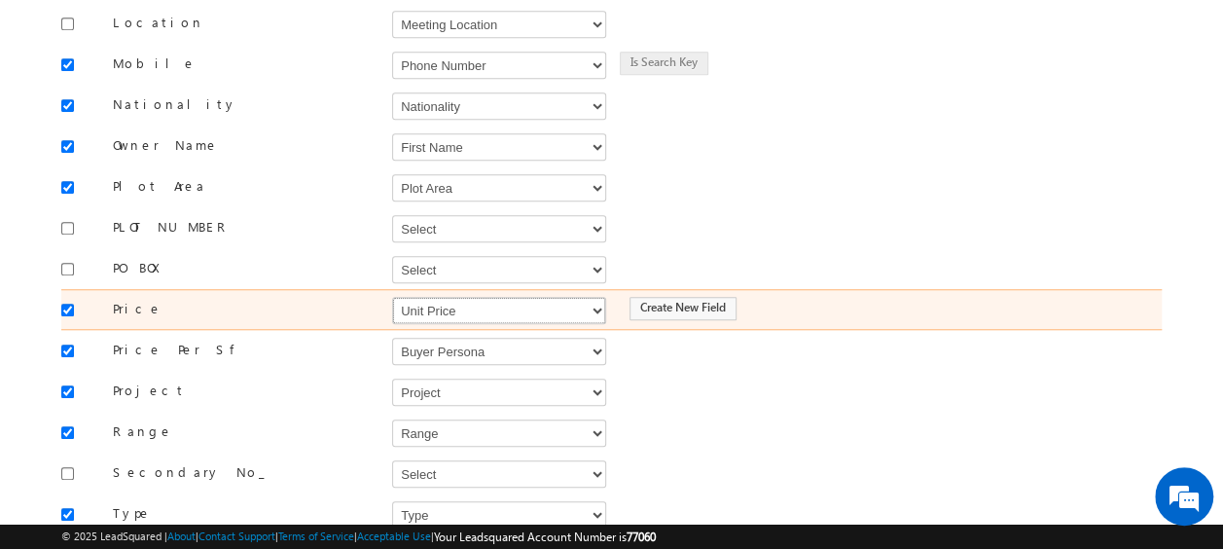
click at [449, 297] on select "Select Select Address 1 Address 2 Budget Building Name Buyer Persona Campaign N…" at bounding box center [499, 310] width 214 height 27
select select "mx_Unit_Number"
click at [392, 297] on select "Select Select Address 1 Address 2 Budget Building Name Buyer Persona Campaign N…" at bounding box center [499, 310] width 214 height 27
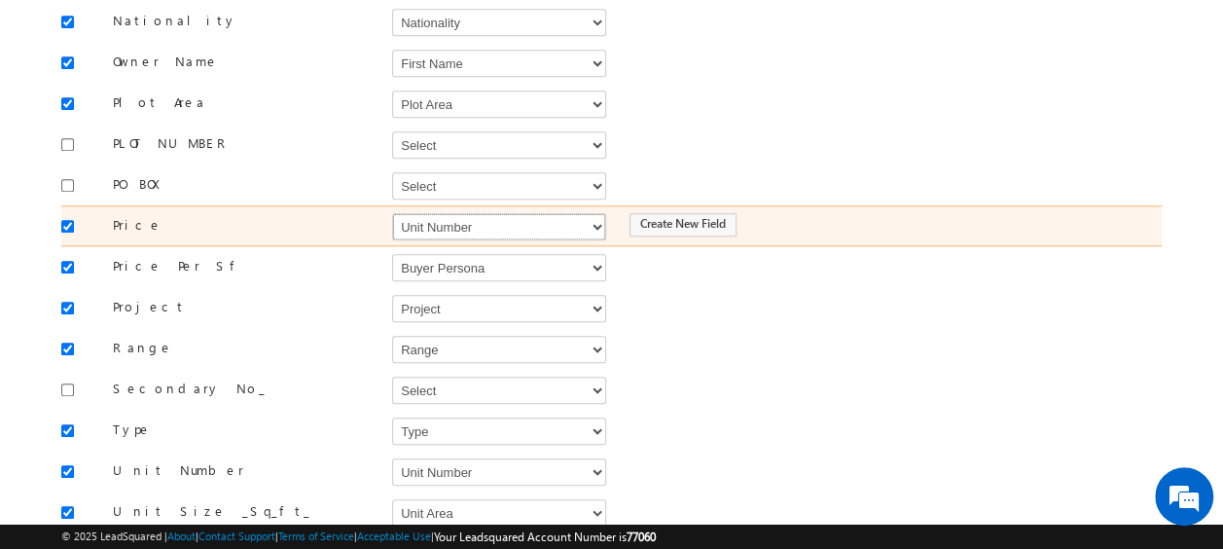
scroll to position [752, 0]
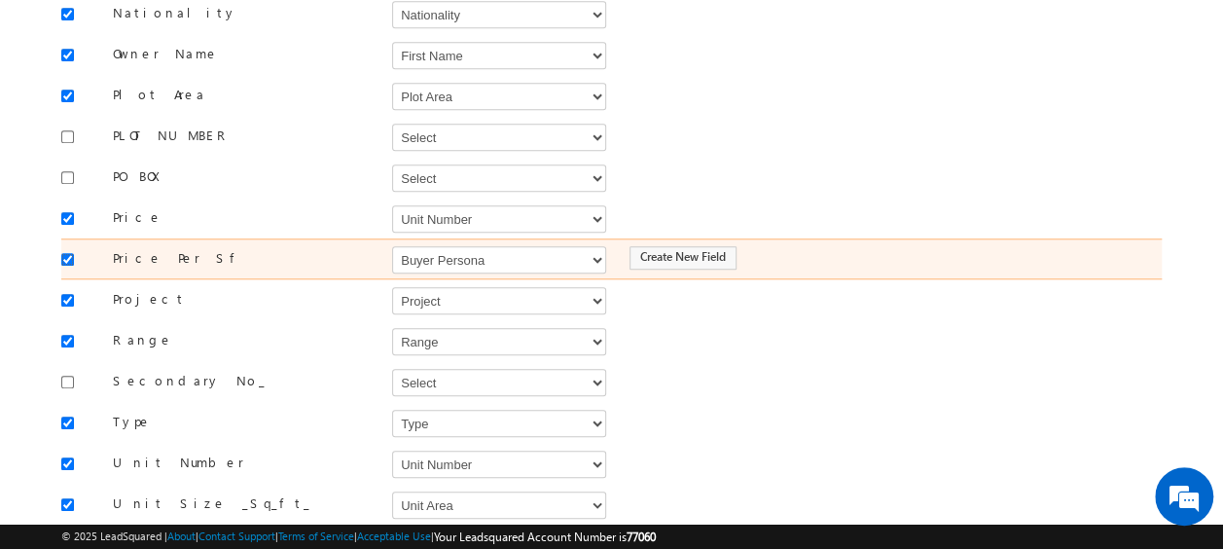
click at [65, 253] on input "checkbox" at bounding box center [67, 259] width 13 height 13
checkbox input "false"
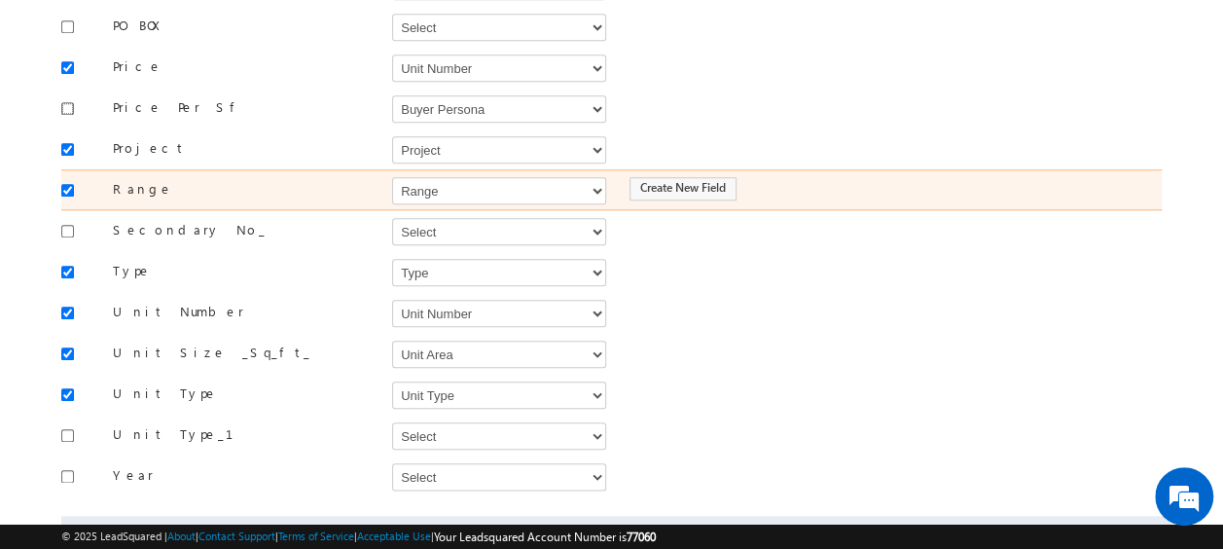
scroll to position [904, 0]
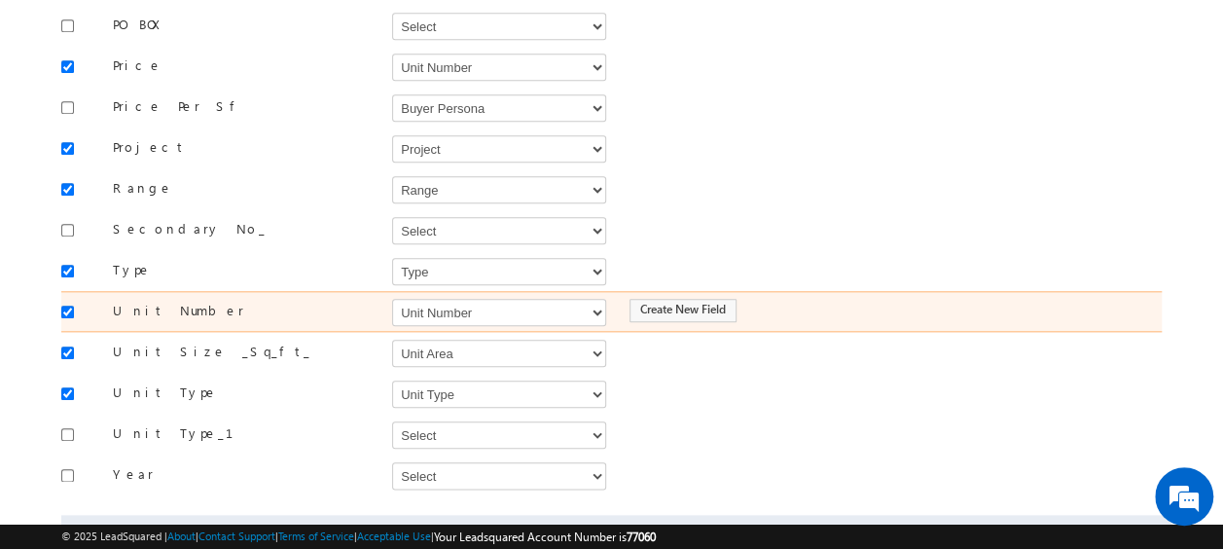
click at [473, 302] on div "Unit Number Select Select Address 1 Address 2 Budget Building Name Buyer Person…" at bounding box center [611, 311] width 1100 height 41
click at [472, 299] on select "Select Select Address 1 Address 2 Budget Building Name Buyer Persona Campaign N…" at bounding box center [499, 312] width 214 height 27
select select "mx_Unit_No"
click at [392, 299] on select "Select Select Address 1 Address 2 Budget Building Name Buyer Persona Campaign N…" at bounding box center [499, 312] width 214 height 27
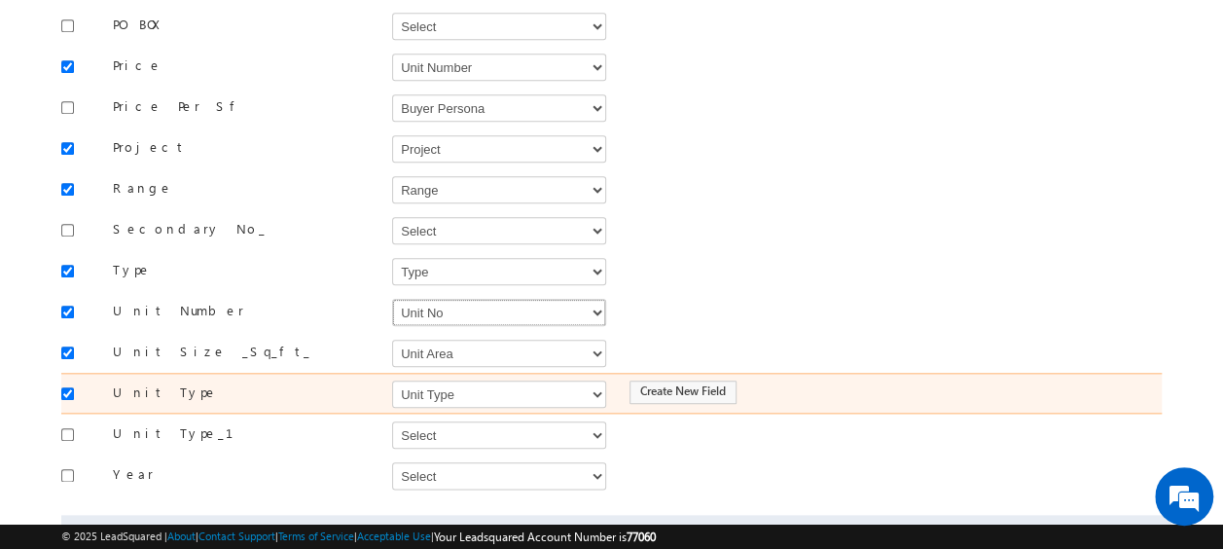
scroll to position [974, 0]
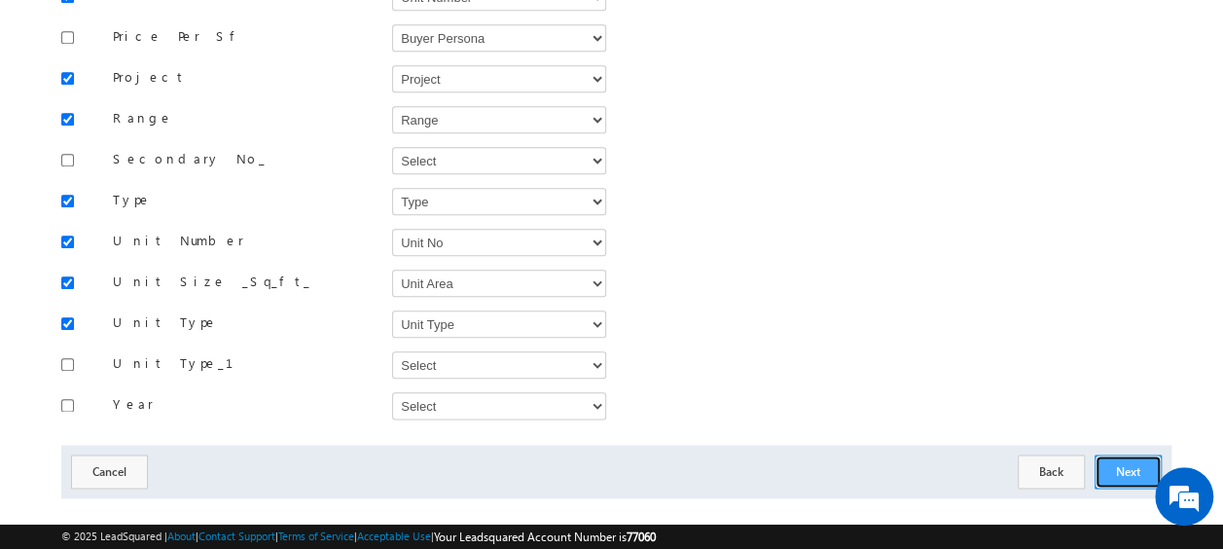
click at [1148, 454] on button "Next" at bounding box center [1127, 471] width 67 height 34
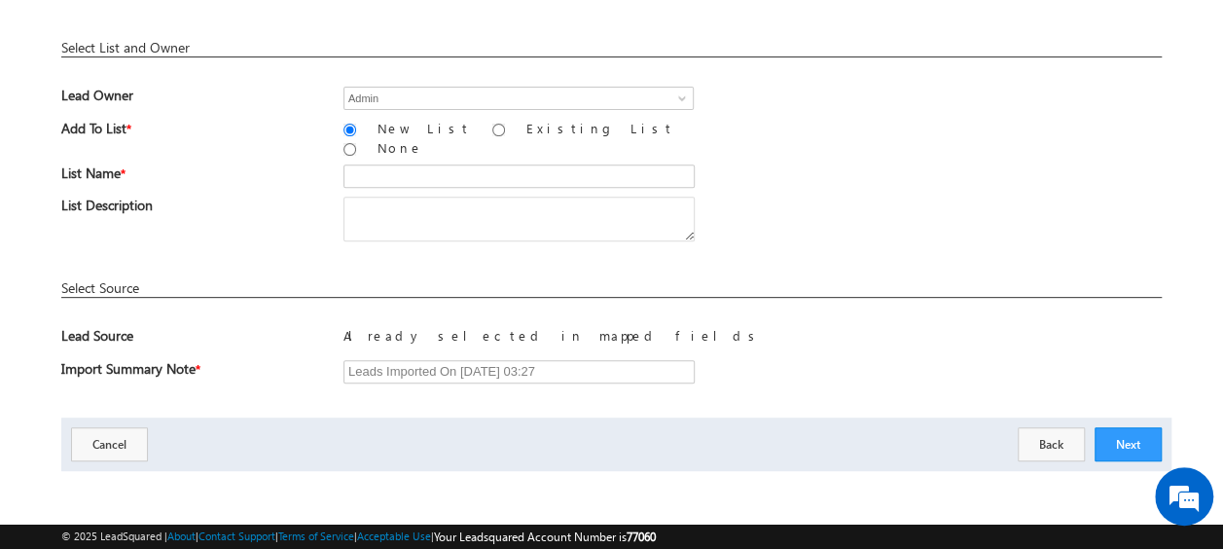
scroll to position [286, 0]
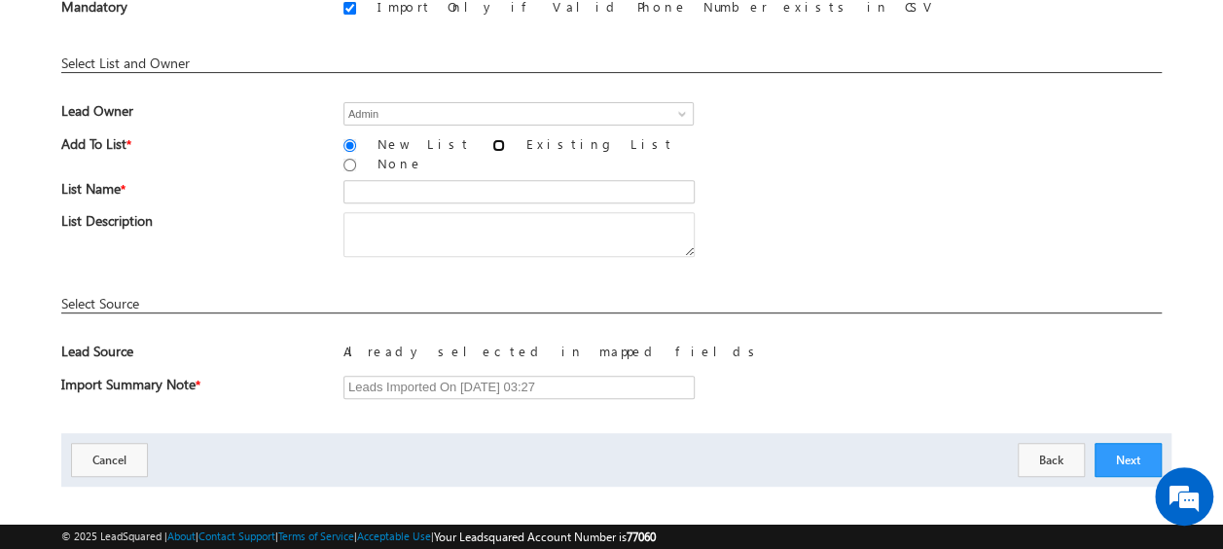
click at [492, 146] on input "Existing List" at bounding box center [498, 145] width 13 height 13
radio input "true"
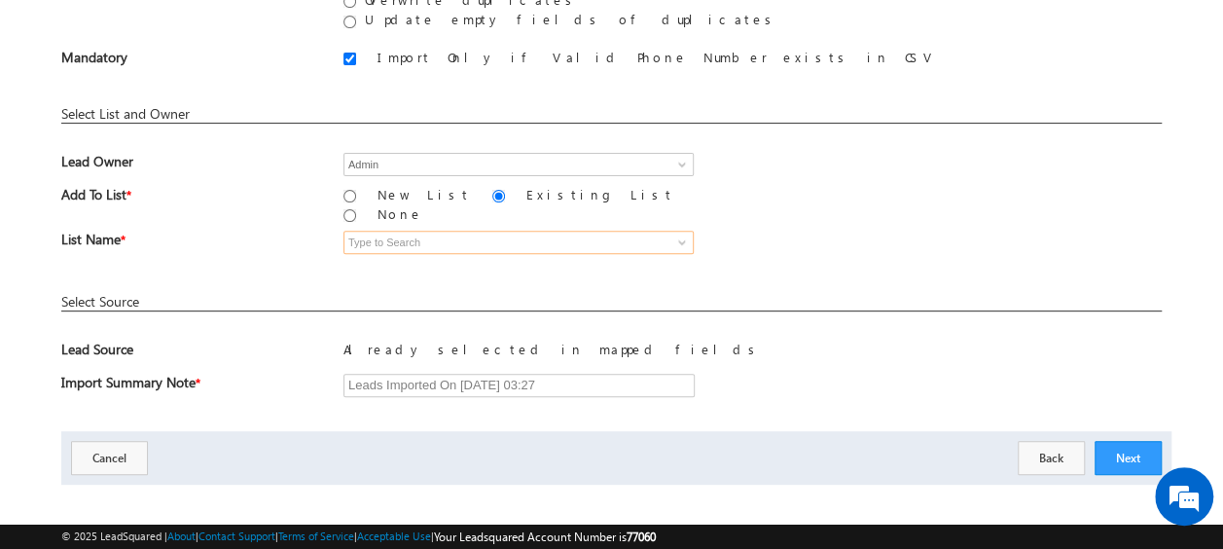
click at [418, 231] on input at bounding box center [518, 242] width 350 height 23
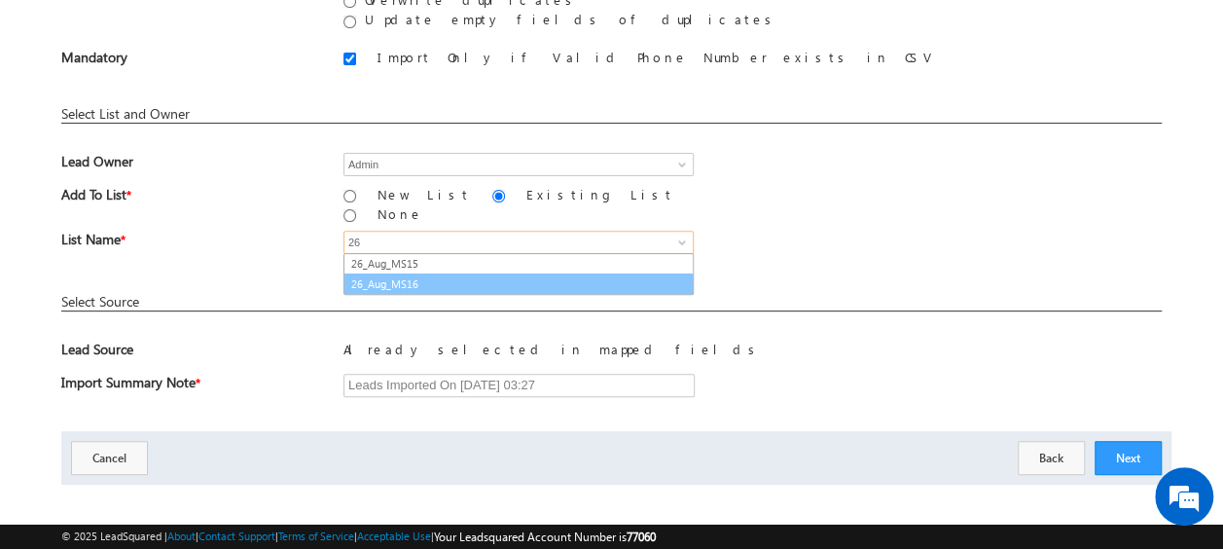
click at [419, 273] on link "26_Aug_MS16" at bounding box center [518, 284] width 350 height 22
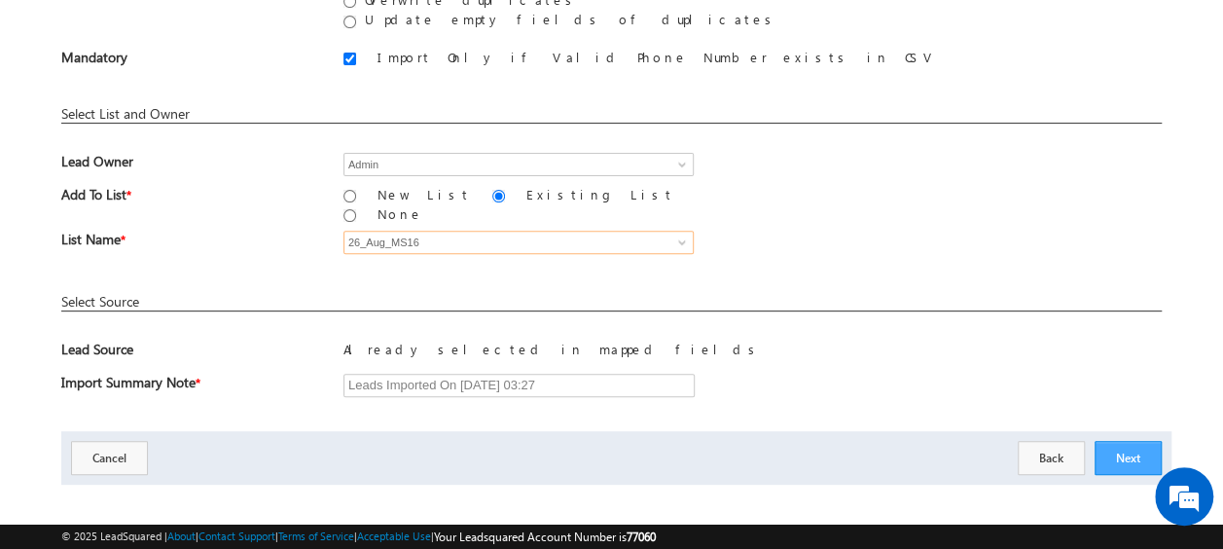
type input "26_Aug_MS16"
click at [1130, 444] on button "Next" at bounding box center [1127, 458] width 67 height 34
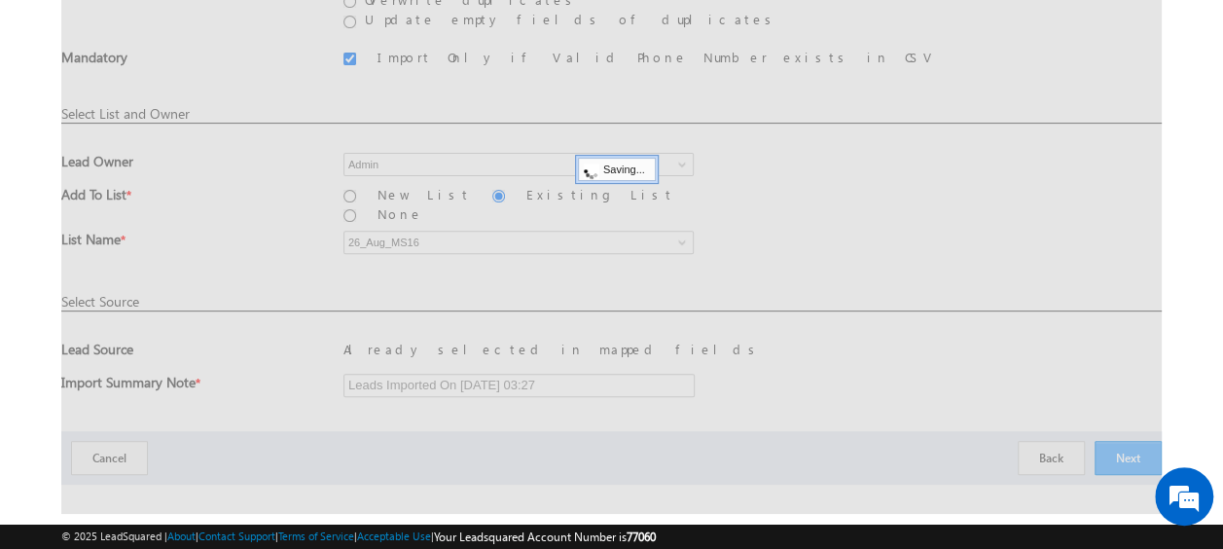
scroll to position [52, 0]
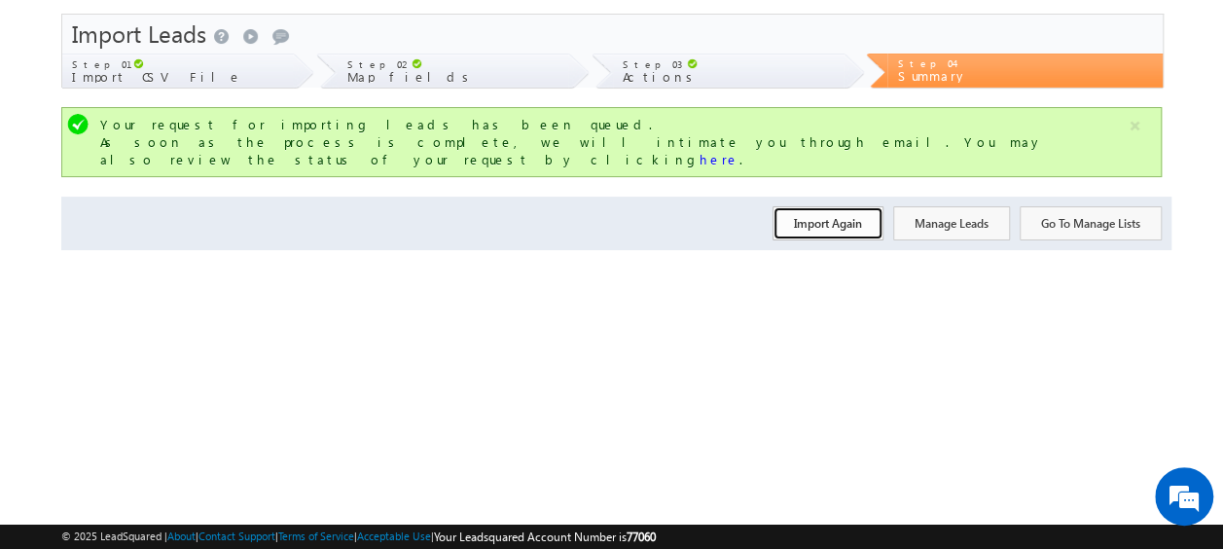
click at [817, 206] on button "Import Again" at bounding box center [827, 223] width 111 height 34
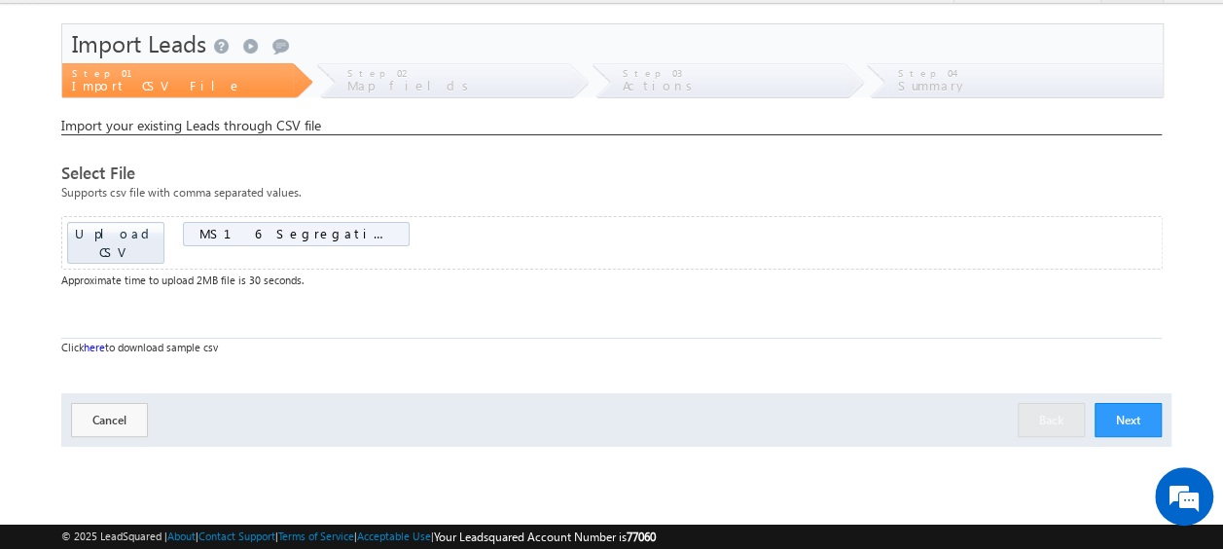
scroll to position [43, 0]
click at [1138, 402] on button "Next" at bounding box center [1127, 419] width 67 height 34
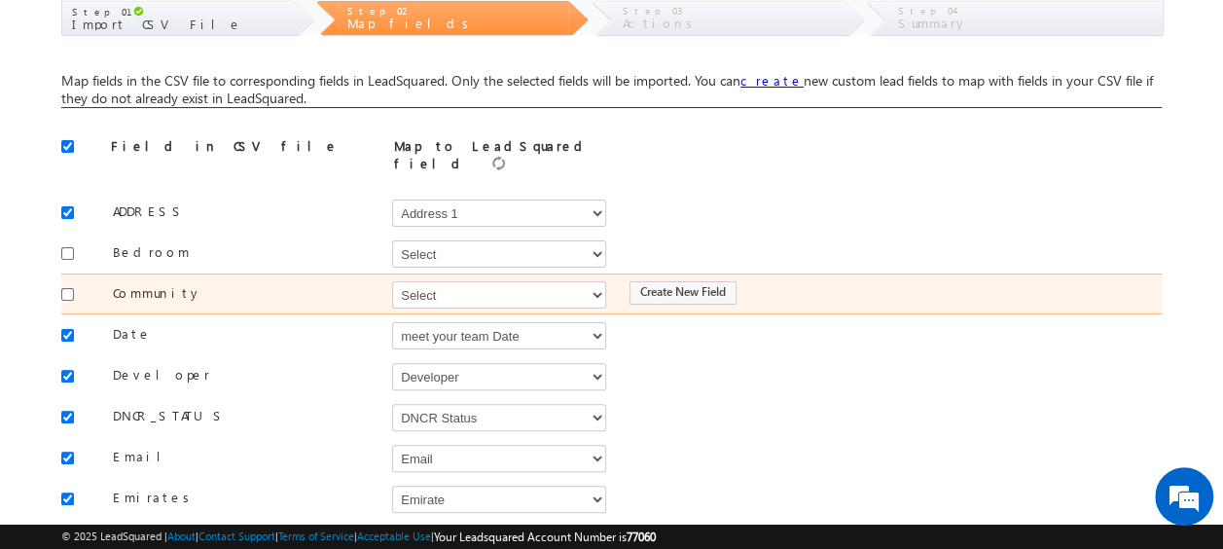
scroll to position [105, 0]
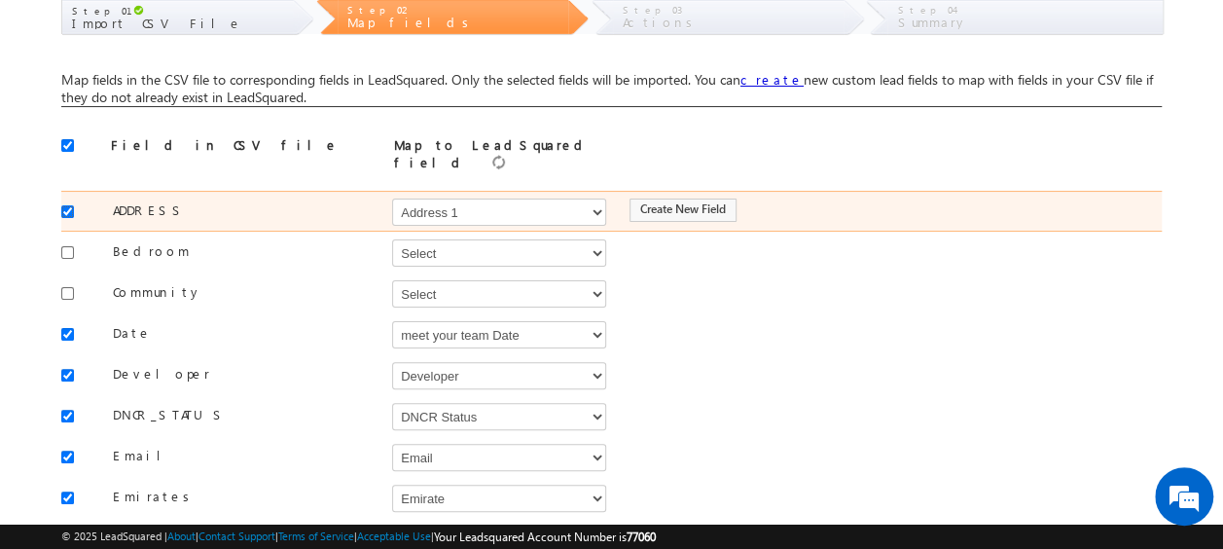
click at [65, 205] on input "checkbox" at bounding box center [67, 211] width 13 height 13
checkbox input "false"
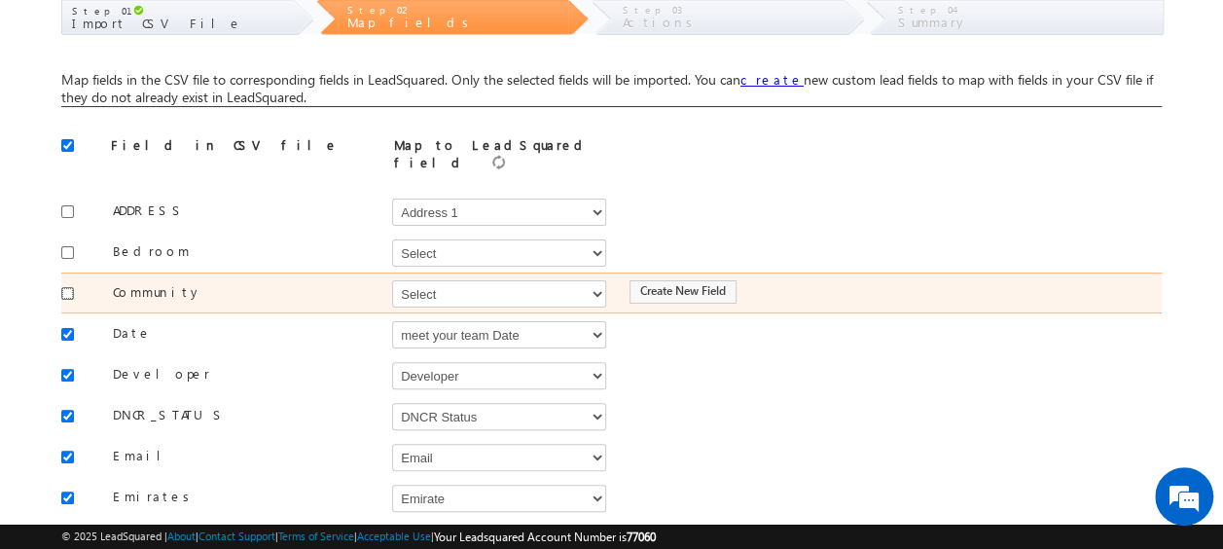
click at [65, 287] on input "checkbox" at bounding box center [67, 293] width 13 height 13
checkbox input "true"
click at [444, 290] on select "Select Select Address 1 Address 2 Budget Building Name Buyer Persona Campaign N…" at bounding box center [499, 293] width 214 height 27
select select "mx_Master_Project"
click at [392, 280] on select "Select Select Address 1 Address 2 Budget Building Name Buyer Persona Campaign N…" at bounding box center [499, 293] width 214 height 27
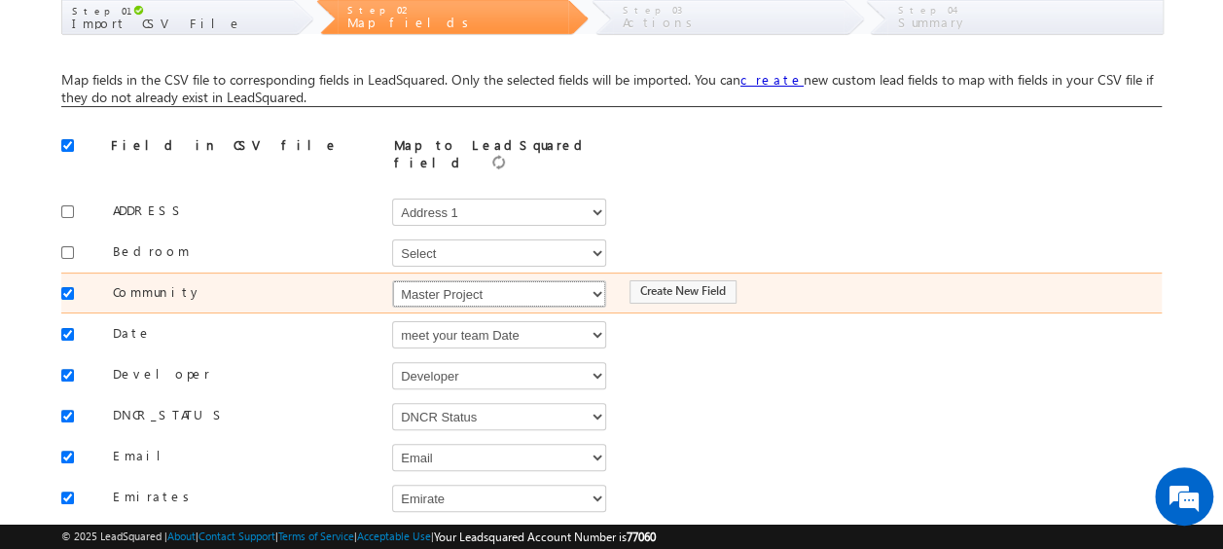
scroll to position [185, 0]
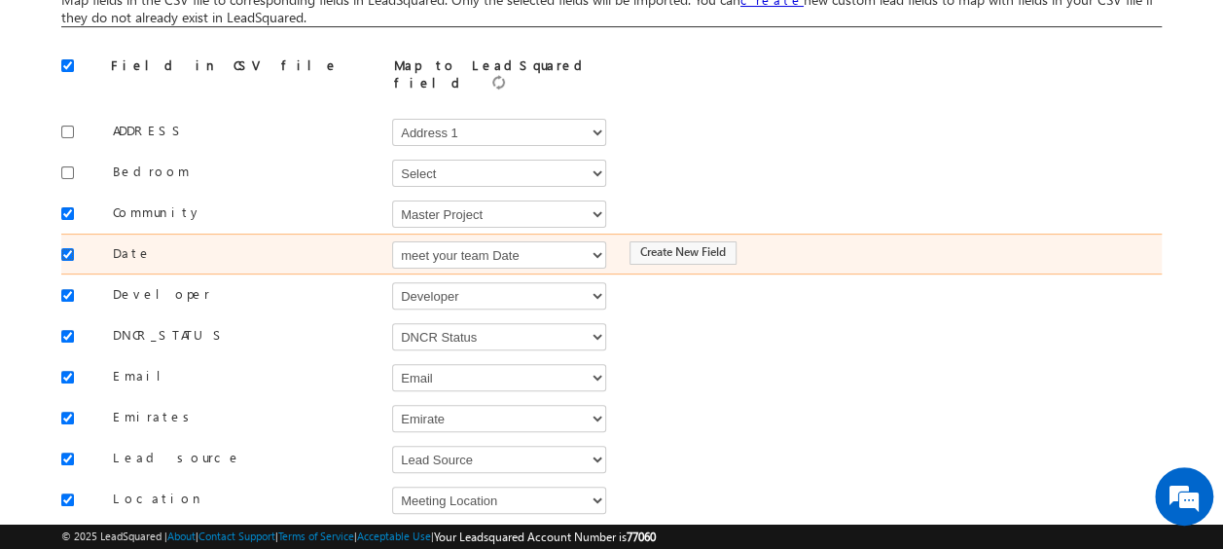
click at [63, 248] on input "checkbox" at bounding box center [67, 254] width 13 height 13
checkbox input "false"
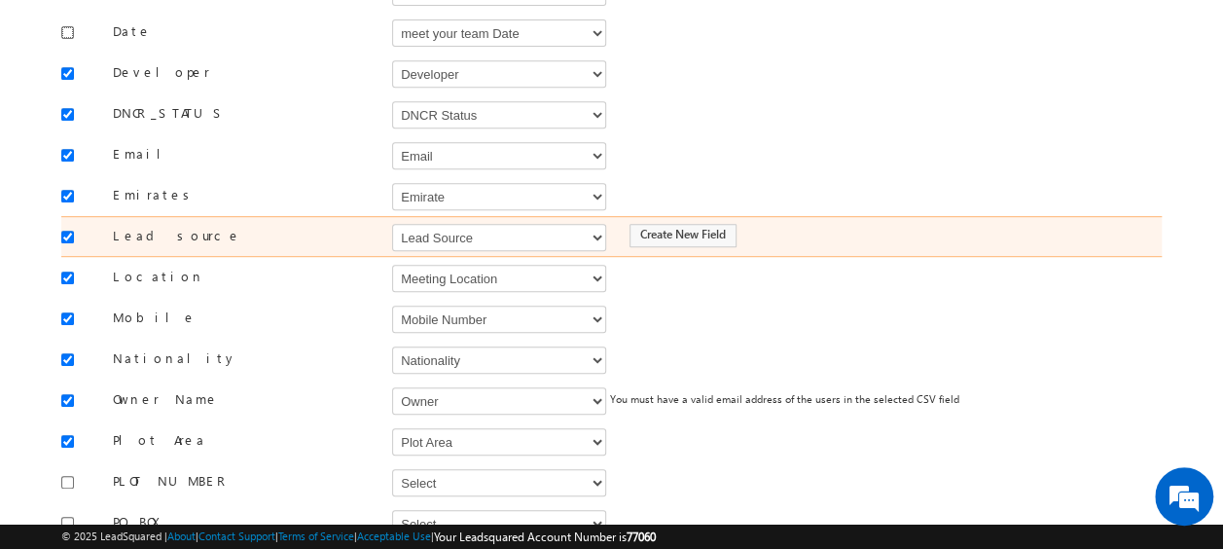
scroll to position [408, 0]
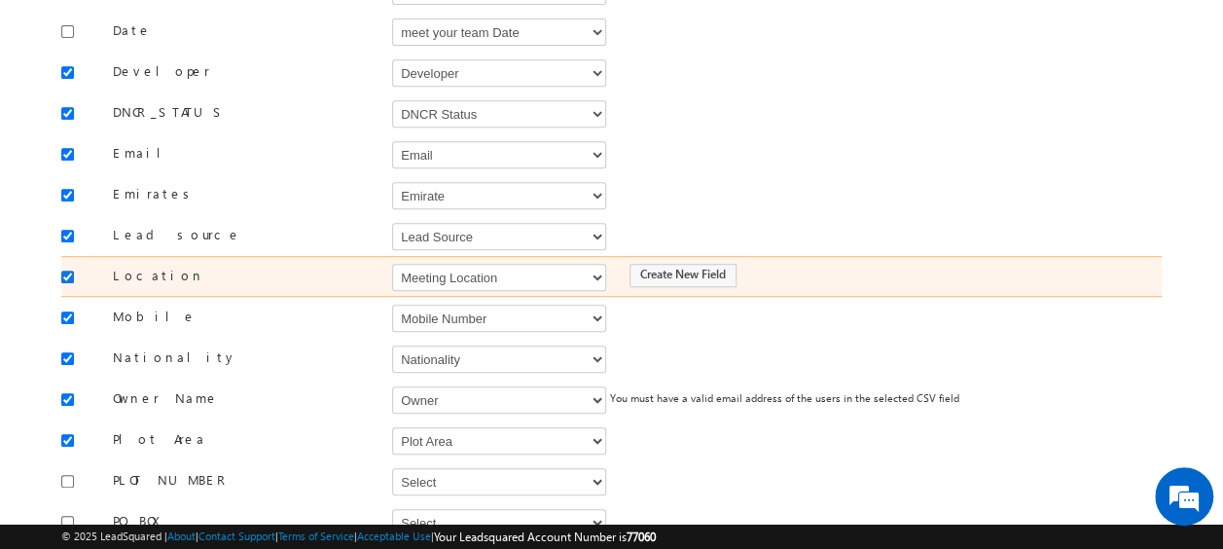
click at [68, 270] on input "checkbox" at bounding box center [67, 276] width 13 height 13
checkbox input "false"
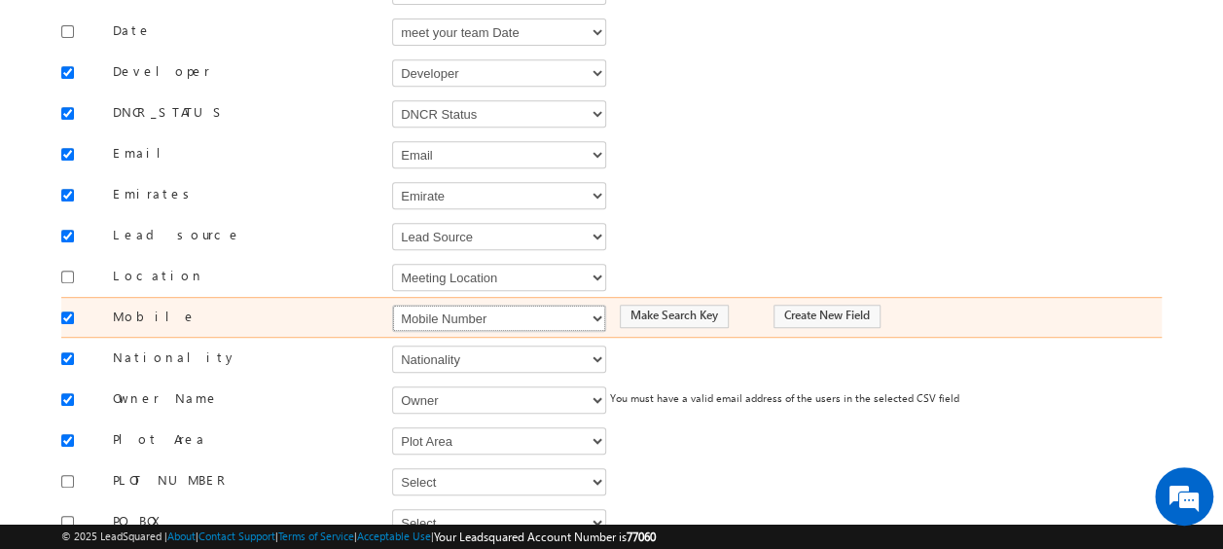
click at [412, 304] on select "Select Select Address 1 Address 2 Budget Building Name Buyer Persona Campaign N…" at bounding box center [499, 317] width 214 height 27
select select "Phone"
click at [392, 304] on select "Select Select Address 1 Address 2 Budget Building Name Buyer Persona Campaign N…" at bounding box center [499, 317] width 214 height 27
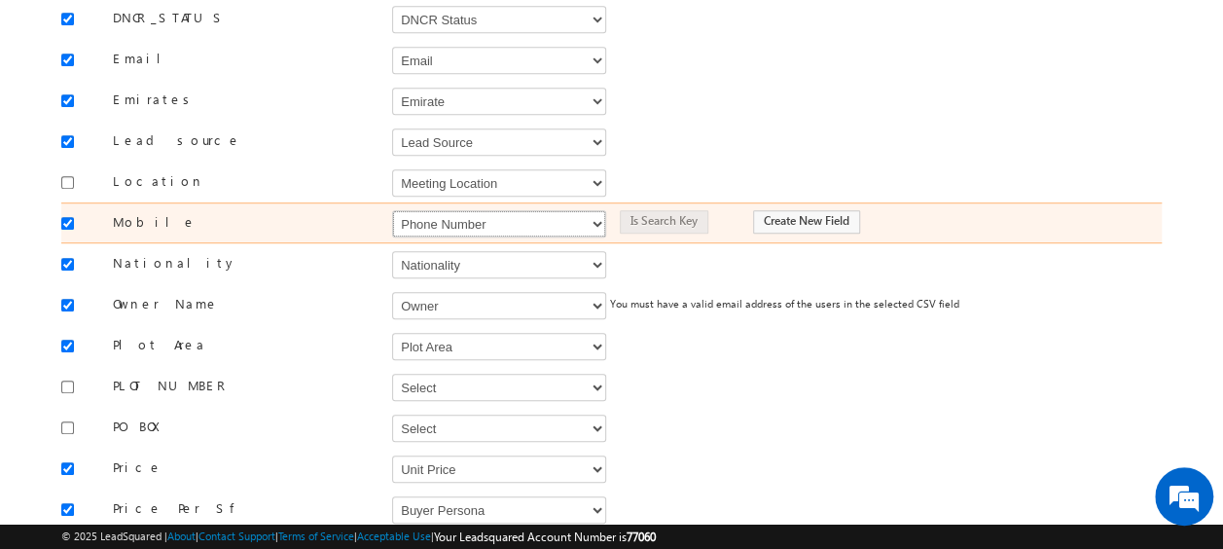
scroll to position [503, 0]
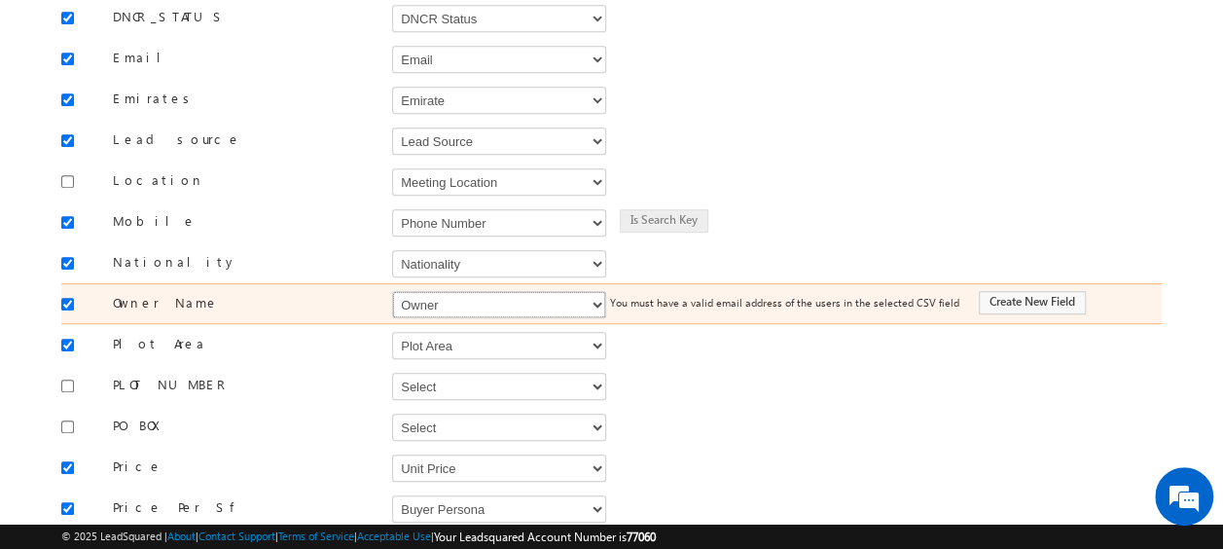
click at [412, 294] on select "Select Select Address 1 Address 2 Budget Building Name Buyer Persona Campaign N…" at bounding box center [499, 304] width 214 height 27
select select "FirstName"
click at [392, 291] on select "Select Select Address 1 Address 2 Budget Building Name Buyer Persona Campaign N…" at bounding box center [499, 304] width 214 height 27
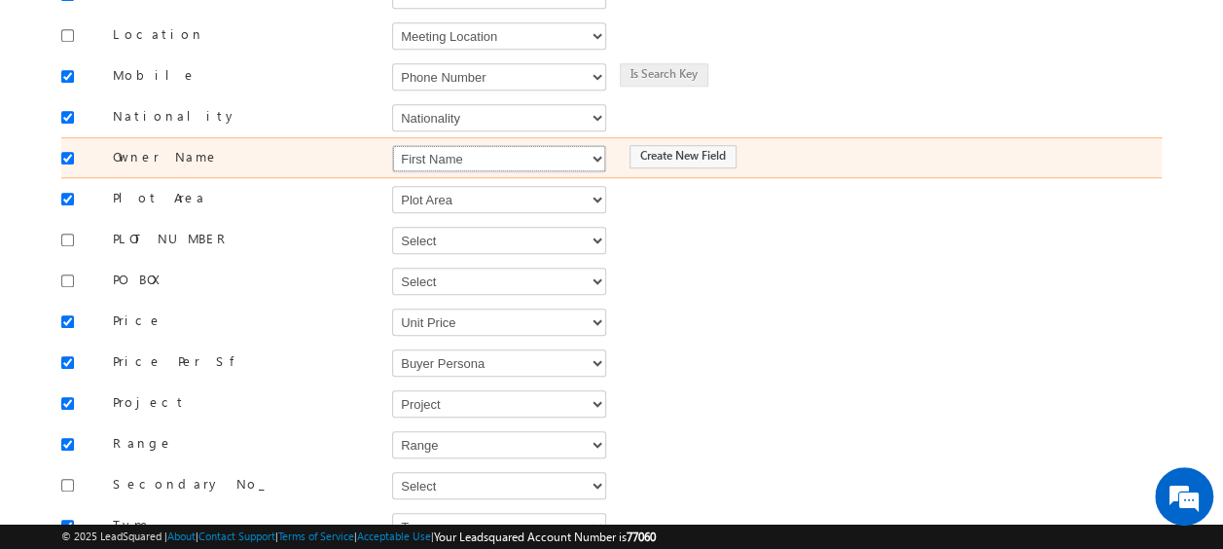
scroll to position [650, 0]
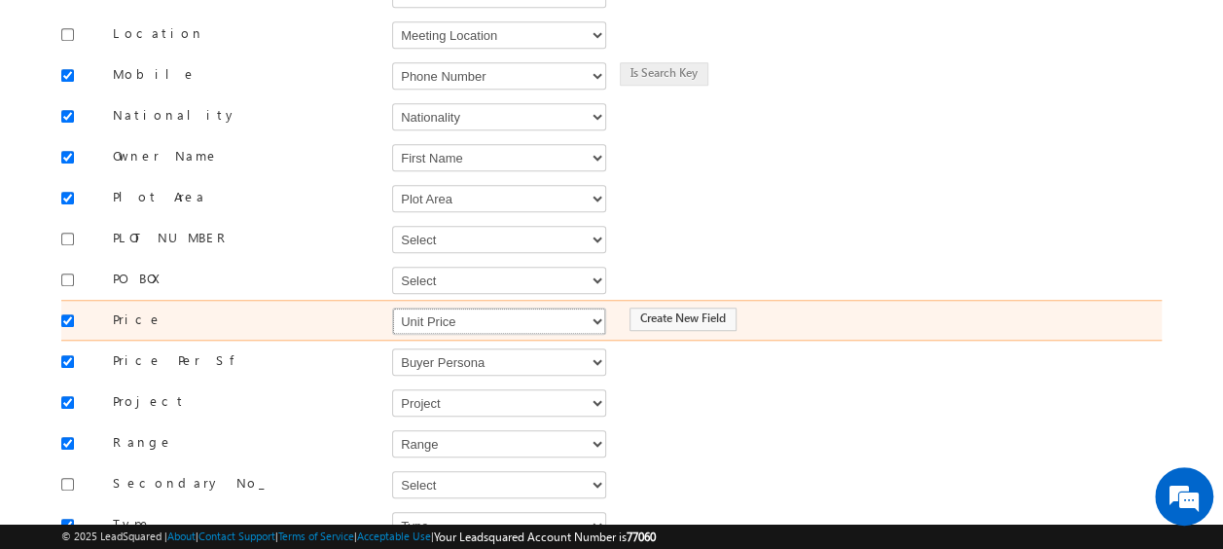
click at [412, 307] on select "Select Select Address 1 Address 2 Budget Building Name Buyer Persona Campaign N…" at bounding box center [499, 320] width 214 height 27
select select "mx_Unit_Number"
click at [392, 307] on select "Select Select Address 1 Address 2 Budget Building Name Buyer Persona Campaign N…" at bounding box center [499, 320] width 214 height 27
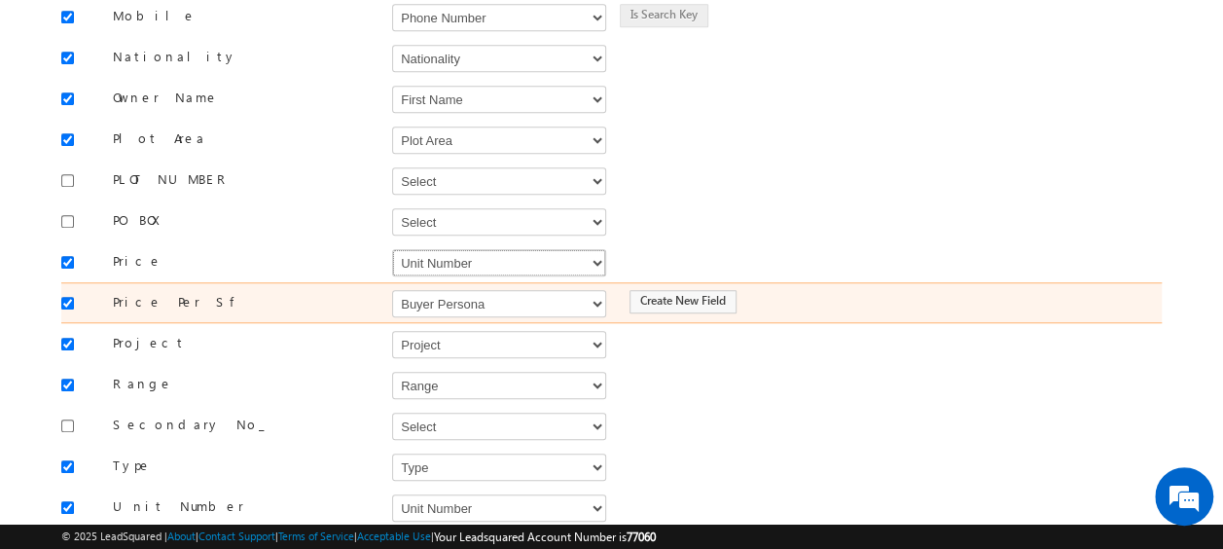
scroll to position [713, 0]
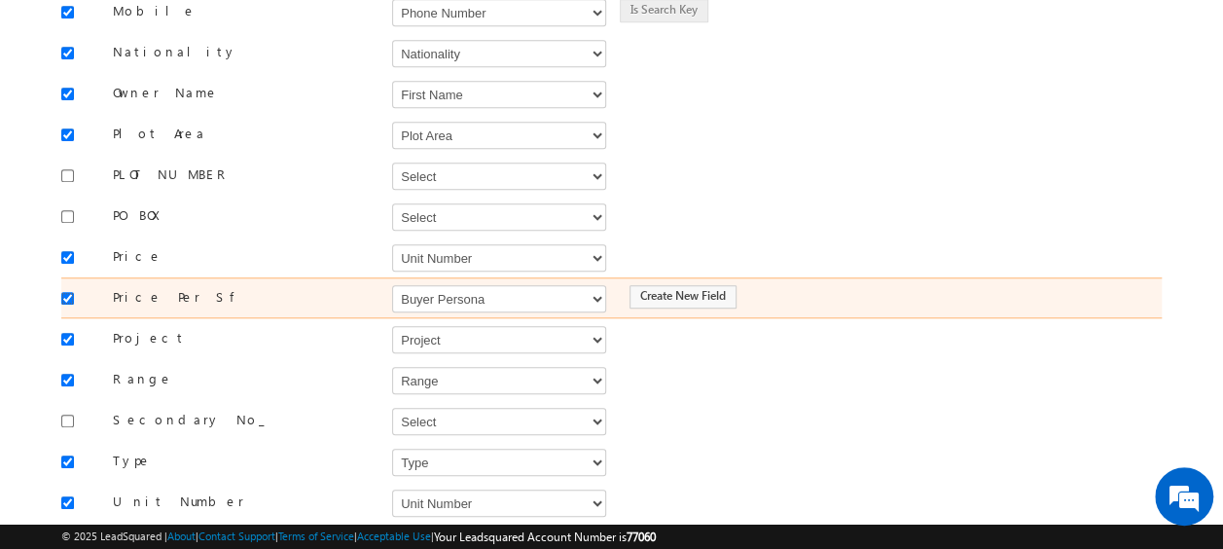
click at [68, 292] on input "checkbox" at bounding box center [67, 298] width 13 height 13
checkbox input "false"
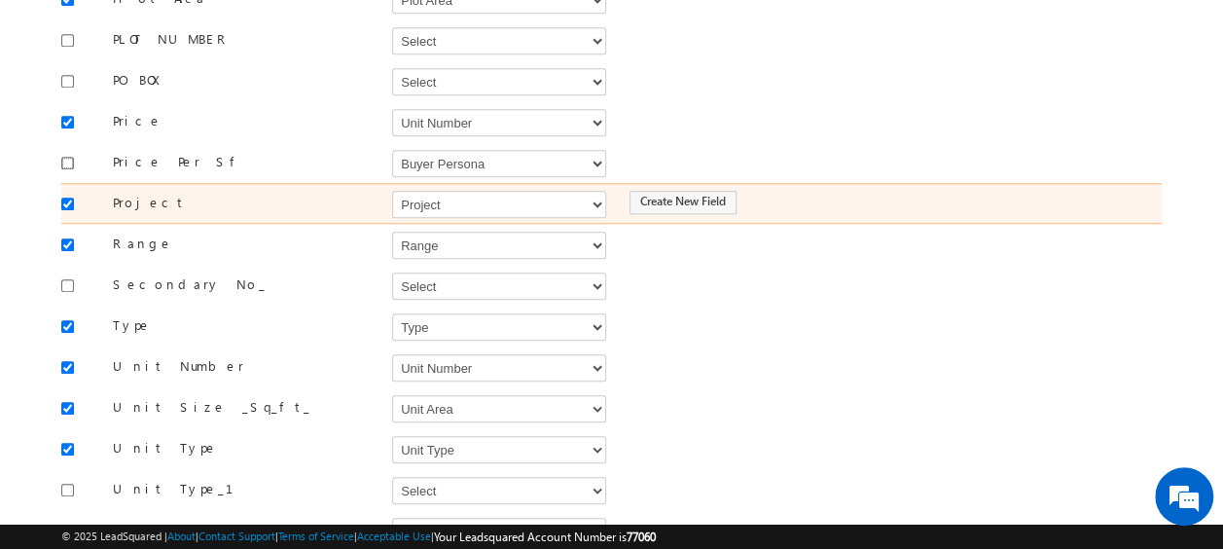
scroll to position [850, 0]
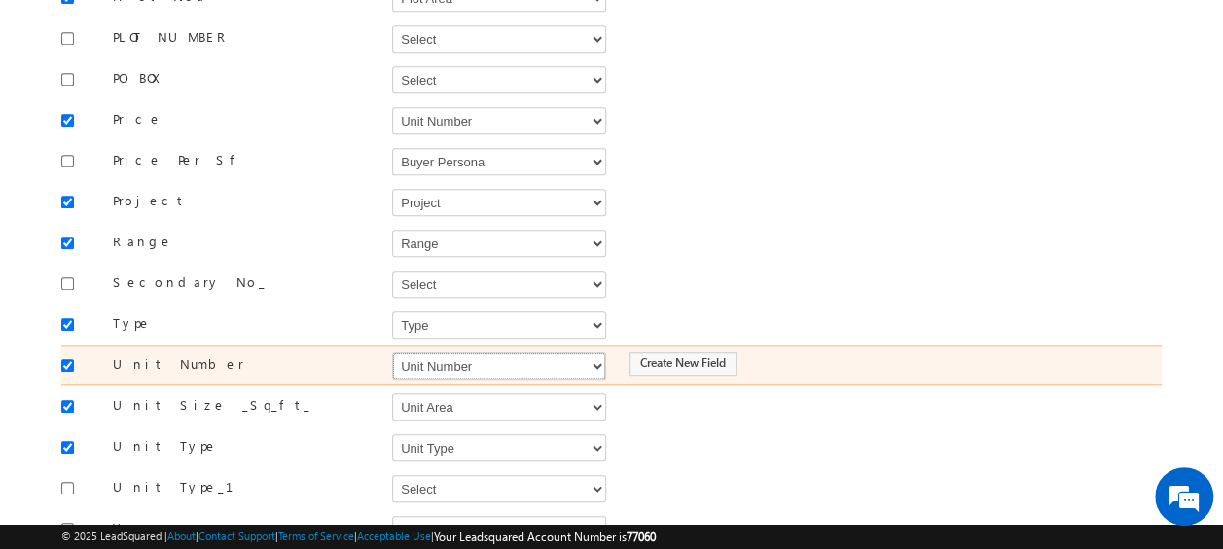
click at [467, 352] on select "Select Select Address 1 Address 2 Budget Building Name Buyer Persona Campaign N…" at bounding box center [499, 365] width 214 height 27
select select "mx_Unit_No"
click at [392, 352] on select "Select Select Address 1 Address 2 Budget Building Name Buyer Persona Campaign N…" at bounding box center [499, 365] width 214 height 27
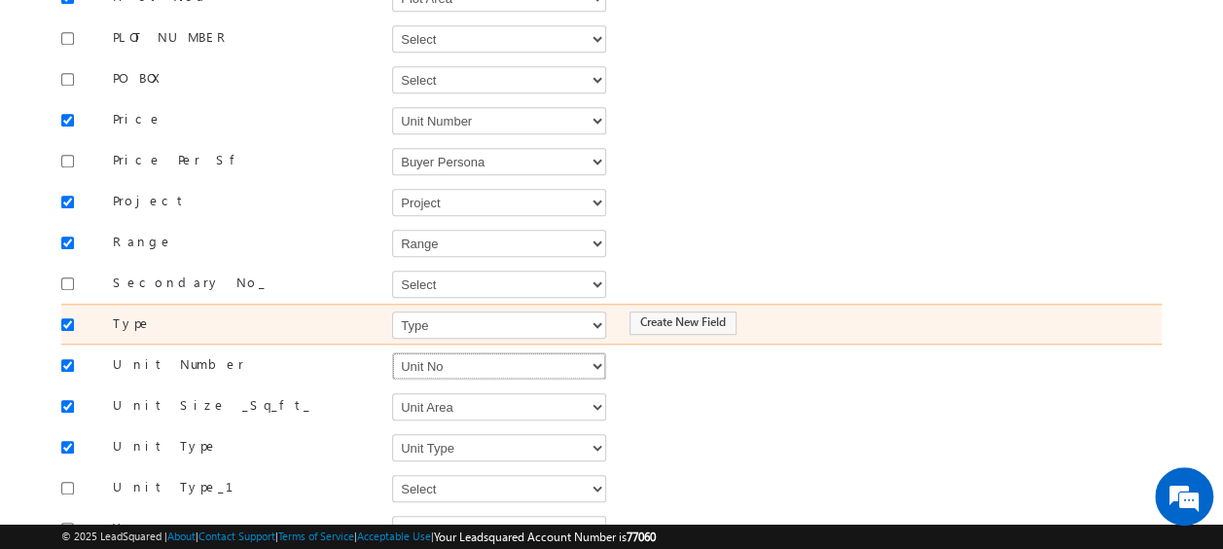
scroll to position [974, 0]
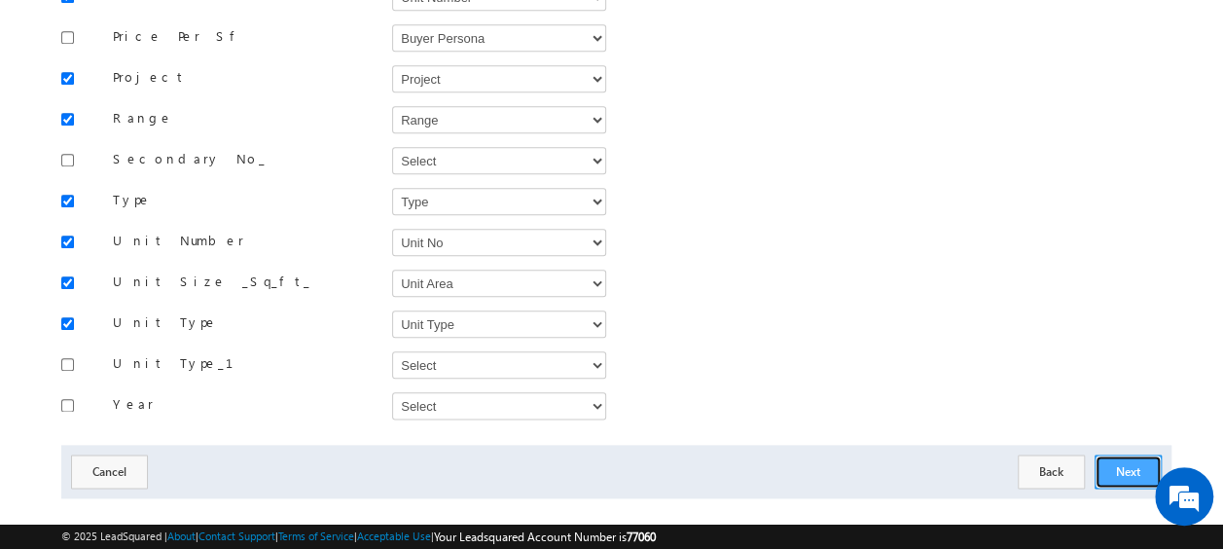
click at [1144, 454] on button "Next" at bounding box center [1127, 471] width 67 height 34
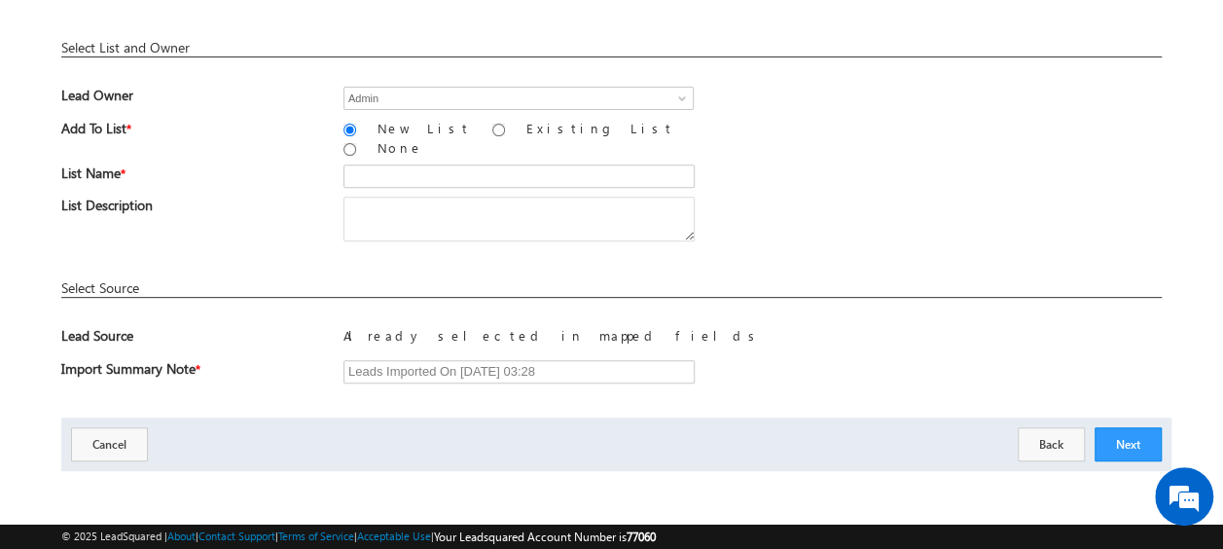
scroll to position [286, 0]
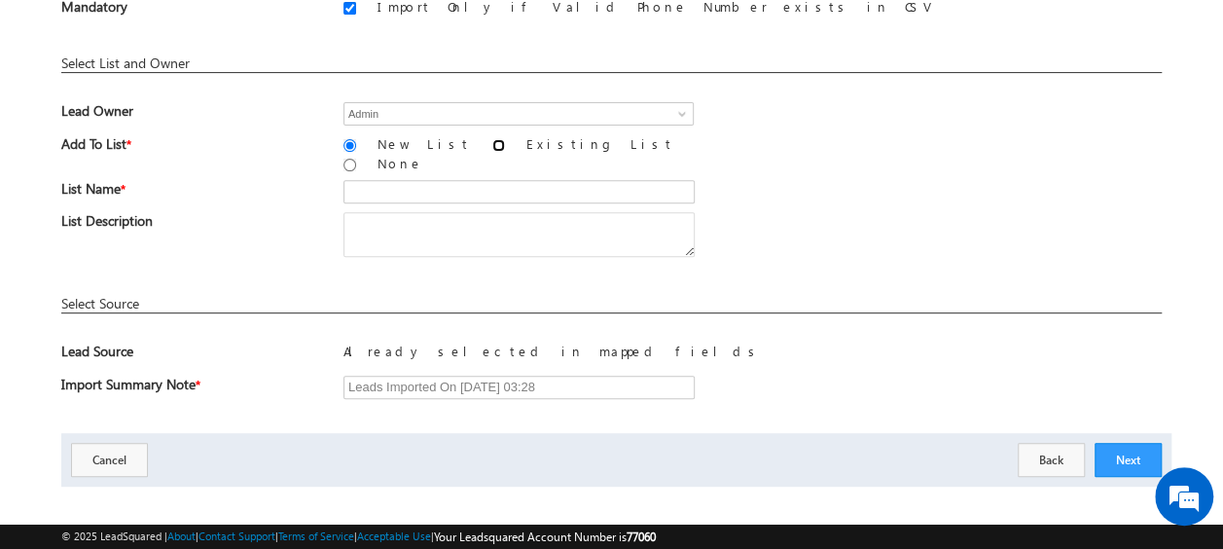
click at [492, 145] on input "Existing List" at bounding box center [498, 145] width 13 height 13
radio input "true"
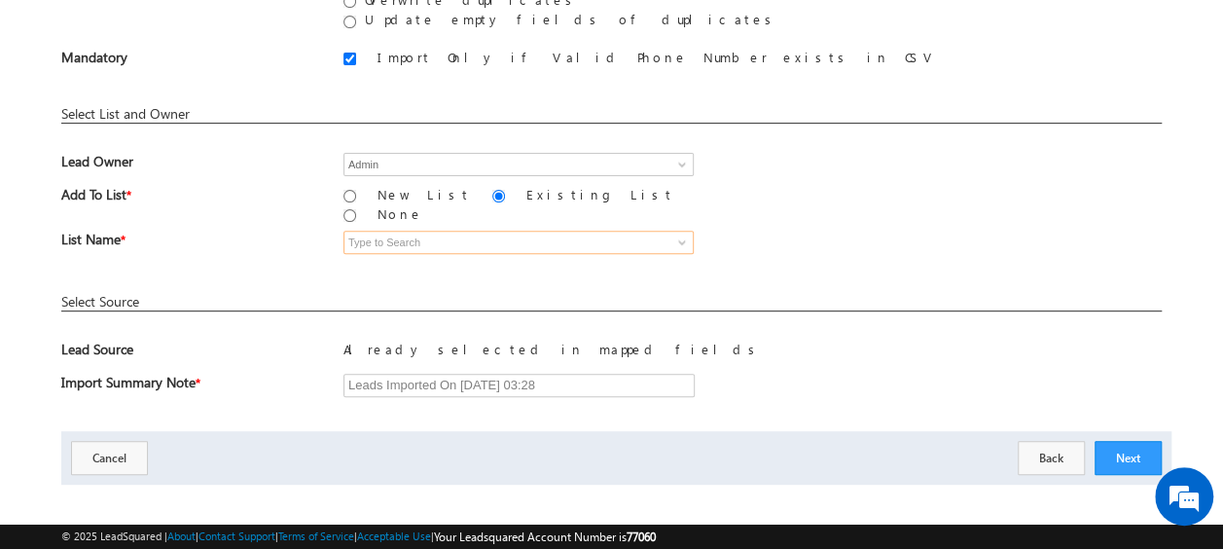
click at [408, 231] on input at bounding box center [518, 242] width 350 height 23
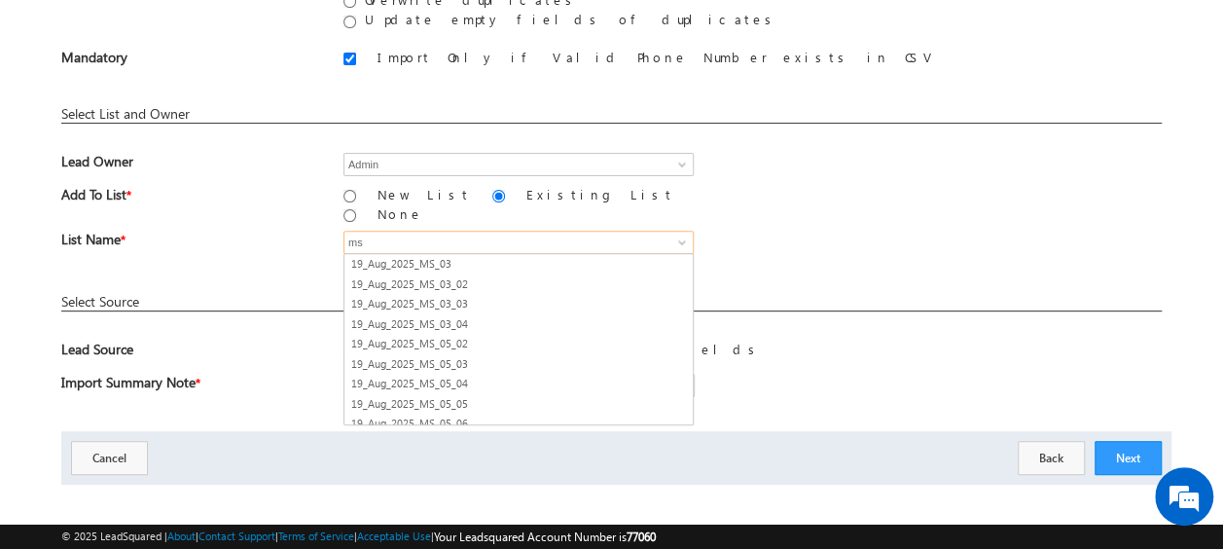
type input "m"
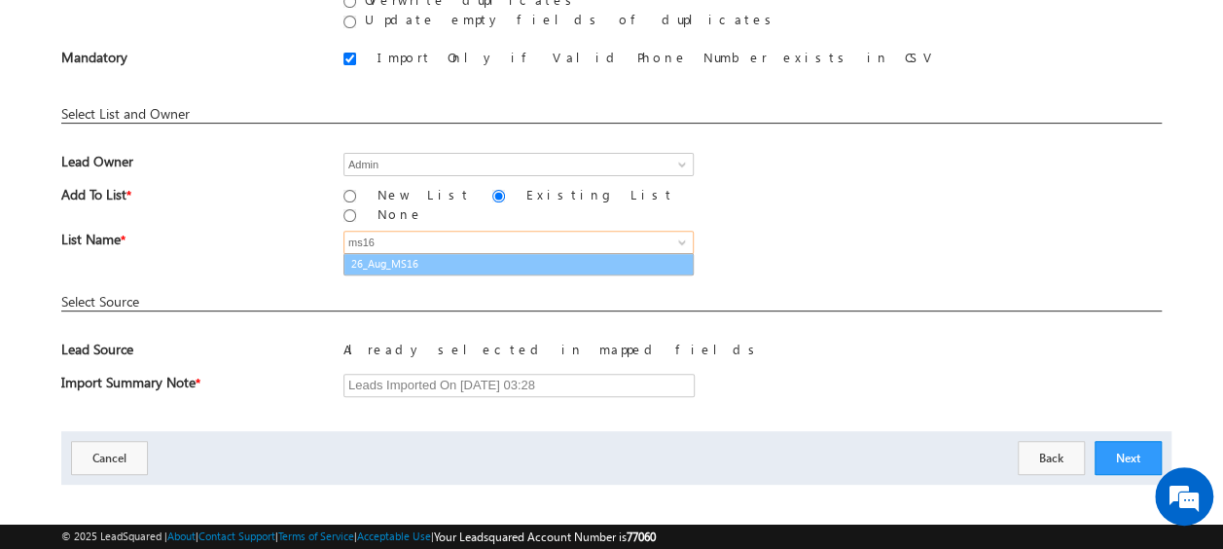
click at [410, 253] on link "26_Aug_MS16" at bounding box center [518, 264] width 350 height 22
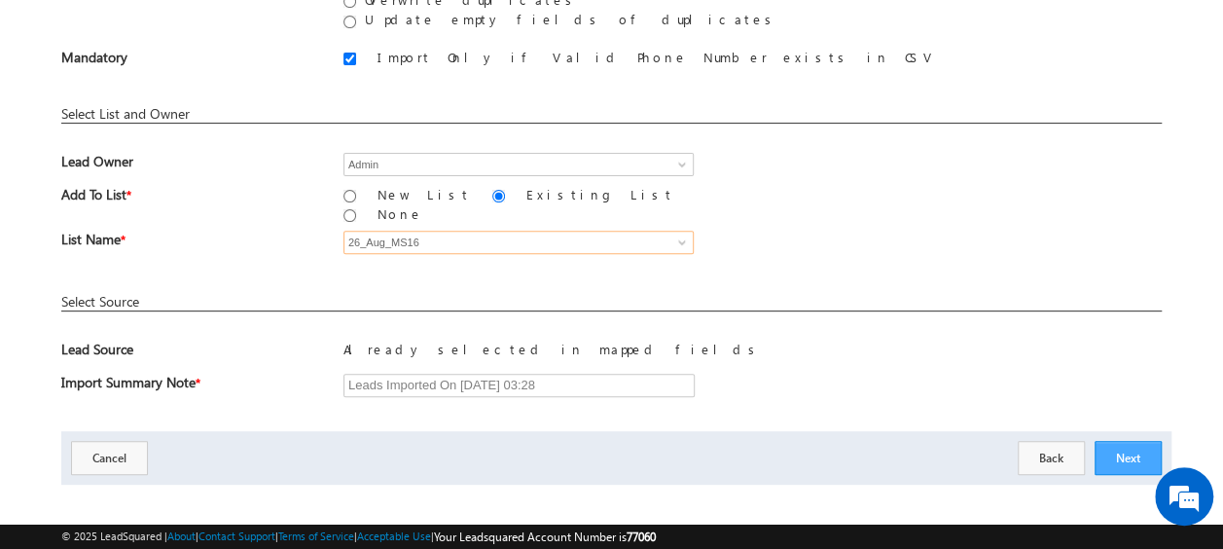
type input "26_Aug_MS16"
click at [1118, 441] on button "Next" at bounding box center [1127, 458] width 67 height 34
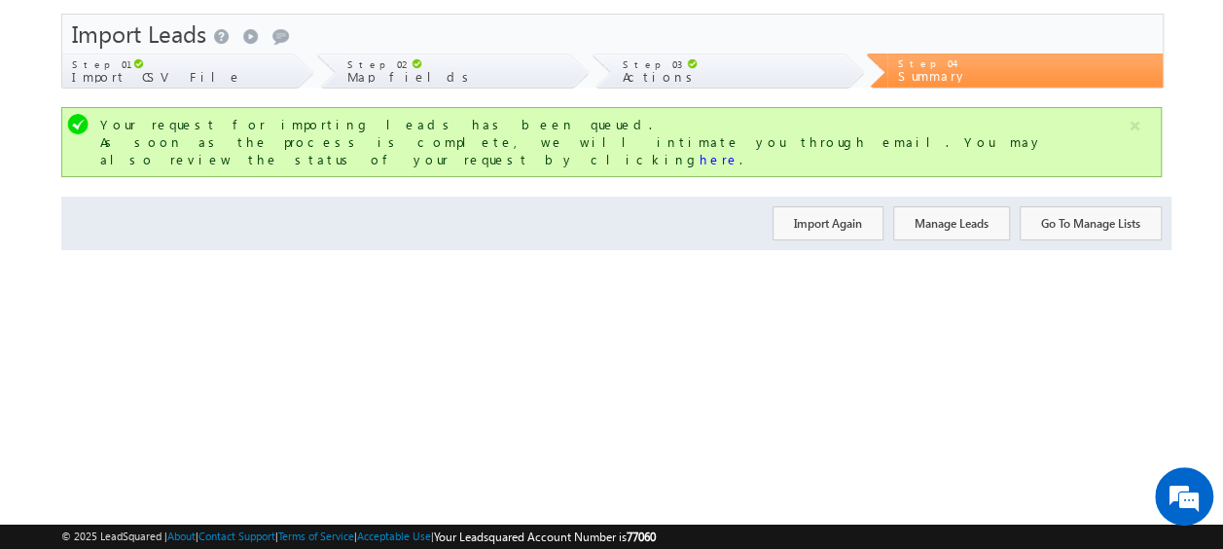
scroll to position [52, 0]
click at [838, 206] on button "Import Again" at bounding box center [827, 223] width 111 height 34
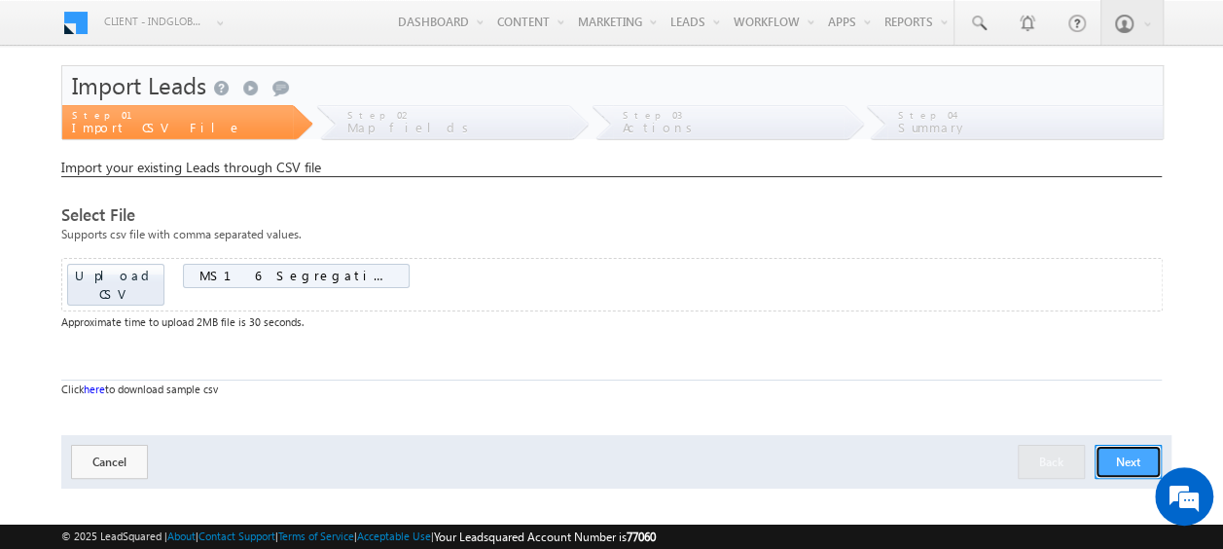
click at [1113, 448] on button "Next" at bounding box center [1127, 462] width 67 height 34
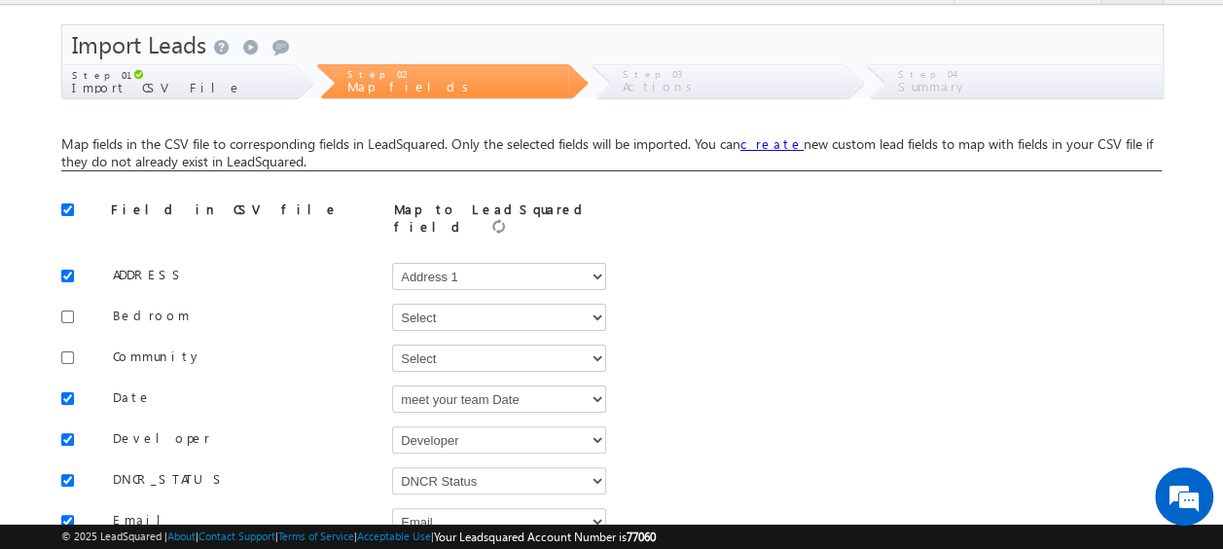
scroll to position [46, 0]
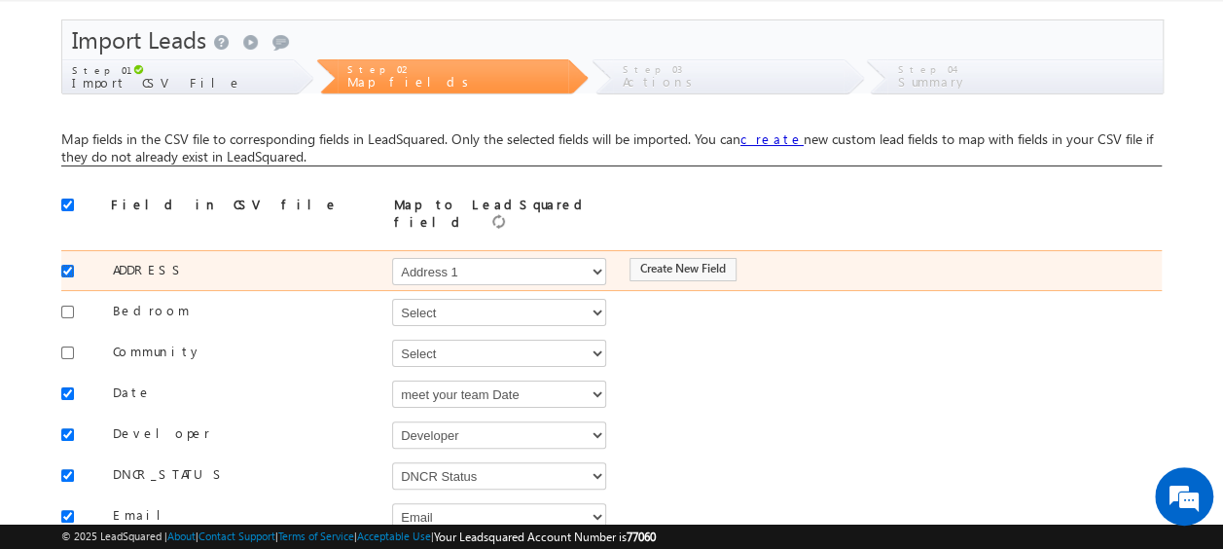
click at [73, 265] on input "checkbox" at bounding box center [67, 271] width 13 height 13
checkbox input "false"
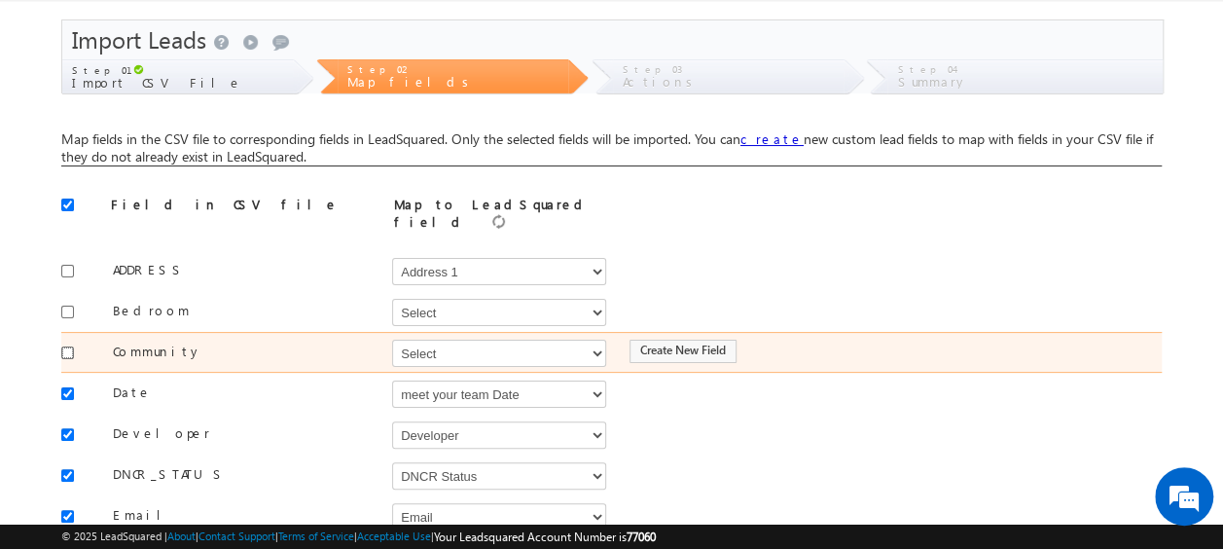
click at [68, 346] on input "checkbox" at bounding box center [67, 352] width 13 height 13
checkbox input "true"
click at [457, 340] on select "Select Select Address 1 Address 2 Budget Building Name Buyer Persona Campaign N…" at bounding box center [499, 353] width 214 height 27
select select "mx_Master_Project"
click at [392, 340] on select "Select Select Address 1 Address 2 Budget Building Name Buyer Persona Campaign N…" at bounding box center [499, 353] width 214 height 27
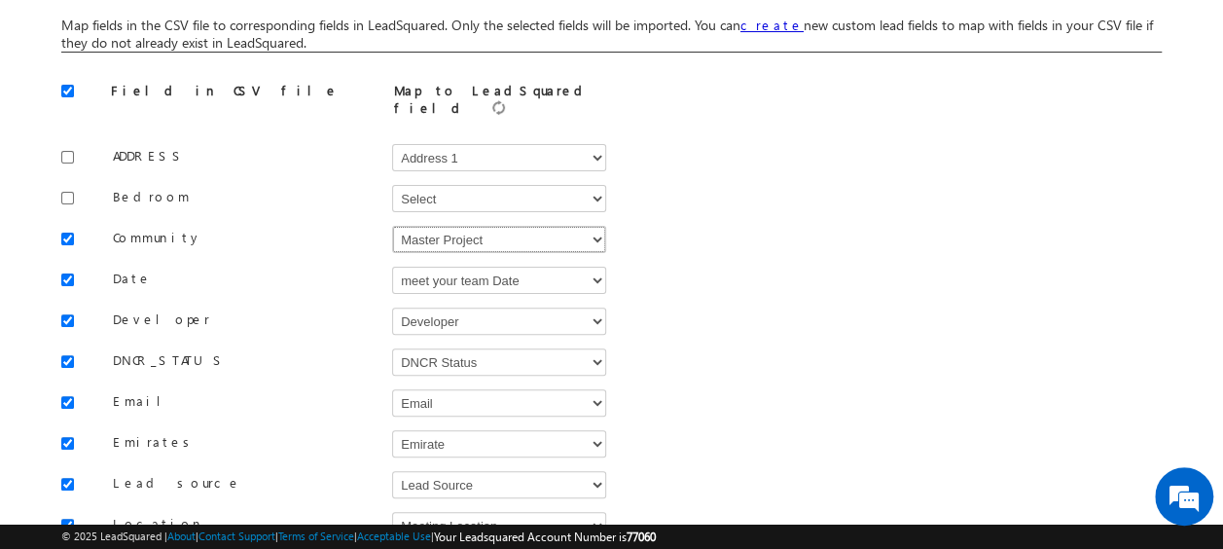
scroll to position [161, 0]
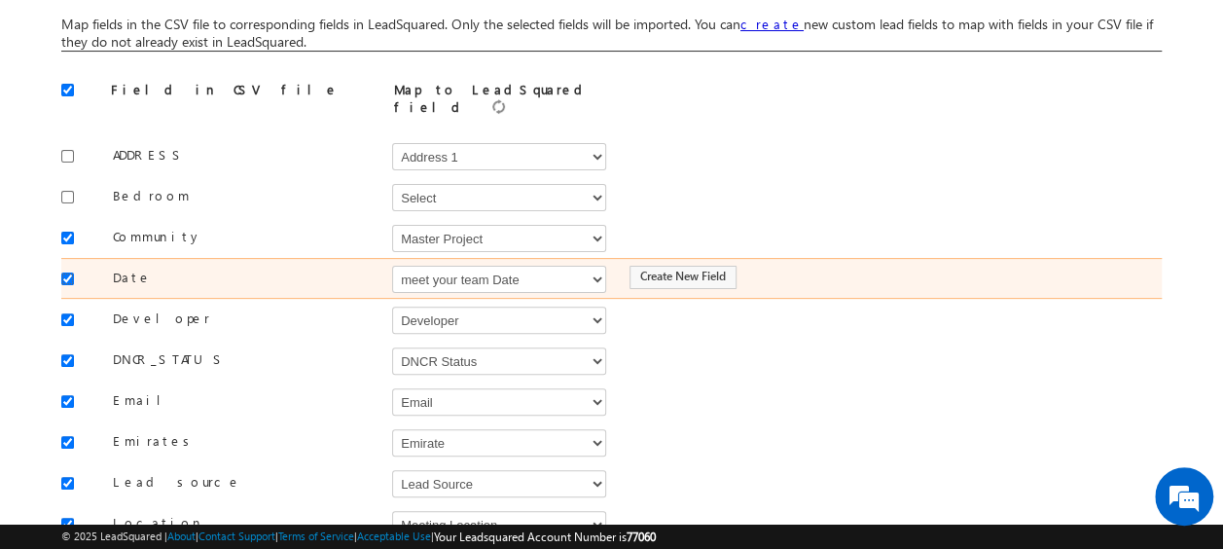
click at [66, 272] on input "checkbox" at bounding box center [67, 278] width 13 height 13
checkbox input "false"
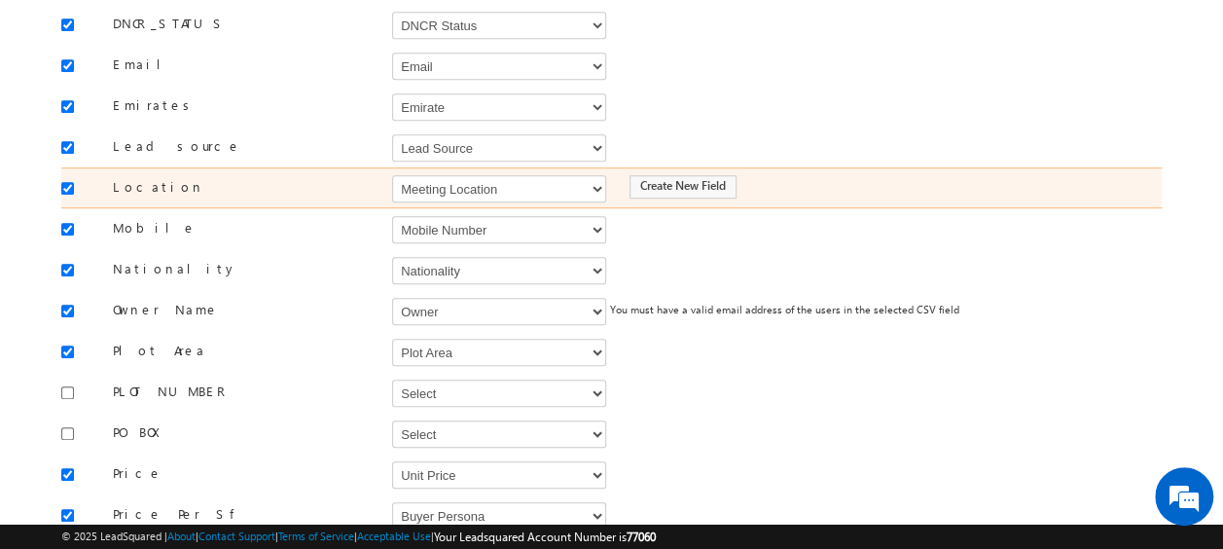
scroll to position [497, 0]
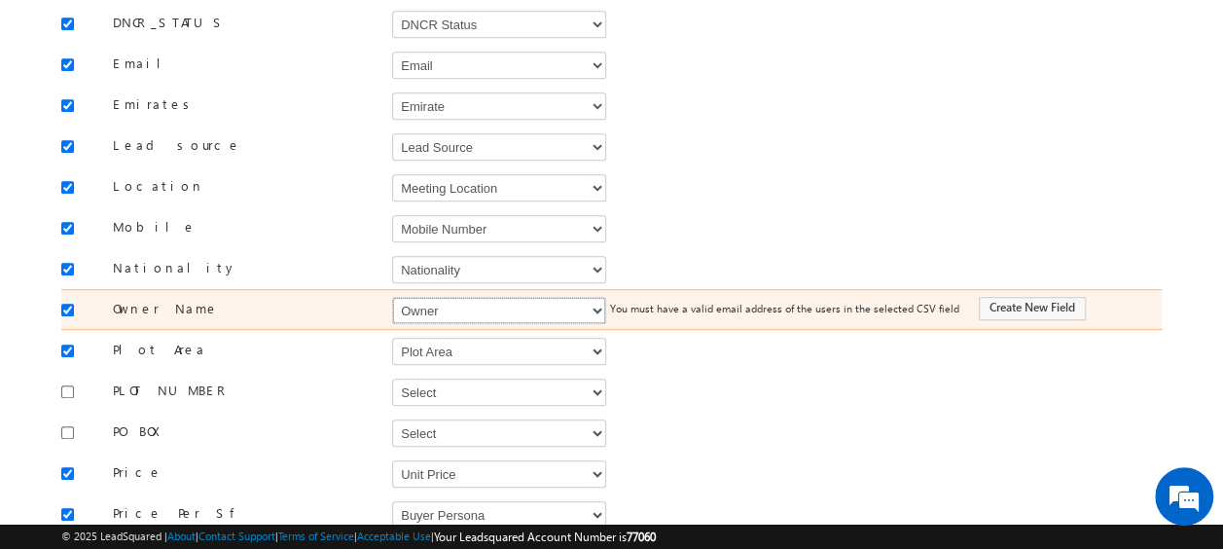
click at [415, 298] on select "Select Select Address 1 Address 2 Budget Building Name Buyer Persona Campaign N…" at bounding box center [499, 310] width 214 height 27
select select "FirstName"
click at [392, 297] on select "Select Select Address 1 Address 2 Budget Building Name Buyer Persona Campaign N…" at bounding box center [499, 310] width 214 height 27
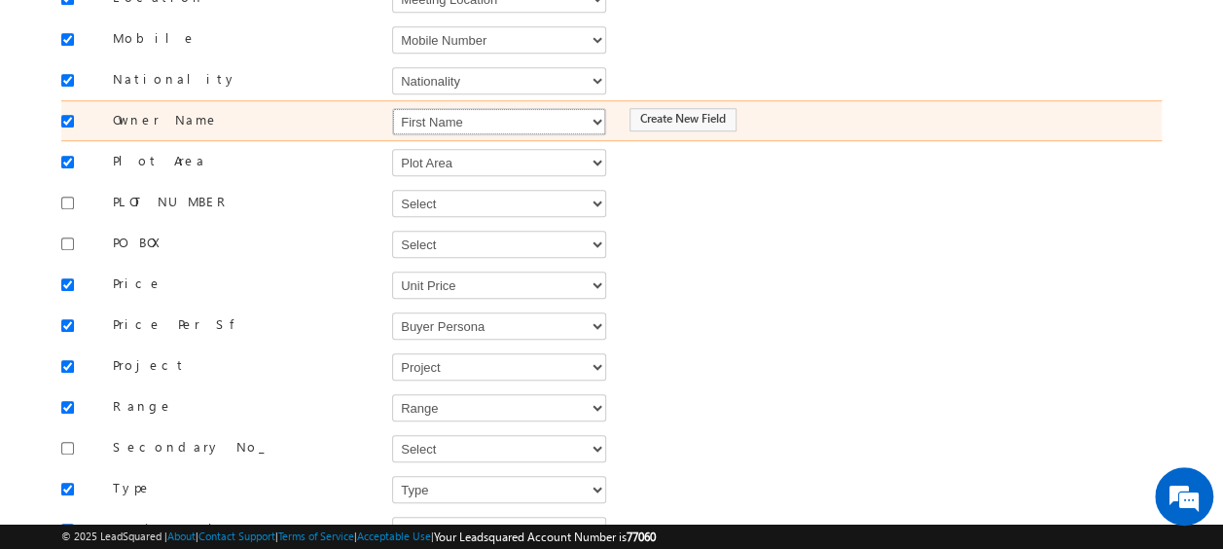
scroll to position [715, 0]
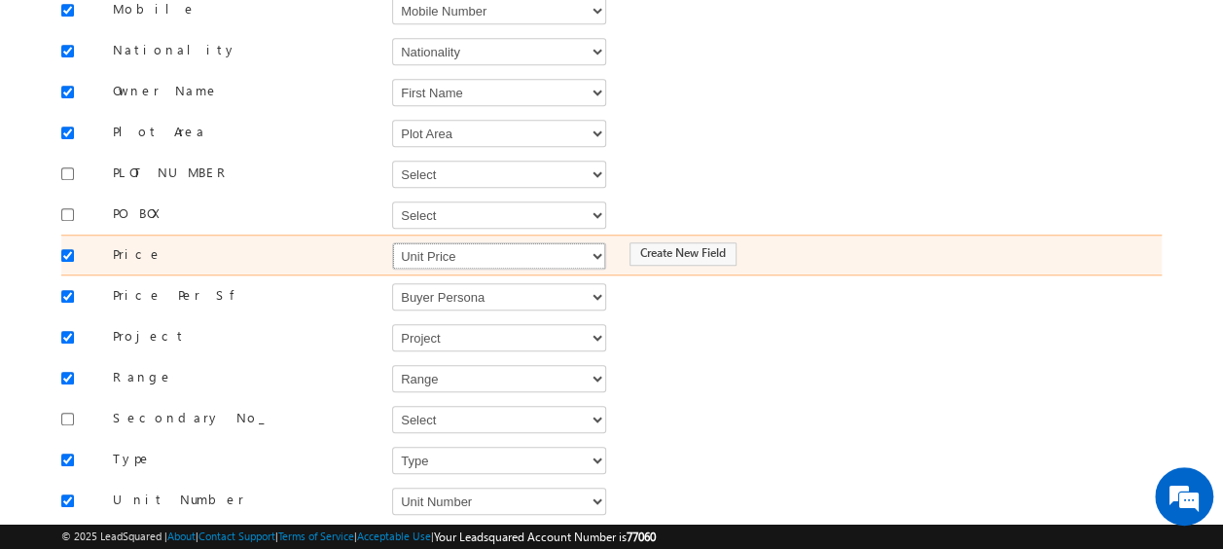
click at [438, 242] on select "Select Select Address 1 Address 2 Budget Building Name Buyer Persona Campaign N…" at bounding box center [499, 255] width 214 height 27
select select "mx_Unit_Number"
click at [392, 242] on select "Select Select Address 1 Address 2 Budget Building Name Buyer Persona Campaign N…" at bounding box center [499, 255] width 214 height 27
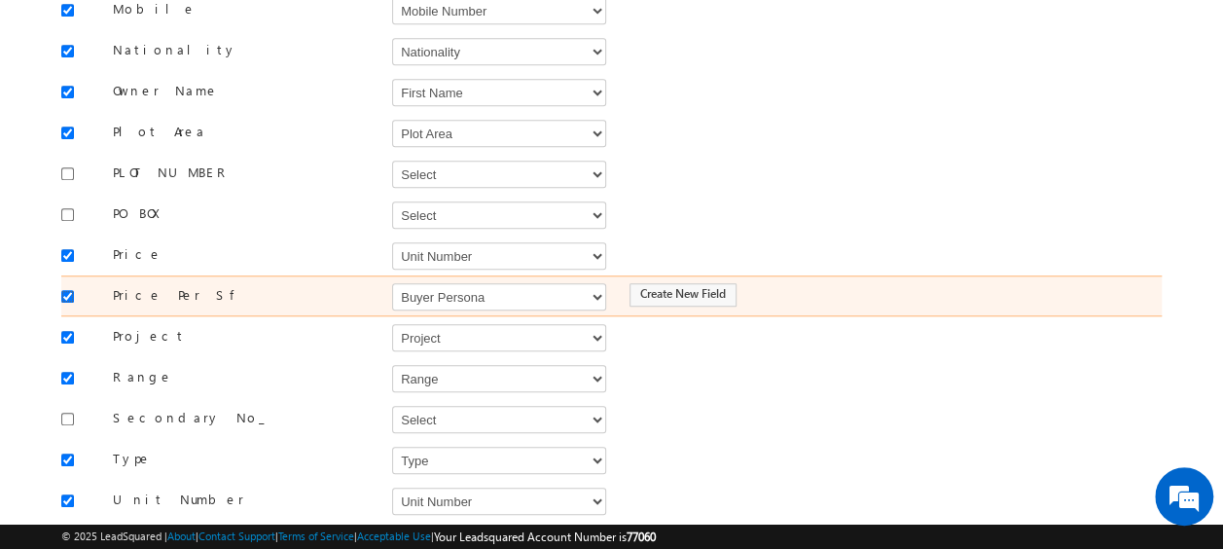
click at [62, 290] on input "checkbox" at bounding box center [67, 296] width 13 height 13
checkbox input "false"
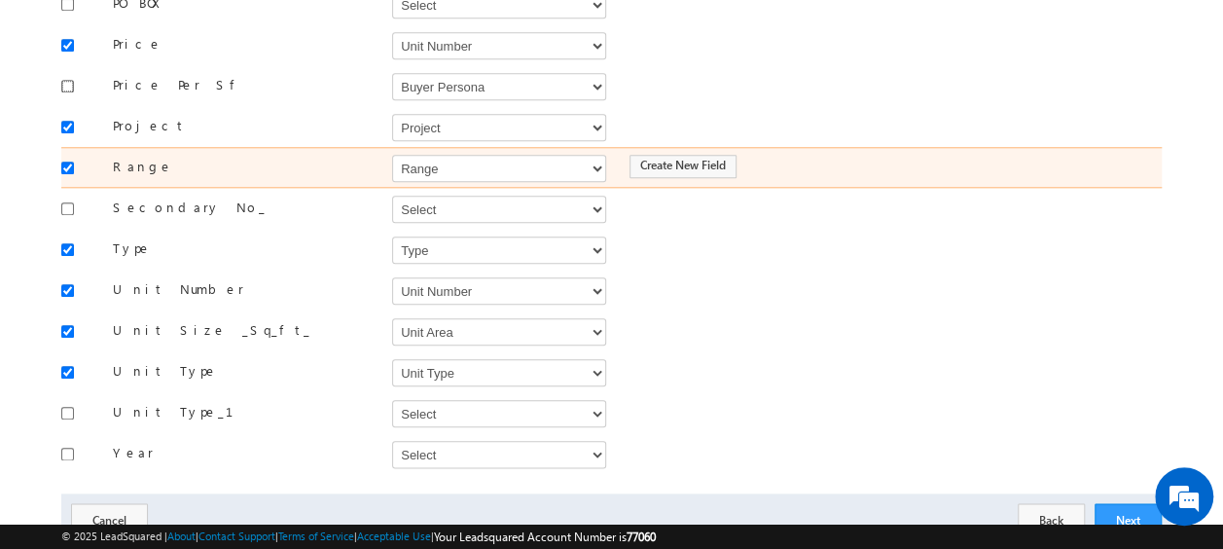
scroll to position [926, 0]
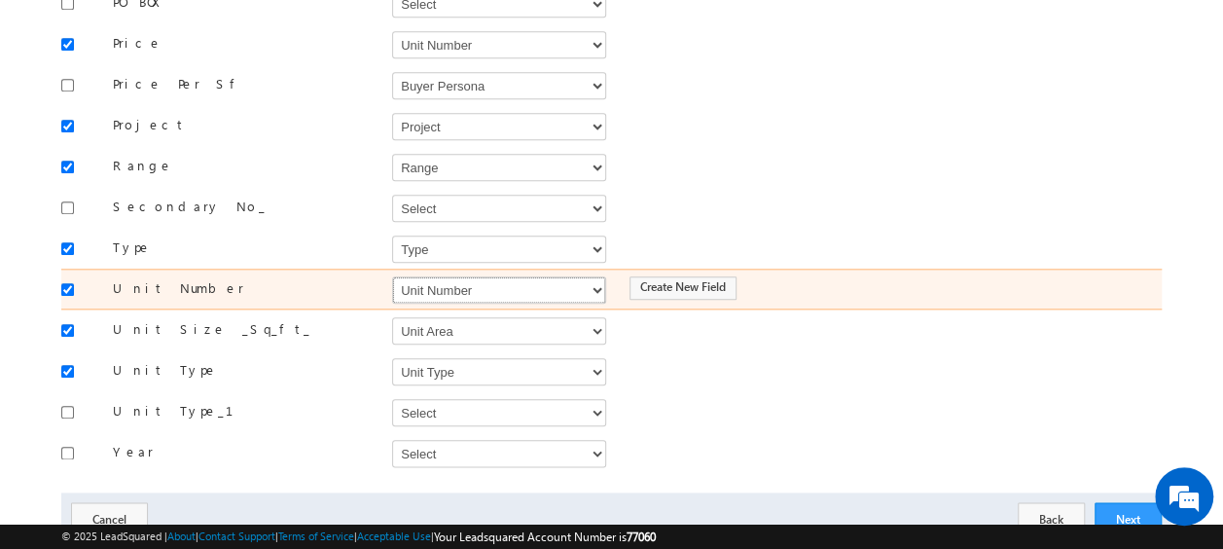
click at [440, 276] on select "Select Select Address 1 Address 2 Budget Building Name Buyer Persona Campaign N…" at bounding box center [499, 289] width 214 height 27
select select "mx_Unit_No"
click at [392, 276] on select "Select Select Address 1 Address 2 Budget Building Name Buyer Persona Campaign N…" at bounding box center [499, 289] width 214 height 27
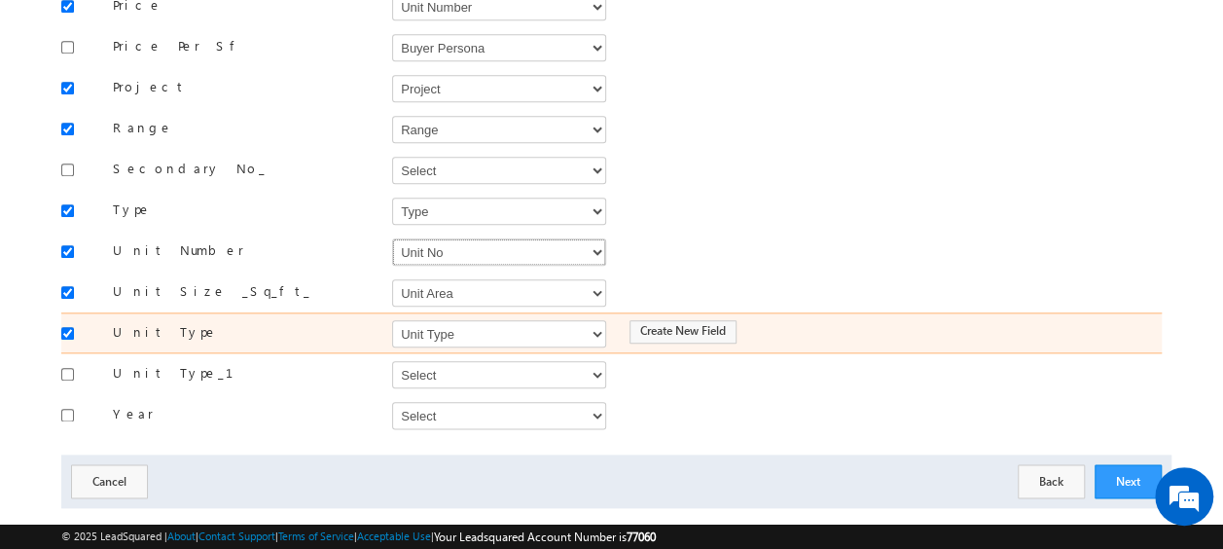
scroll to position [965, 0]
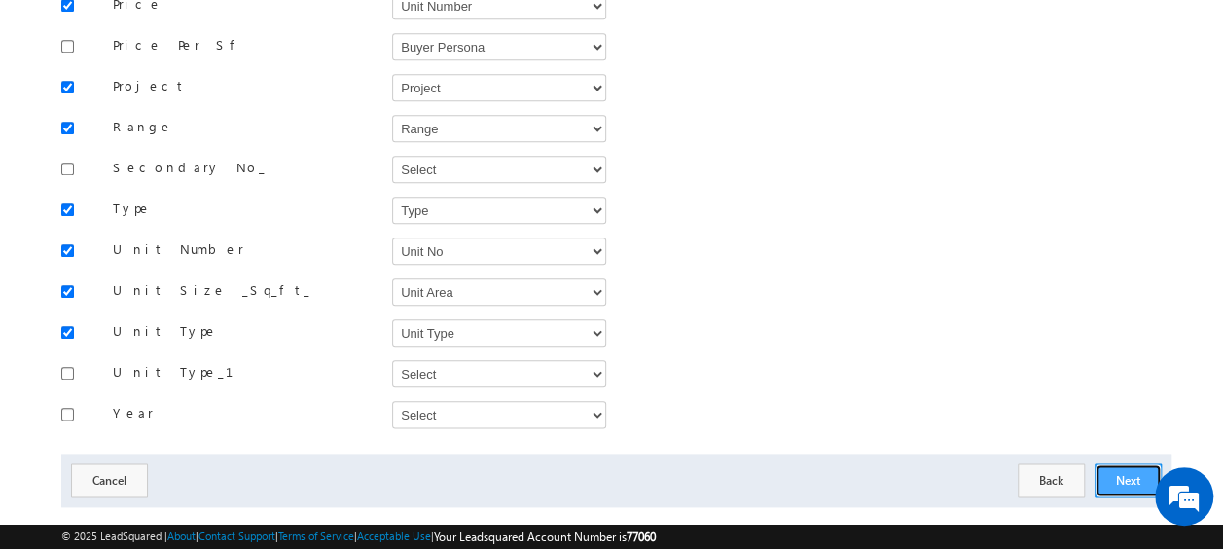
click at [1120, 463] on button "Next" at bounding box center [1127, 480] width 67 height 34
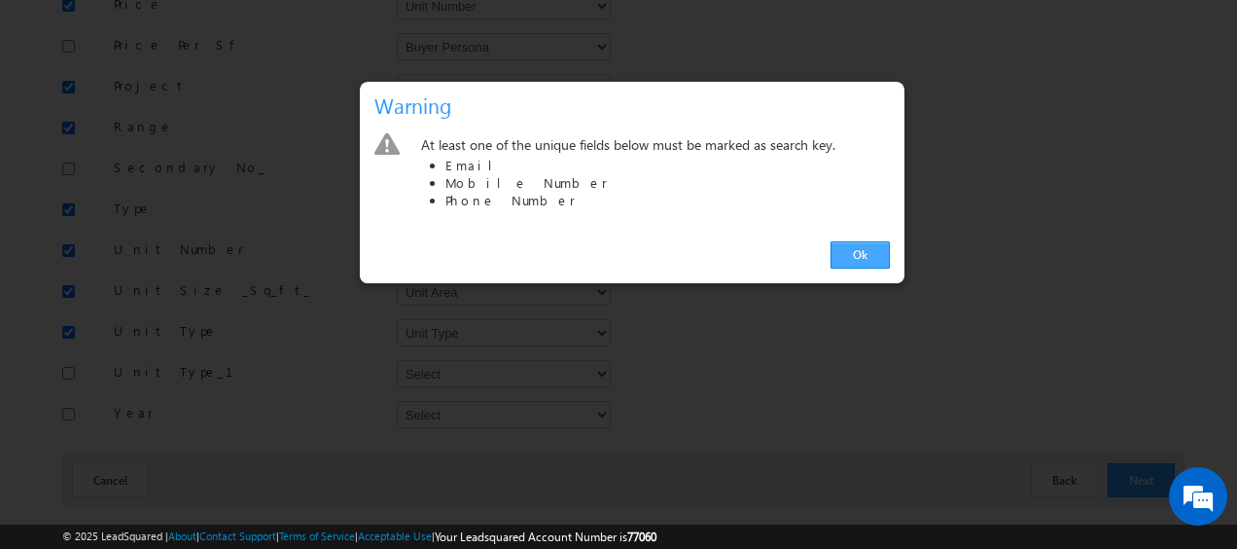
click at [852, 251] on link "Ok" at bounding box center [860, 254] width 59 height 27
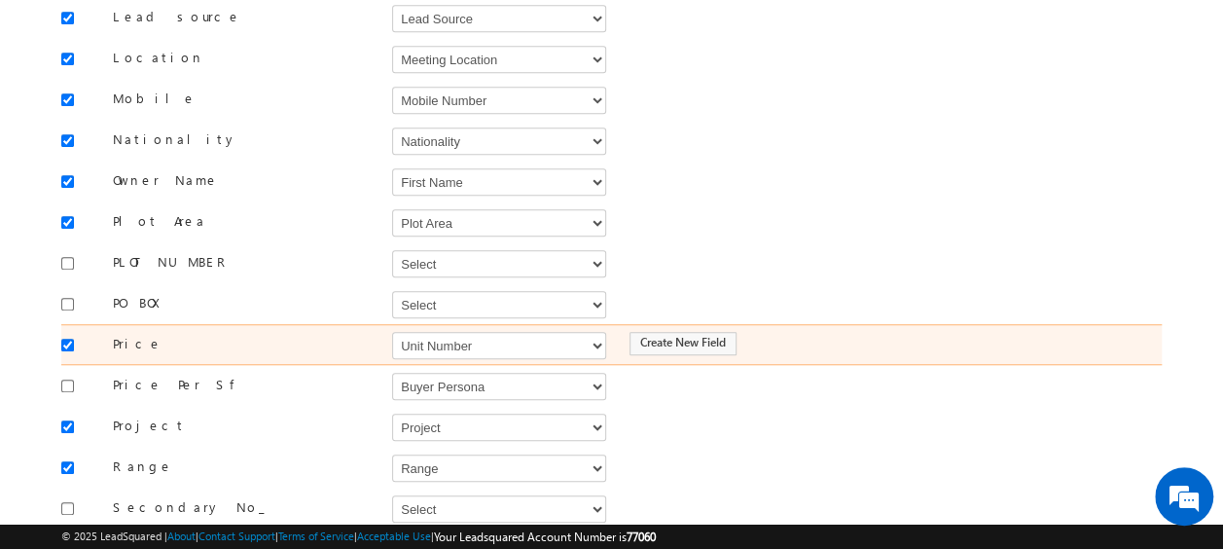
scroll to position [625, 0]
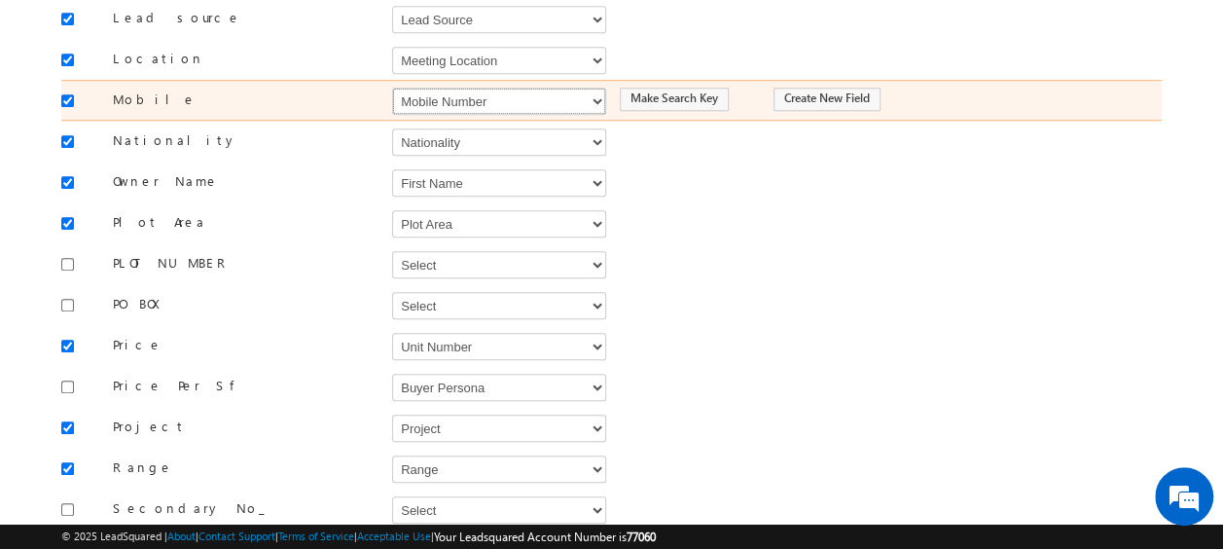
click at [470, 89] on select "Select Select Address 1 Address 2 Budget Building Name Buyer Persona Campaign N…" at bounding box center [499, 101] width 214 height 27
select select "Phone"
click at [392, 88] on select "Select Select Address 1 Address 2 Budget Building Name Buyer Persona Campaign N…" at bounding box center [499, 101] width 214 height 27
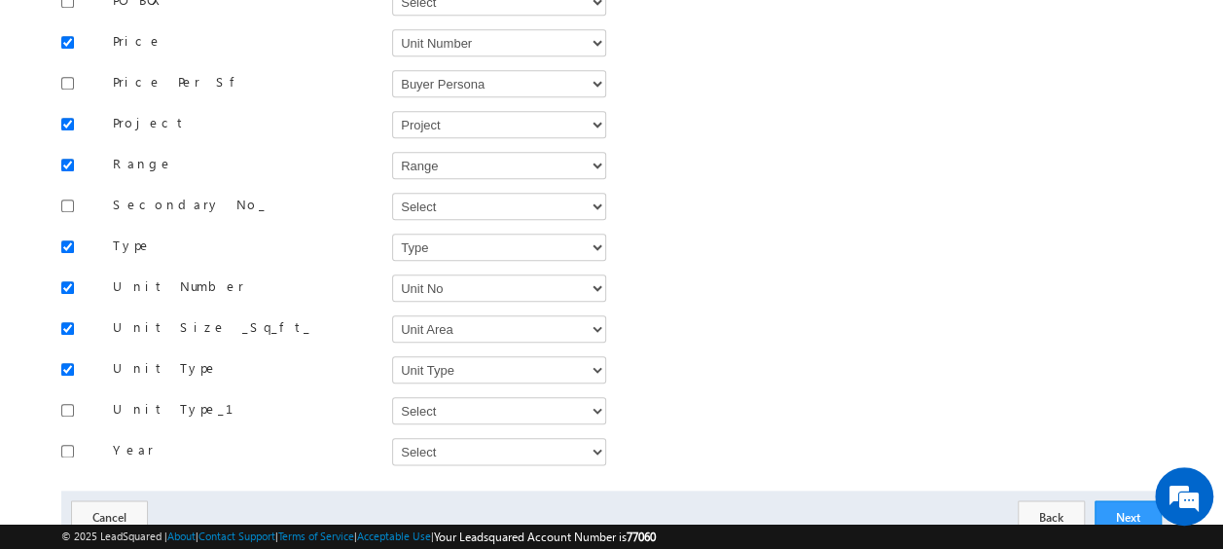
scroll to position [974, 0]
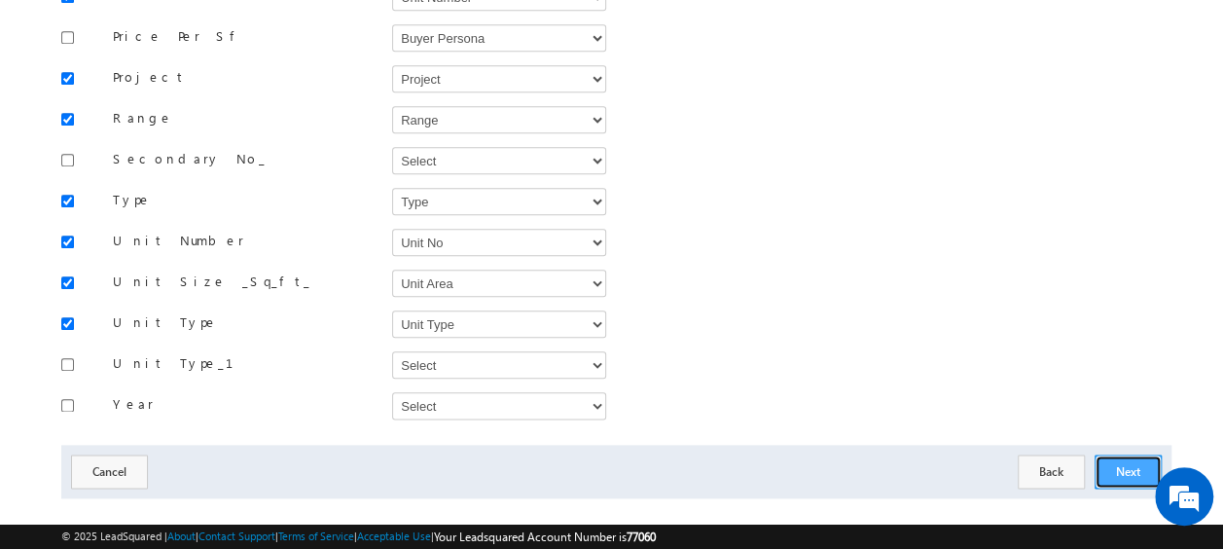
click at [1117, 454] on button "Next" at bounding box center [1127, 471] width 67 height 34
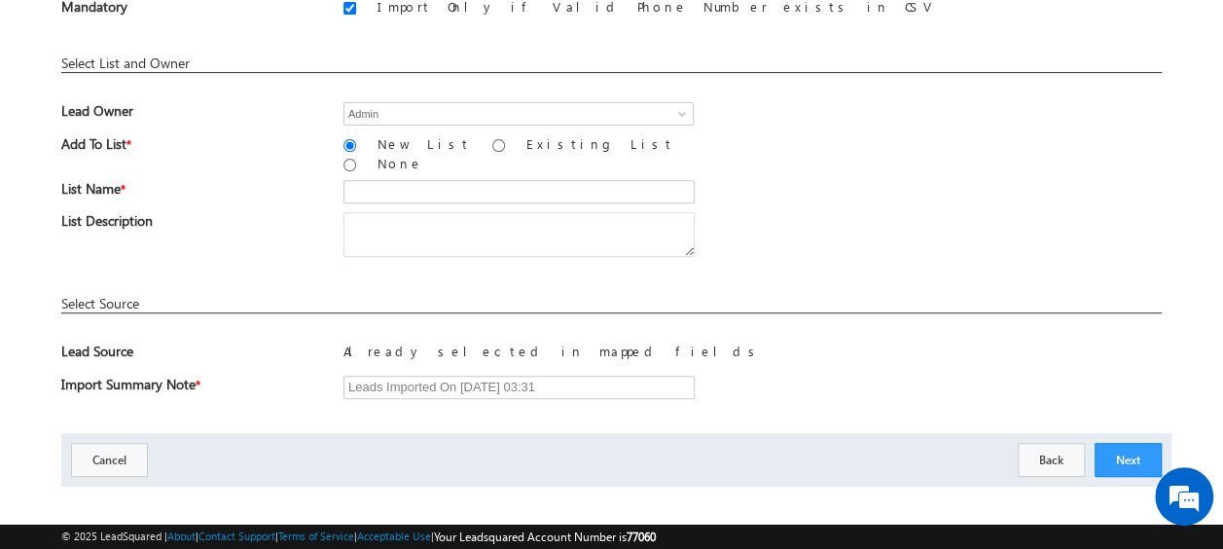
scroll to position [257, 0]
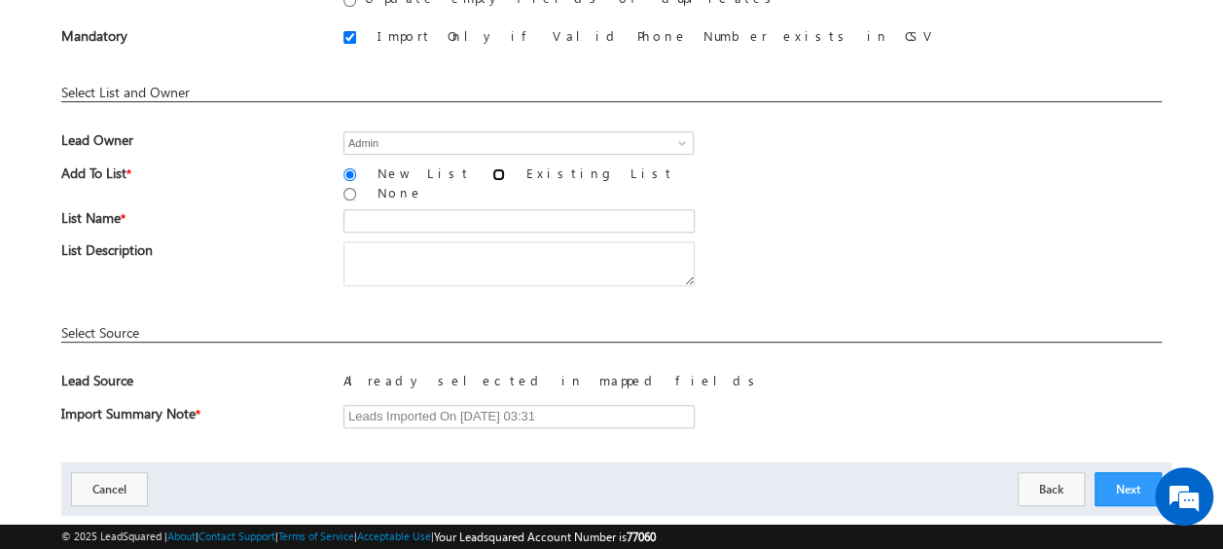
click at [492, 171] on input "Existing List" at bounding box center [498, 174] width 13 height 13
radio input "true"
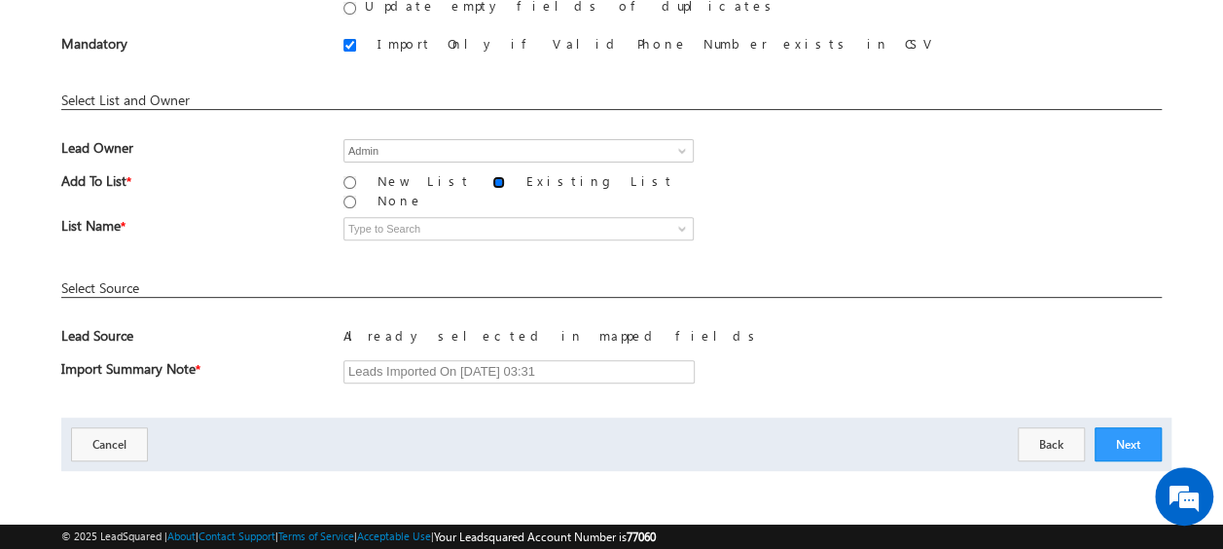
scroll to position [235, 0]
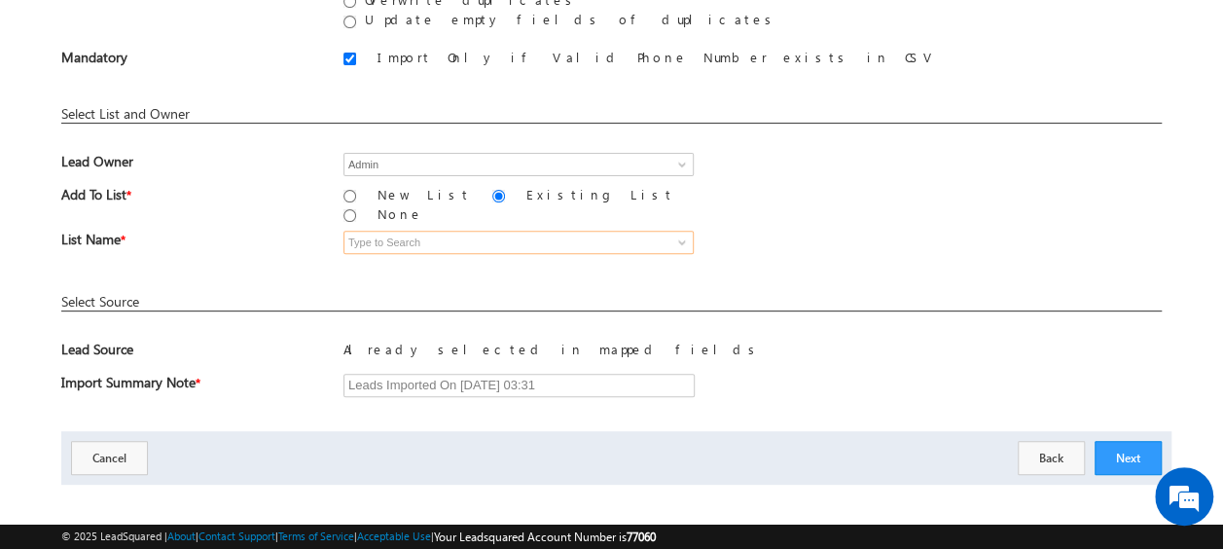
click at [428, 231] on input at bounding box center [518, 242] width 350 height 23
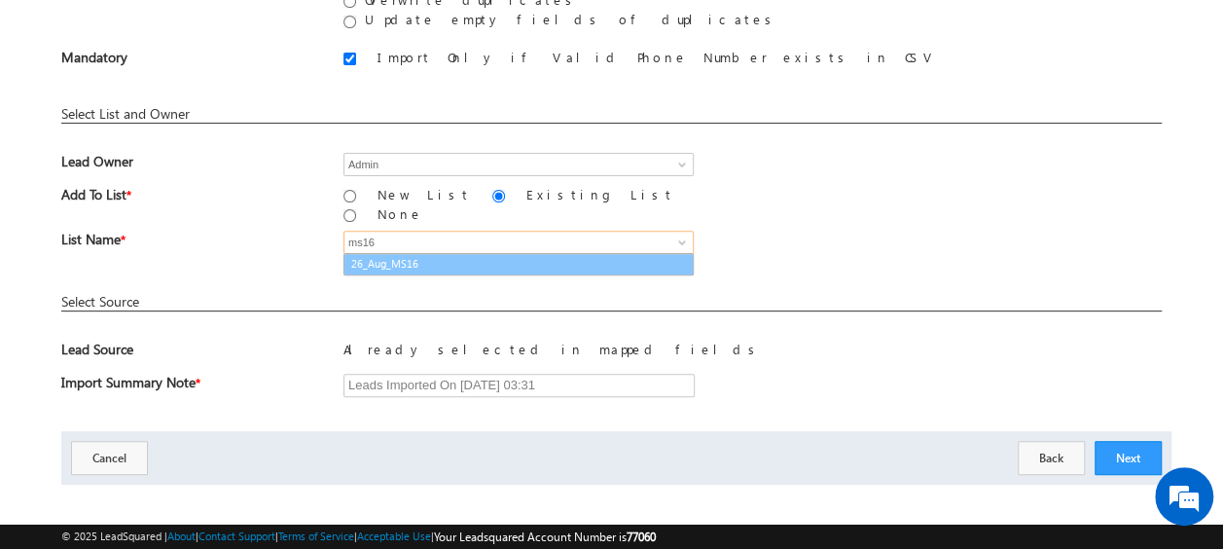
click at [438, 254] on link "26_Aug_MS16" at bounding box center [518, 264] width 350 height 22
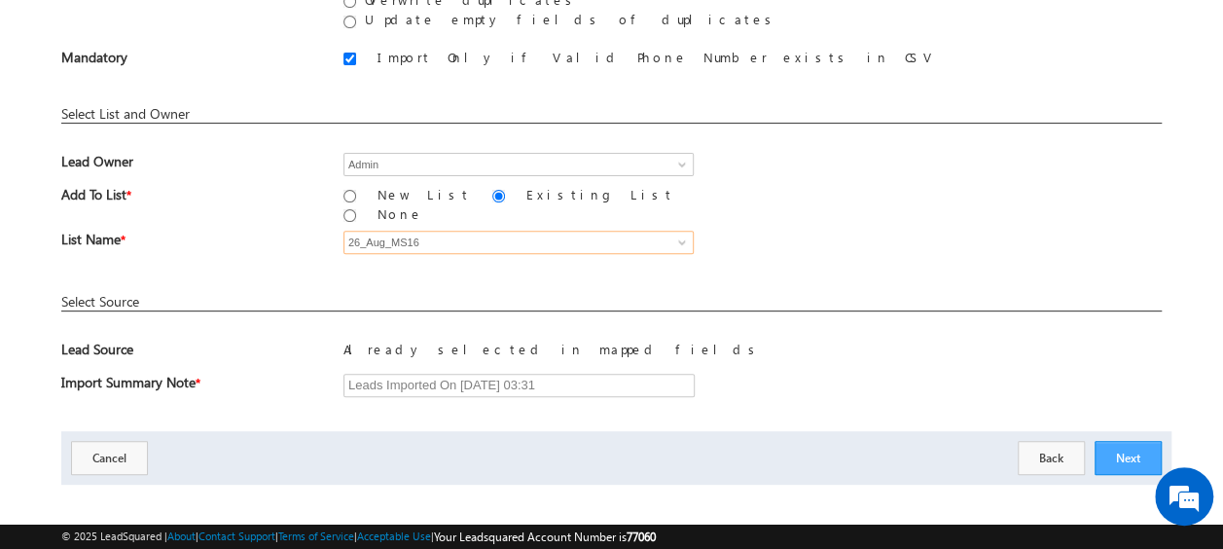
type input "26_Aug_MS16"
click at [1133, 448] on button "Next" at bounding box center [1127, 458] width 67 height 34
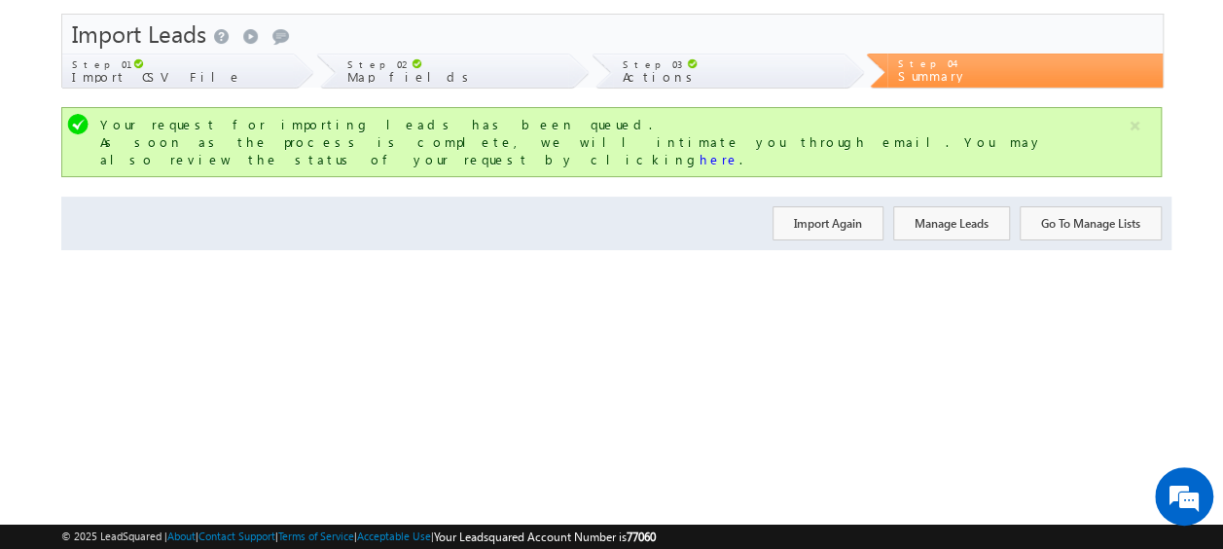
scroll to position [0, 0]
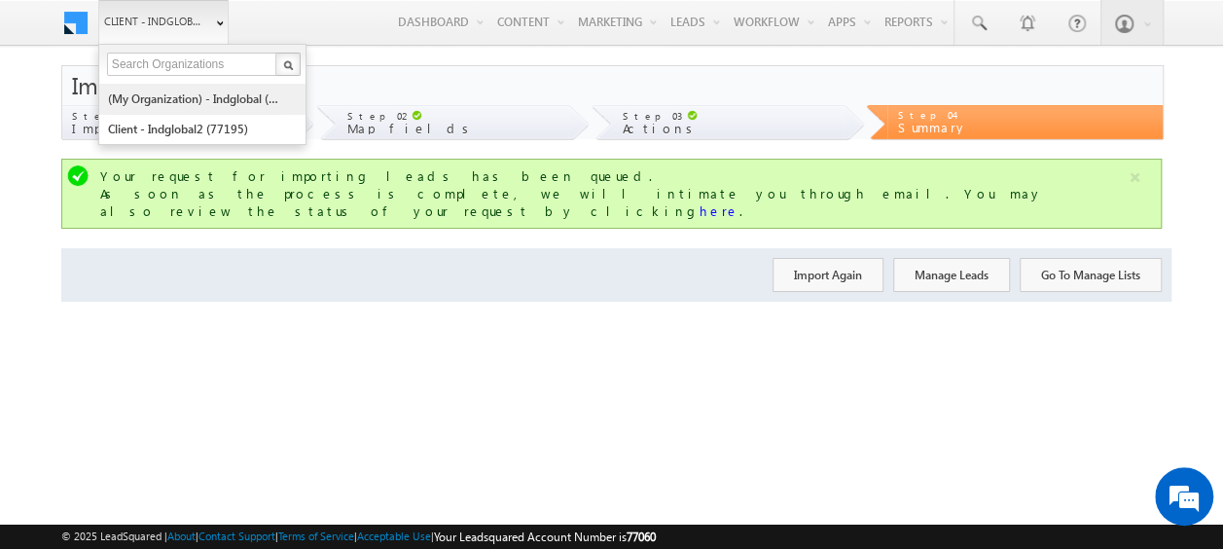
click at [203, 94] on link "(My Organization) - indglobal (48060)" at bounding box center [196, 99] width 178 height 30
